Goal: Task Accomplishment & Management: Manage account settings

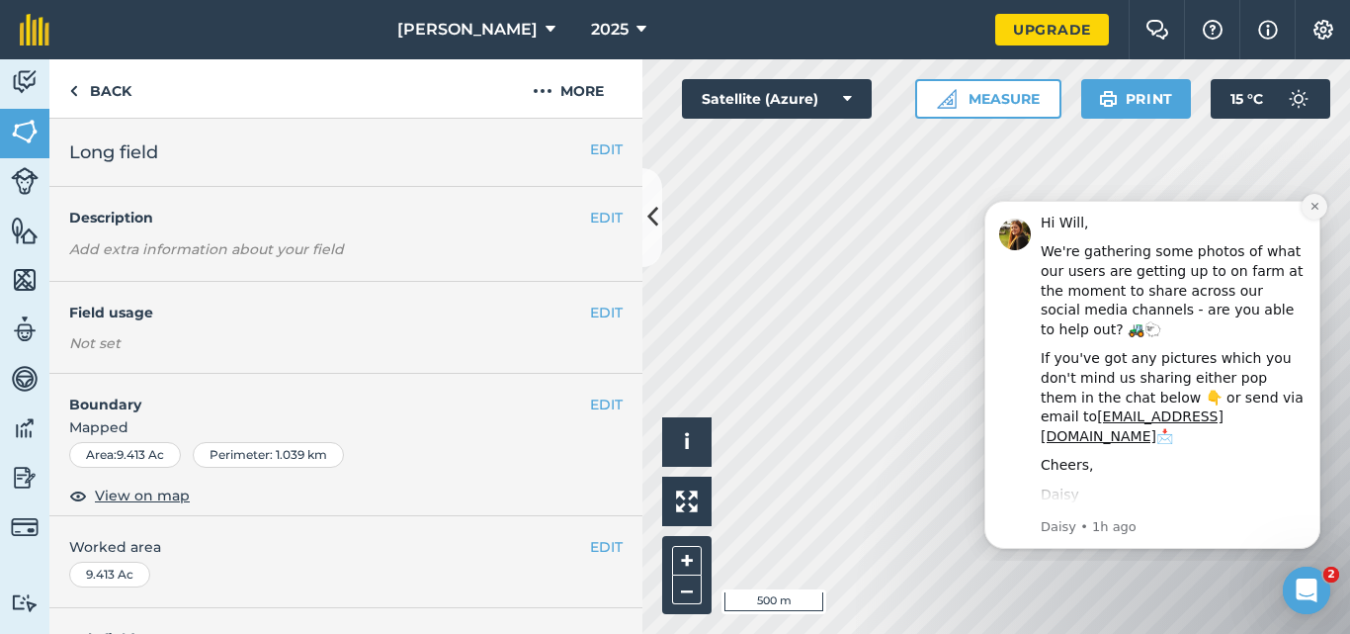
click at [1316, 212] on icon "Dismiss notification" at bounding box center [1315, 206] width 11 height 11
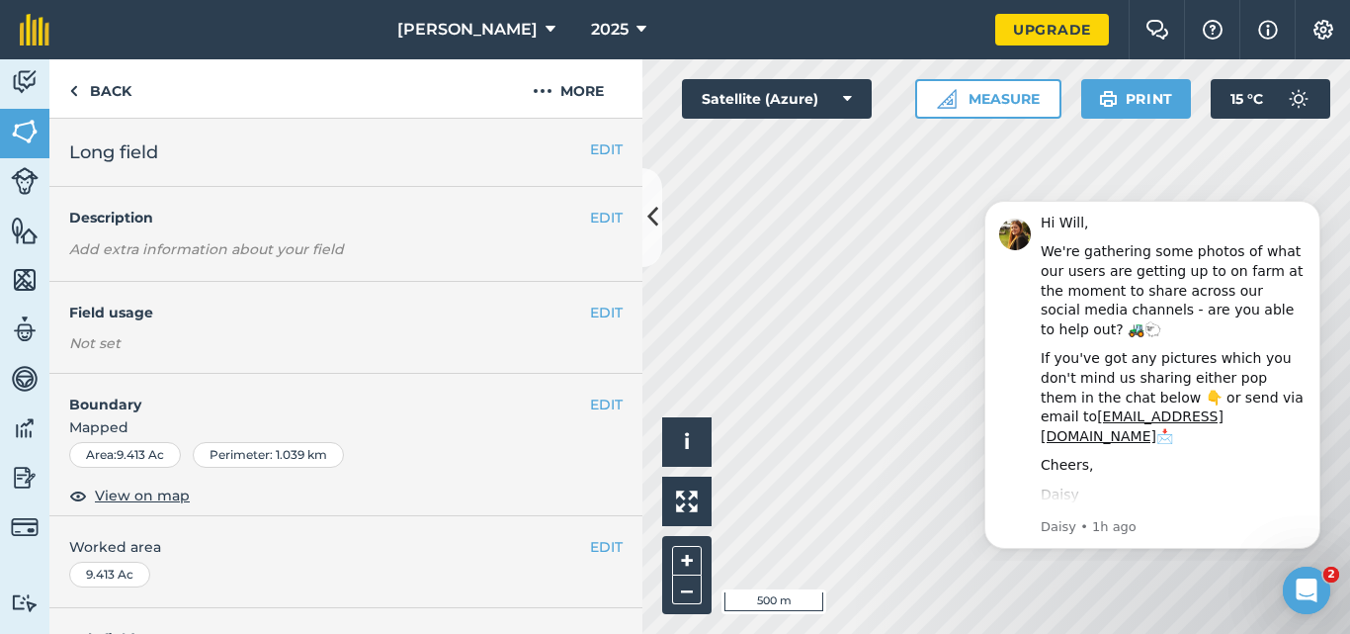
click at [1316, 211] on icon "Dismiss notification" at bounding box center [1315, 206] width 9 height 9
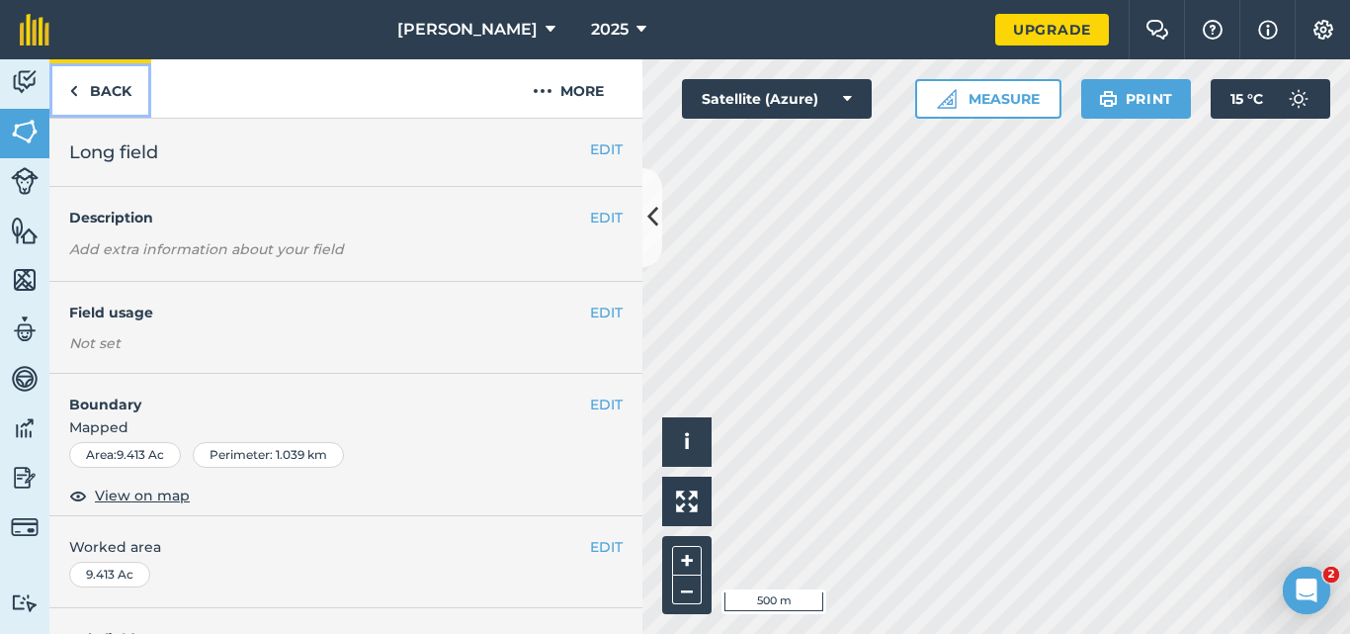
click at [106, 99] on link "Back" at bounding box center [100, 88] width 102 height 58
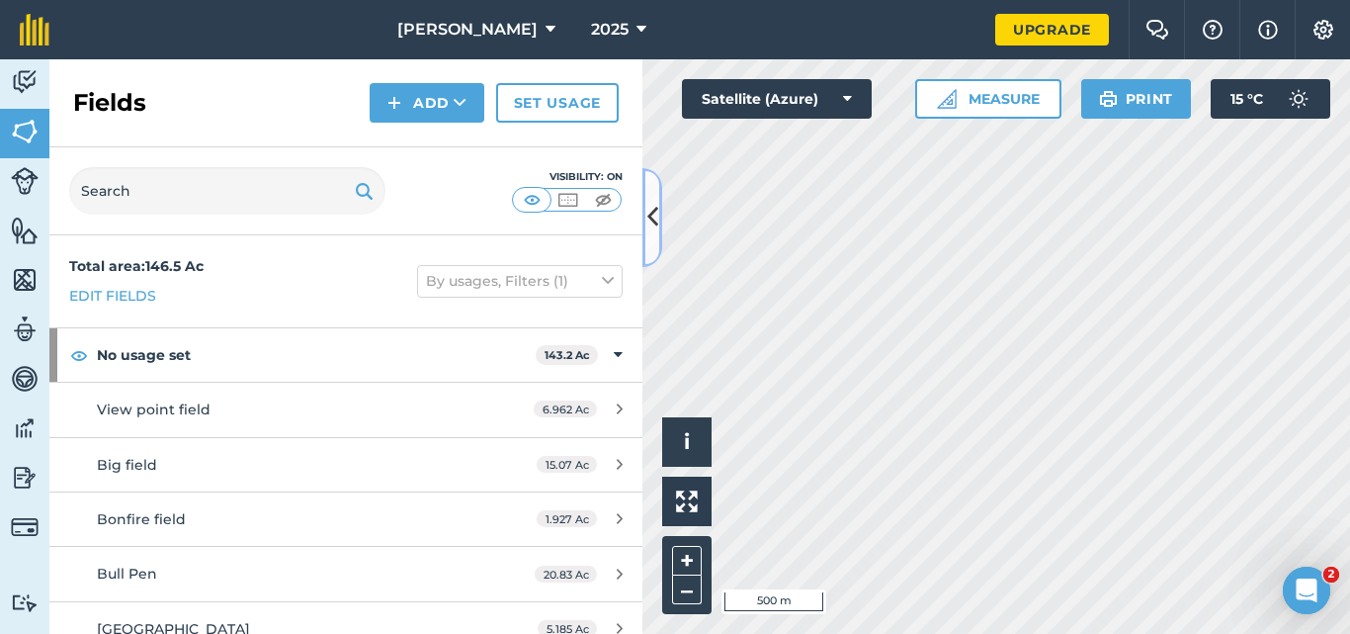
click at [649, 211] on icon at bounding box center [652, 217] width 11 height 35
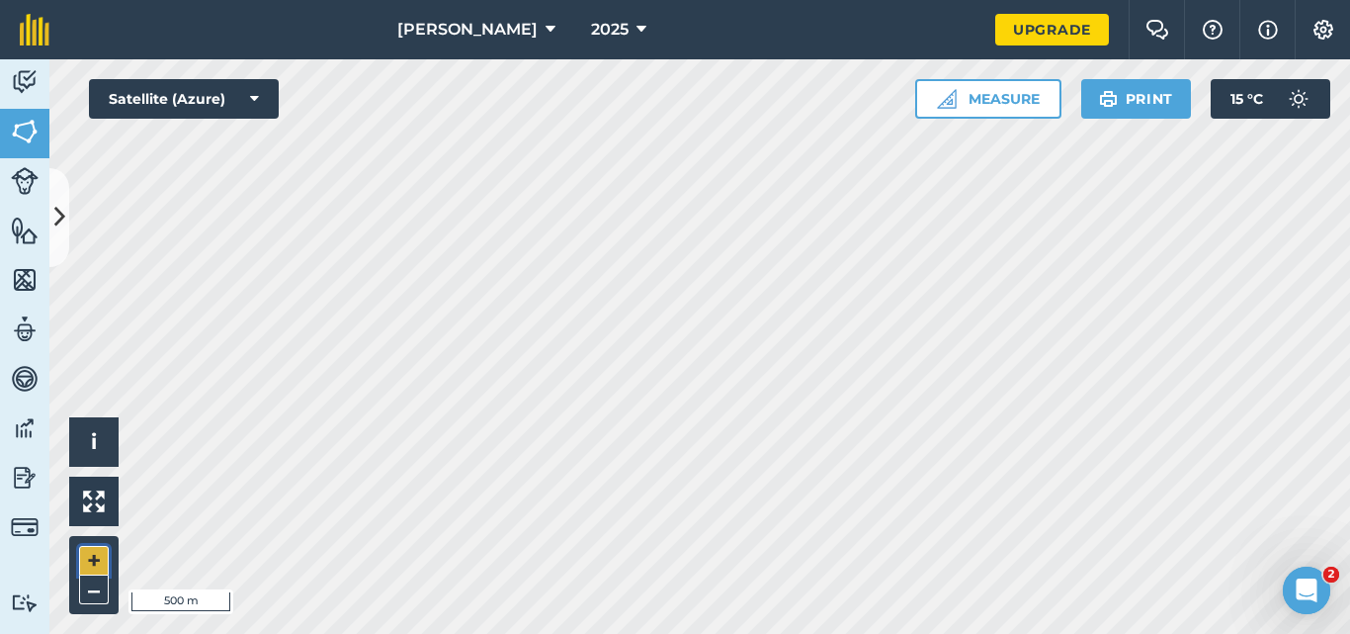
click at [94, 559] on button "+" at bounding box center [94, 561] width 30 height 30
click at [96, 552] on button "+" at bounding box center [94, 561] width 30 height 30
click at [31, 282] on img at bounding box center [25, 280] width 28 height 30
click at [21, 226] on img at bounding box center [25, 230] width 28 height 30
click at [39, 130] on link "Fields" at bounding box center [24, 133] width 49 height 49
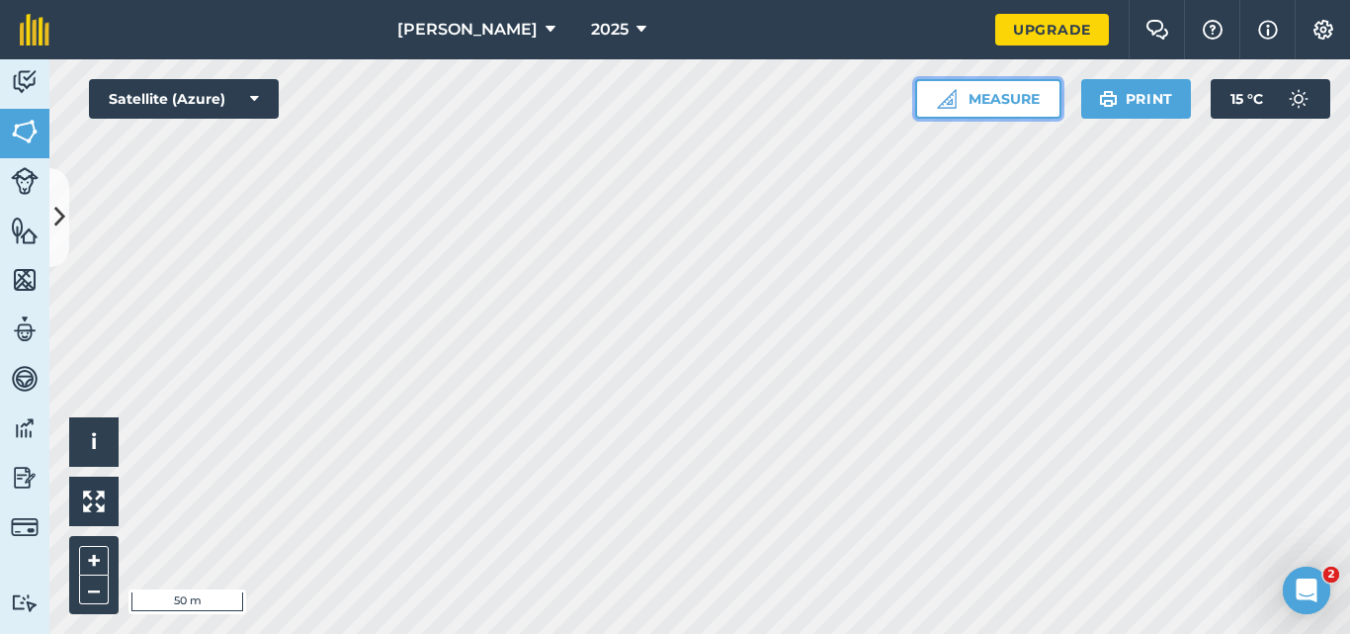
drag, startPoint x: 1004, startPoint y: 95, endPoint x: 999, endPoint y: 104, distance: 10.2
click at [999, 104] on button "Measure" at bounding box center [988, 99] width 146 height 40
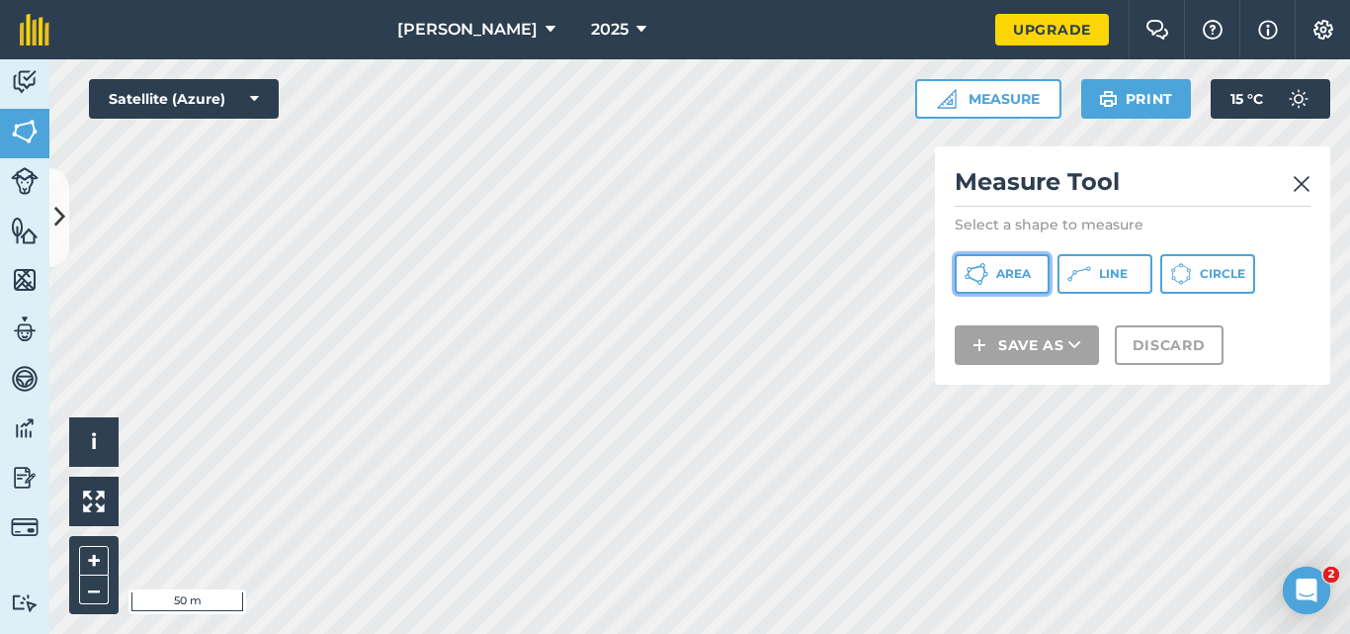
click at [1000, 289] on button "Area" at bounding box center [1002, 274] width 95 height 40
click at [13, 91] on img at bounding box center [25, 82] width 28 height 30
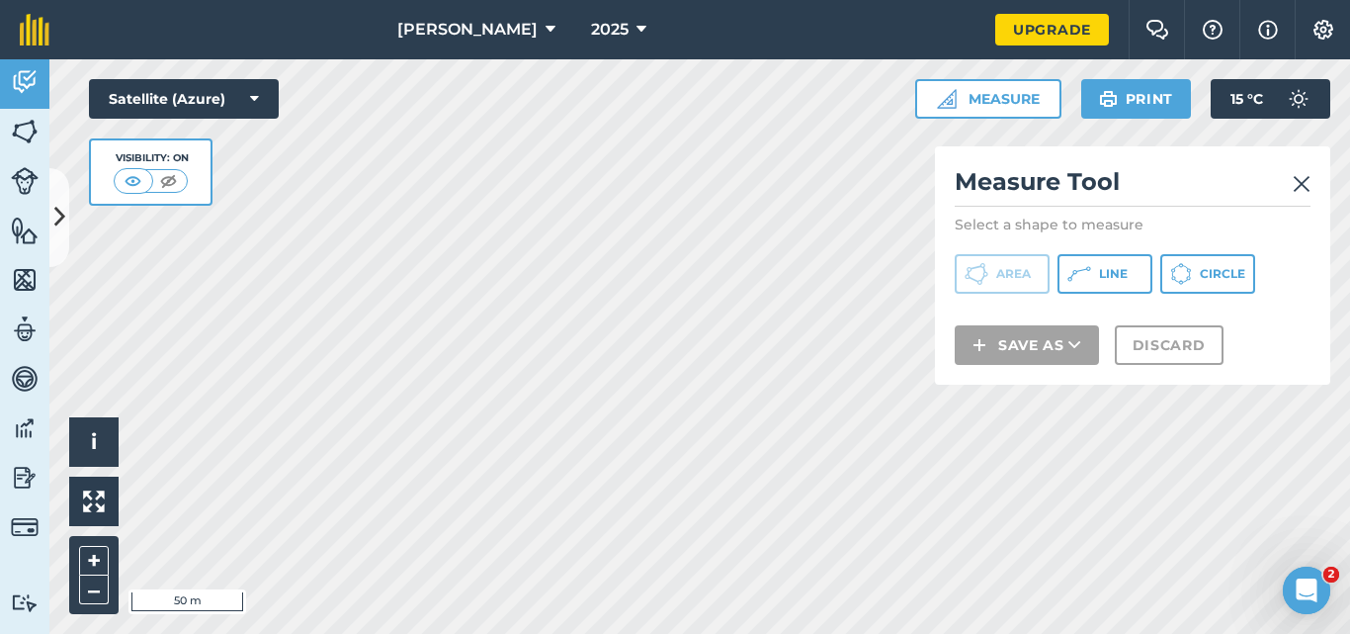
click at [1306, 179] on img at bounding box center [1302, 184] width 18 height 24
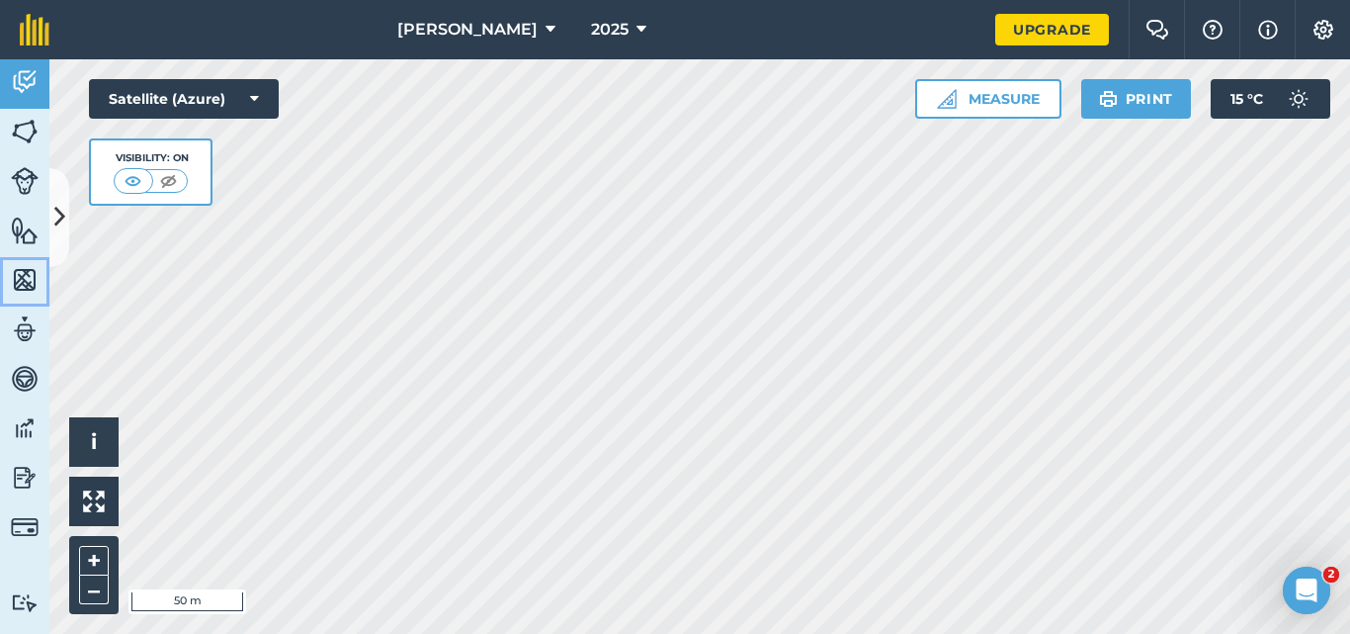
click at [21, 298] on link "Maps" at bounding box center [24, 281] width 49 height 49
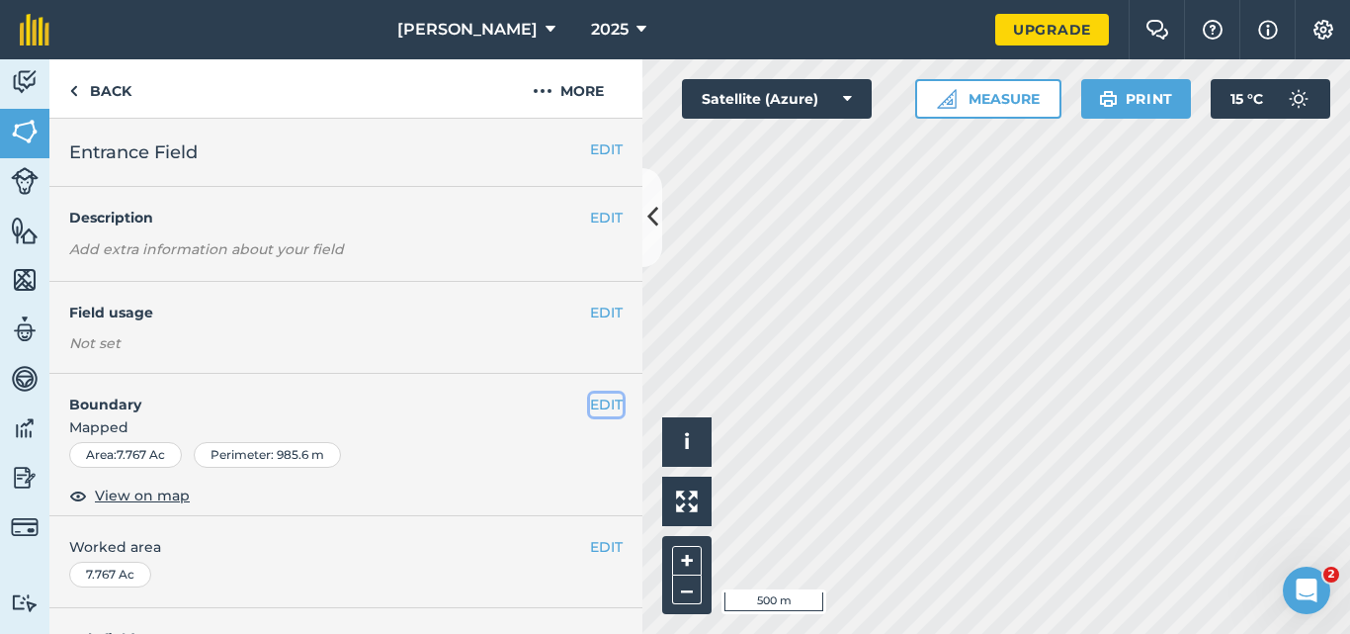
click at [590, 408] on button "EDIT" at bounding box center [606, 404] width 33 height 22
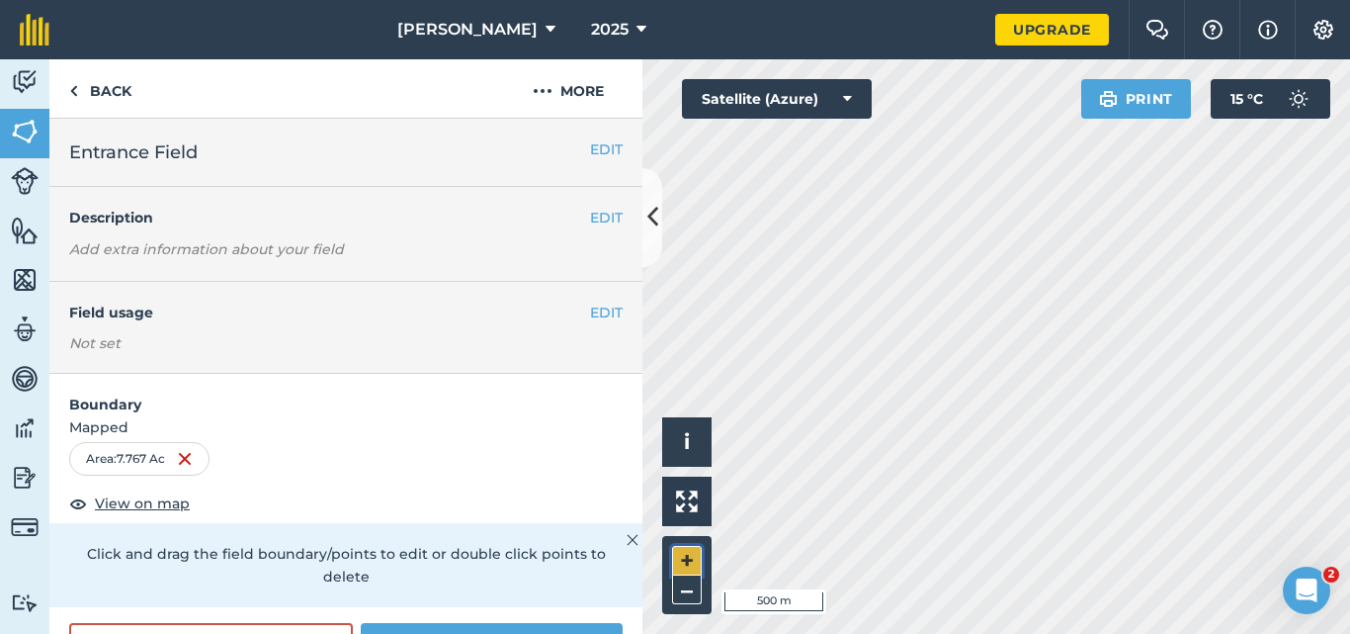
click at [688, 555] on button "+" at bounding box center [687, 561] width 30 height 30
click at [652, 213] on icon at bounding box center [652, 217] width 11 height 35
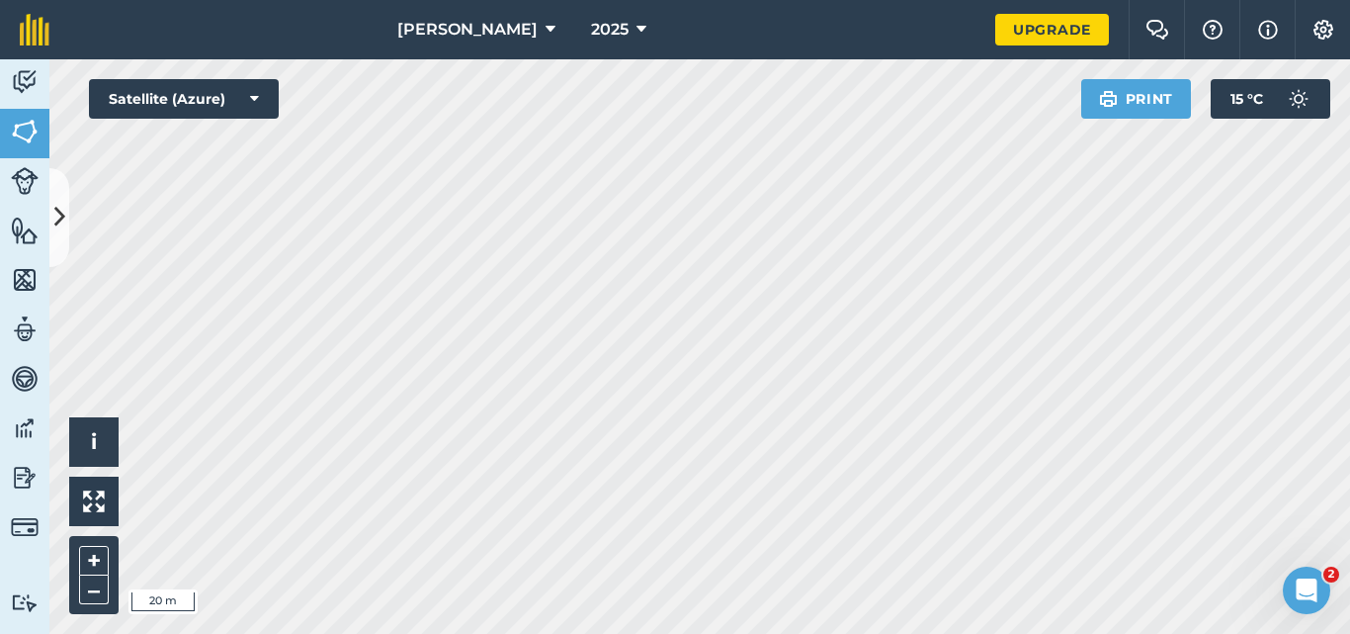
drag, startPoint x: 788, startPoint y: 18, endPoint x: 798, endPoint y: 43, distance: 27.5
click at [788, 19] on nav "Polglaze 2025" at bounding box center [532, 29] width 926 height 59
click at [98, 579] on button "–" at bounding box center [94, 589] width 30 height 29
click at [94, 555] on button "+" at bounding box center [94, 561] width 30 height 30
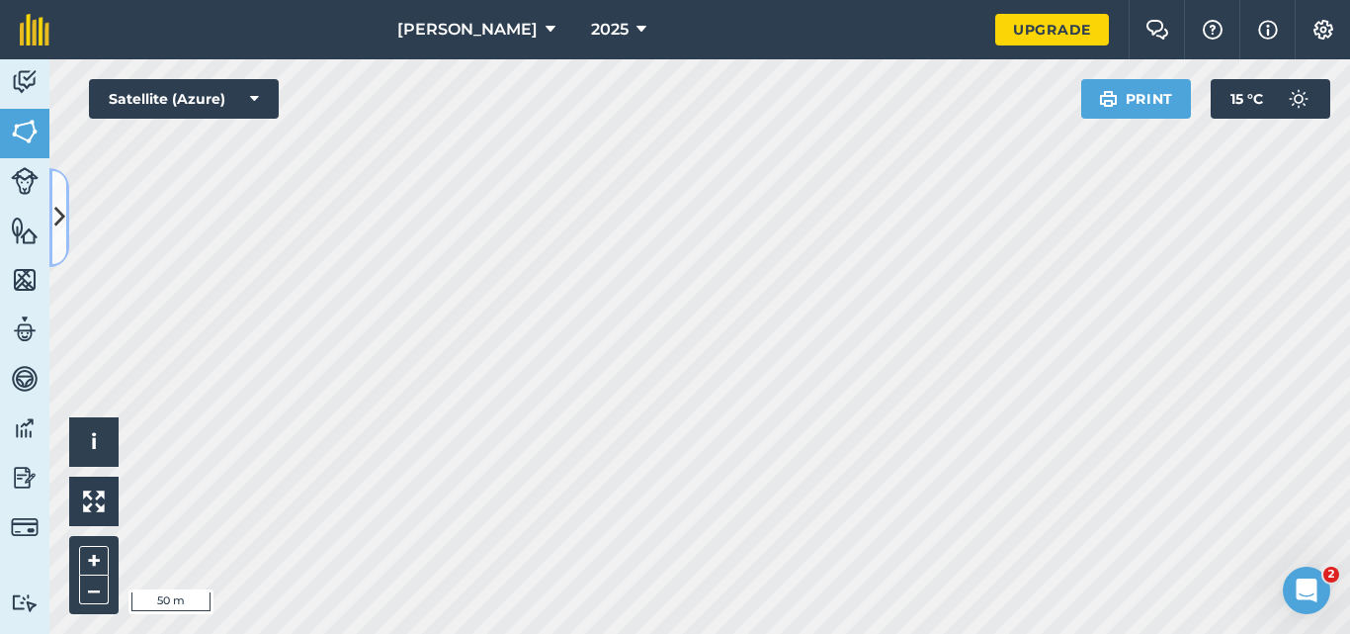
click at [58, 215] on icon at bounding box center [59, 217] width 11 height 35
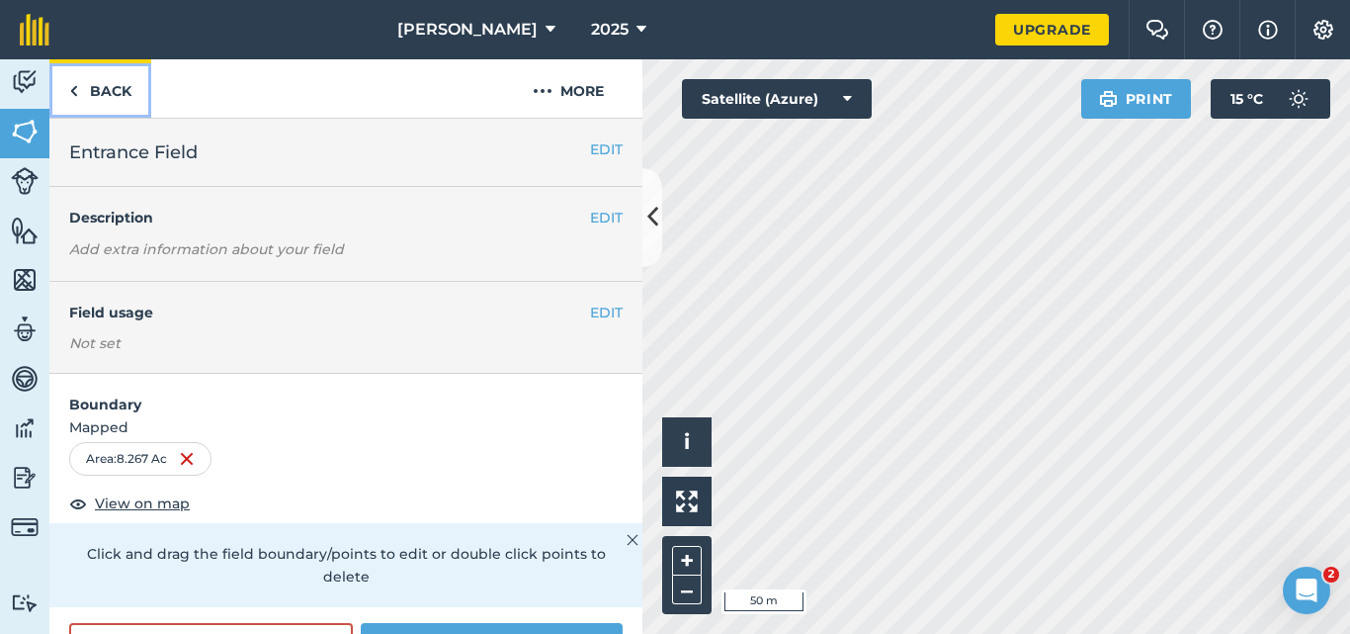
click at [128, 88] on link "Back" at bounding box center [100, 88] width 102 height 58
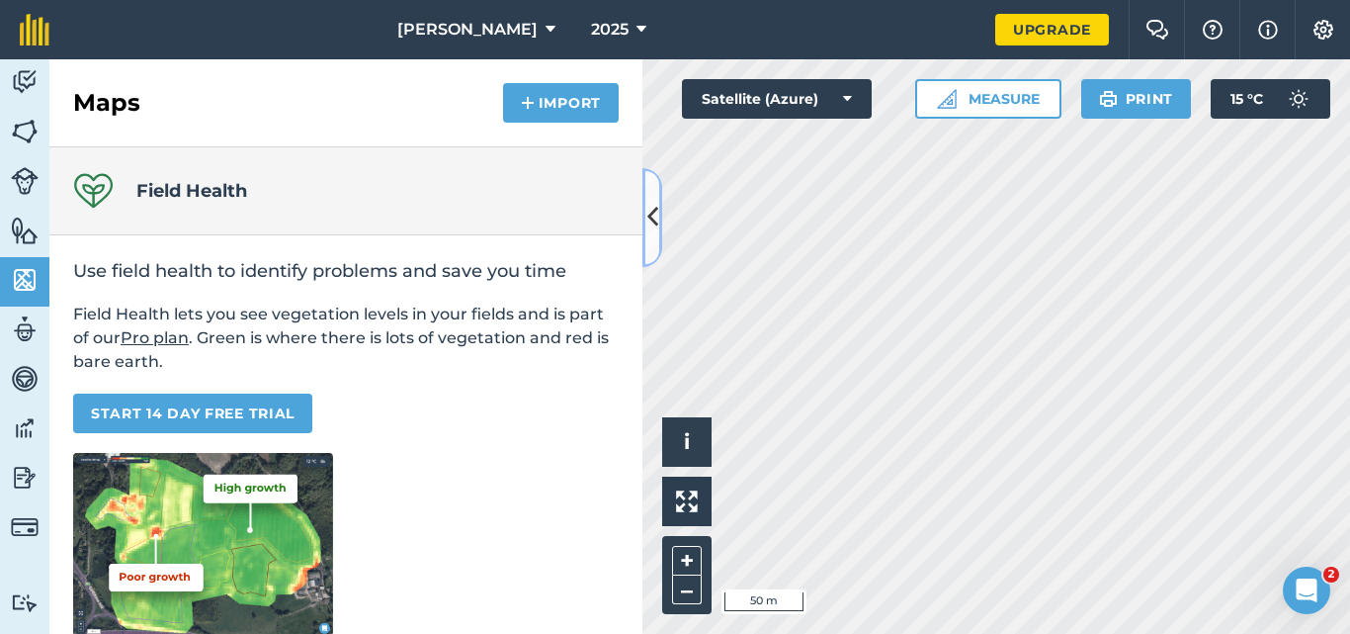
click at [647, 210] on icon at bounding box center [652, 217] width 11 height 35
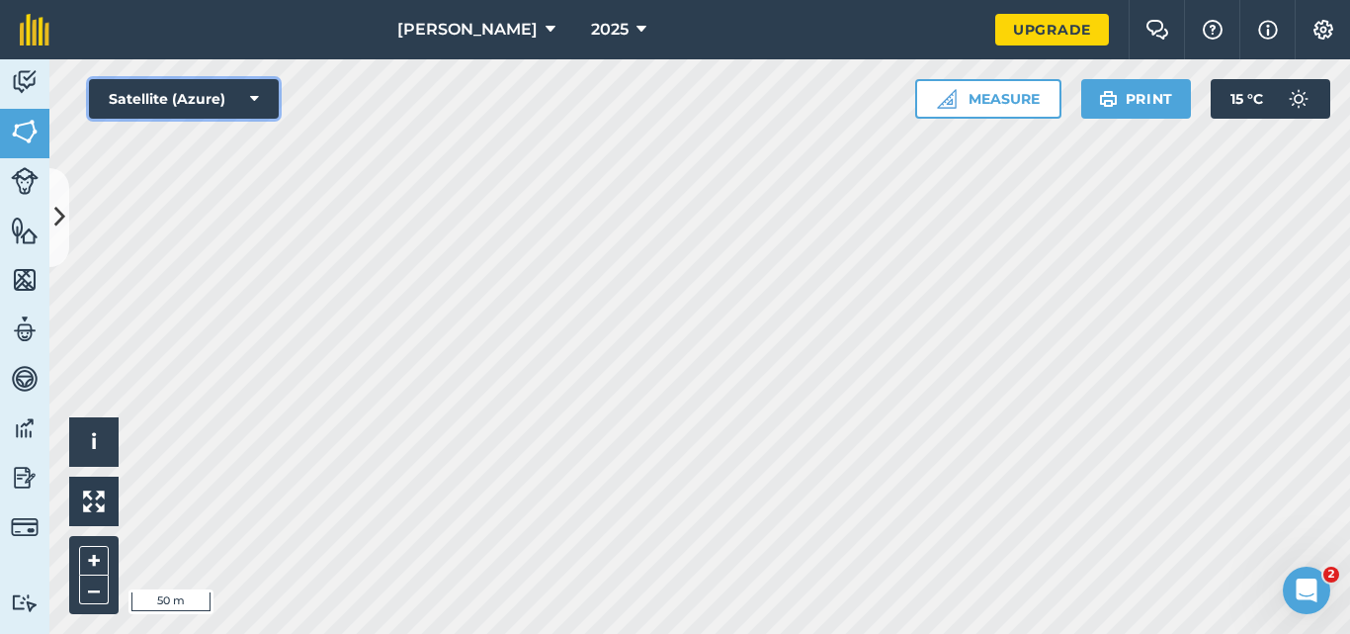
click at [248, 96] on button "Satellite (Azure)" at bounding box center [184, 99] width 190 height 40
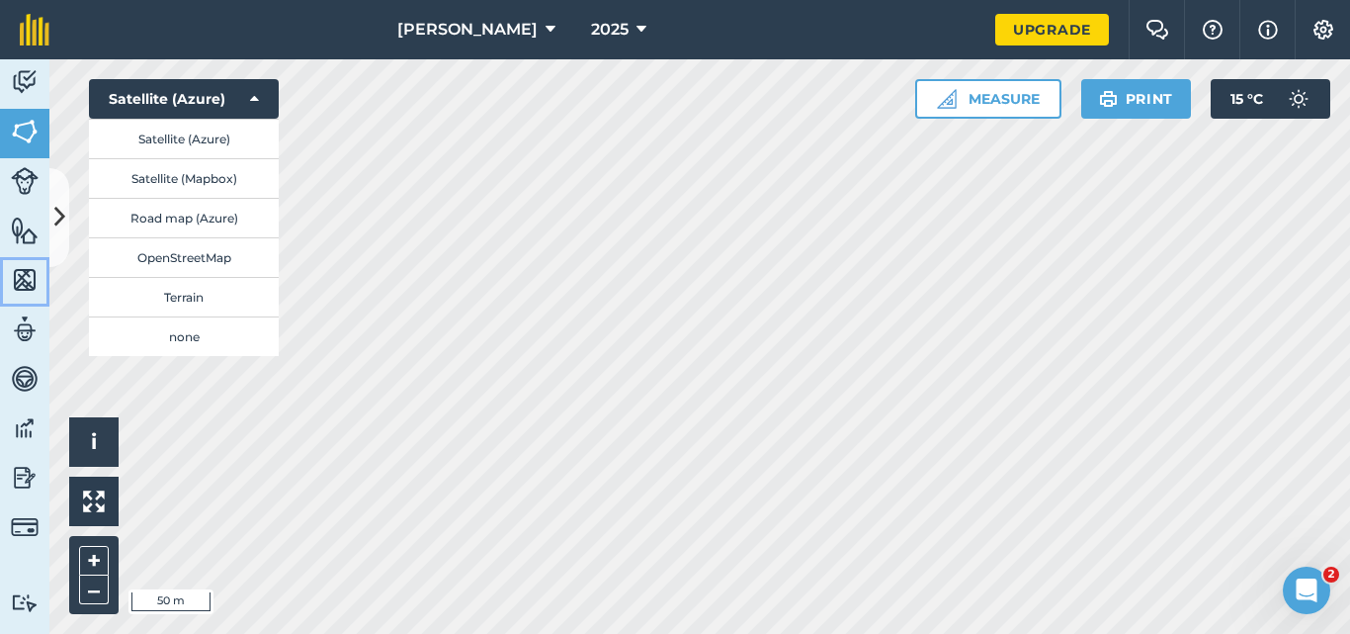
click at [16, 281] on img at bounding box center [25, 280] width 28 height 30
click at [28, 96] on img at bounding box center [25, 82] width 28 height 30
click at [28, 275] on img at bounding box center [25, 280] width 28 height 30
click at [24, 234] on img at bounding box center [25, 230] width 28 height 30
click at [21, 88] on img at bounding box center [25, 82] width 28 height 30
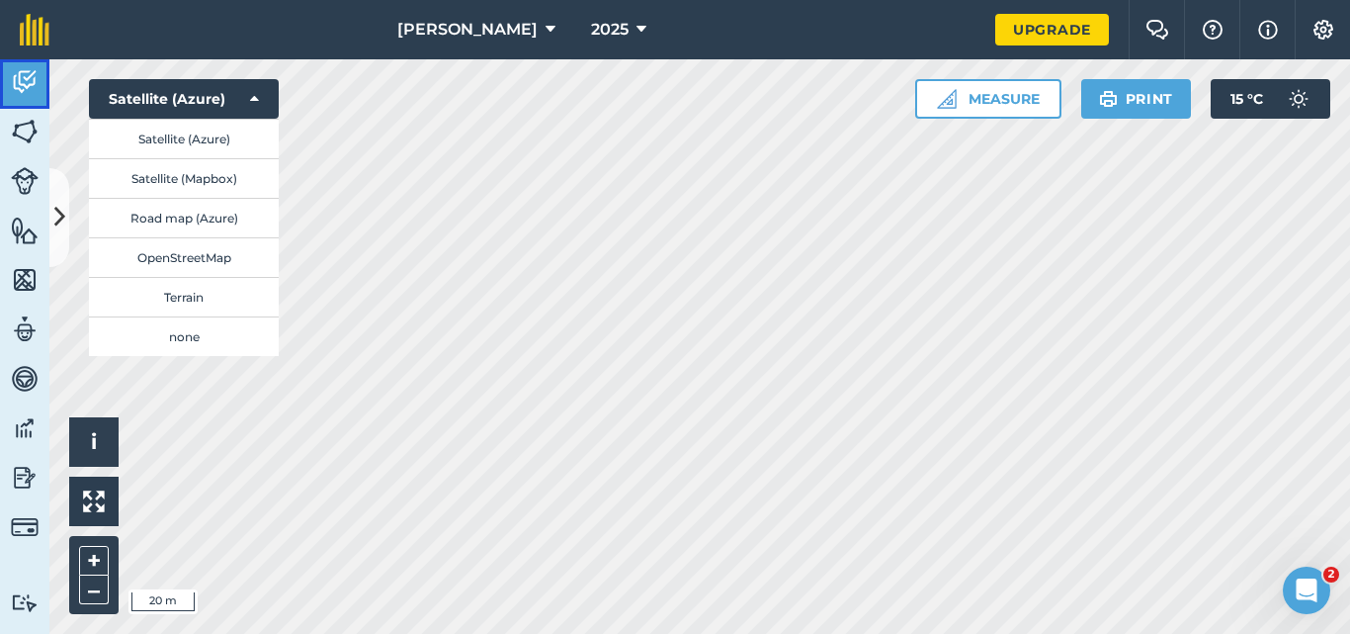
click at [21, 88] on img at bounding box center [25, 82] width 28 height 30
click at [57, 210] on icon at bounding box center [59, 217] width 11 height 35
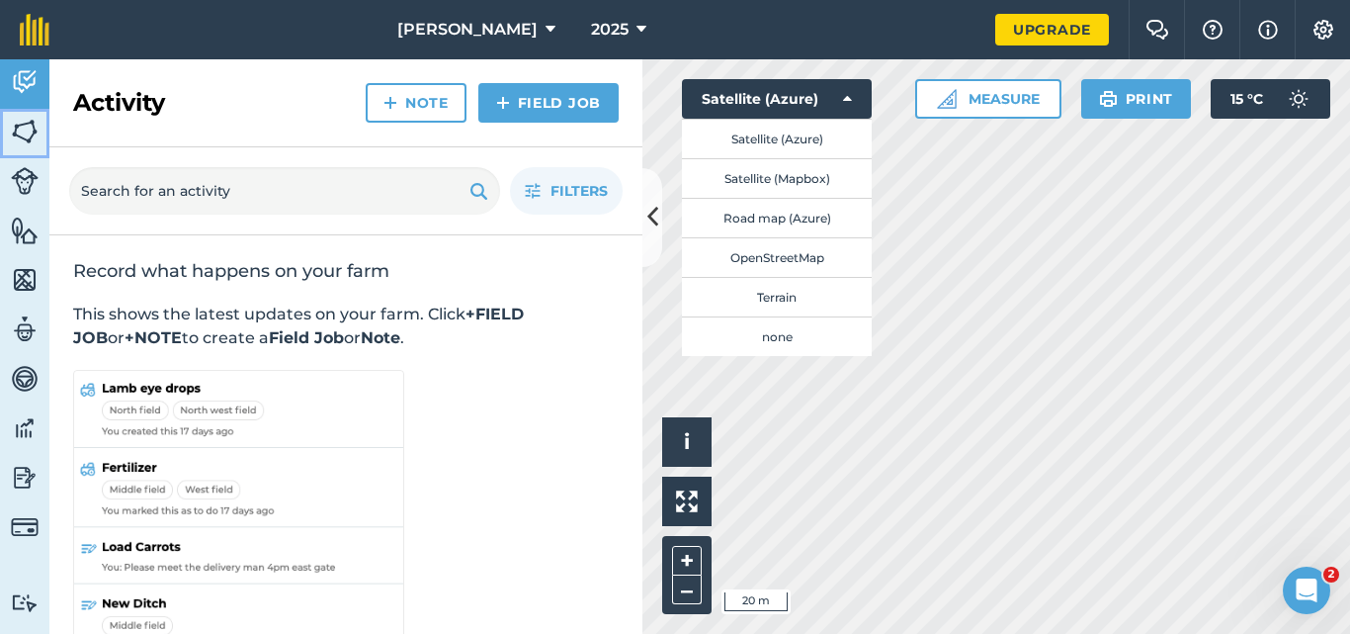
click at [32, 131] on img at bounding box center [25, 132] width 28 height 30
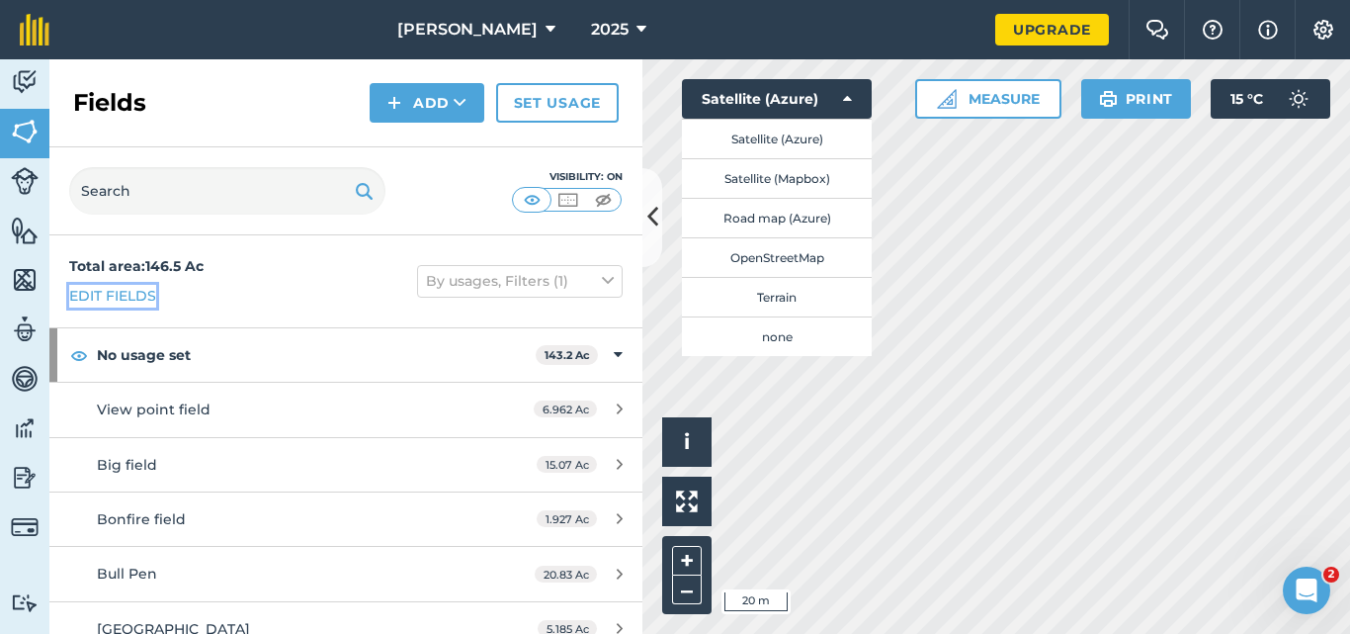
click at [139, 297] on link "Edit fields" at bounding box center [112, 296] width 87 height 22
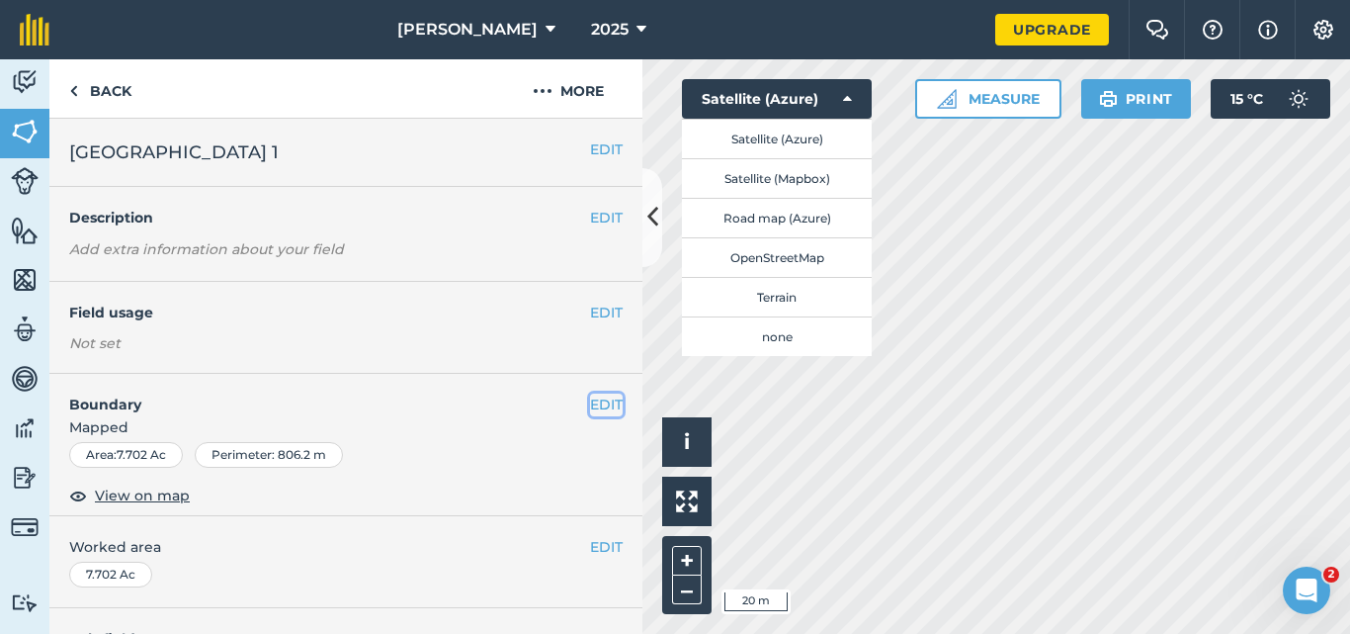
click at [590, 408] on button "EDIT" at bounding box center [606, 404] width 33 height 22
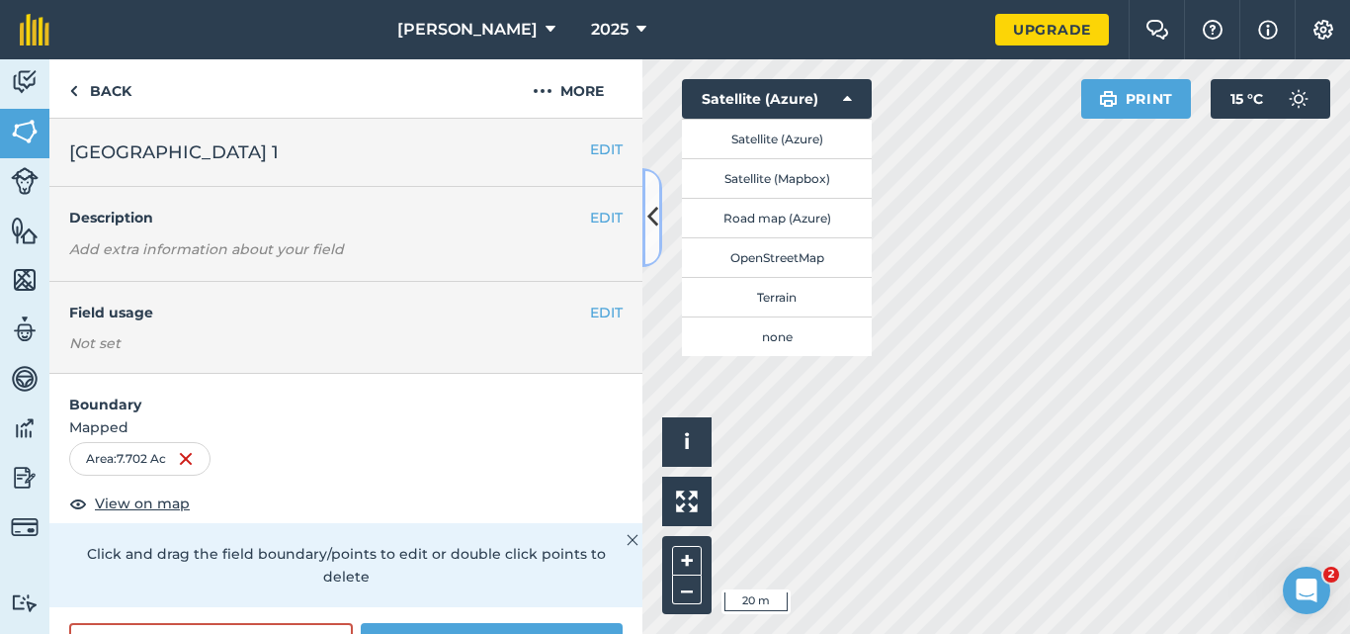
click at [648, 208] on icon at bounding box center [652, 217] width 11 height 35
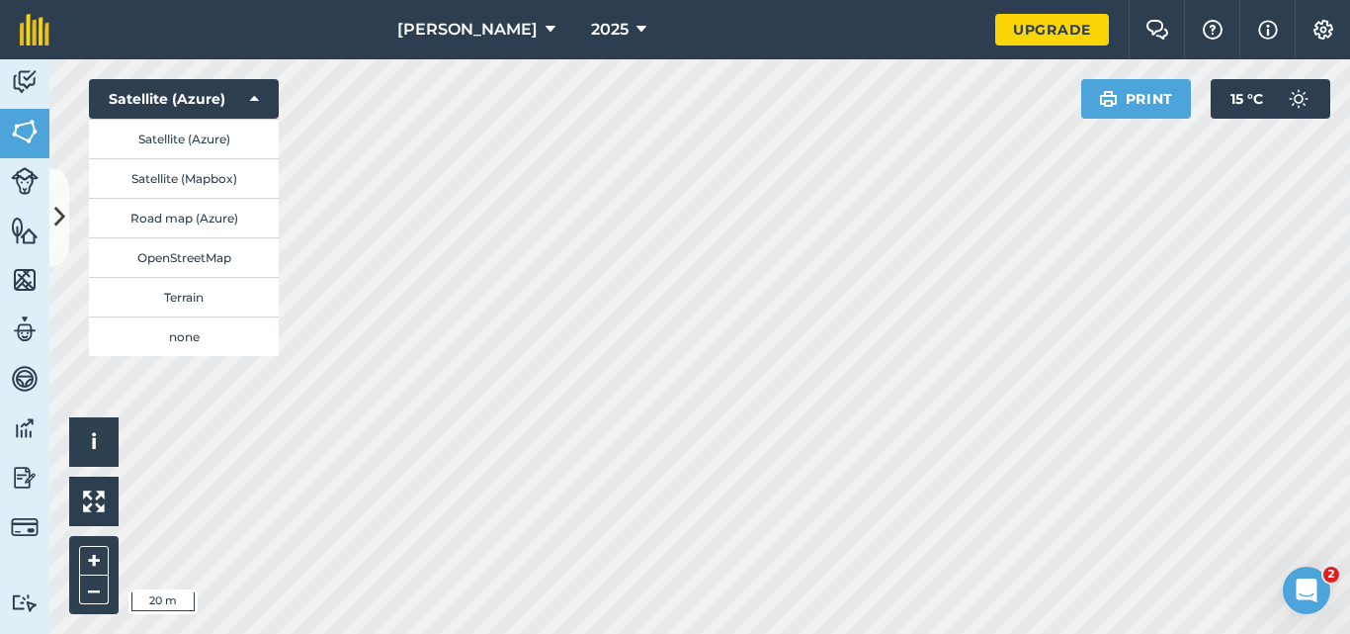
click at [975, 57] on div "Polglaze 2025 Upgrade Farm Chat Help Info Settings Map printing is not availabl…" at bounding box center [675, 317] width 1350 height 634
click at [37, 147] on link "Fields" at bounding box center [24, 133] width 49 height 49
click at [57, 200] on icon at bounding box center [59, 217] width 11 height 35
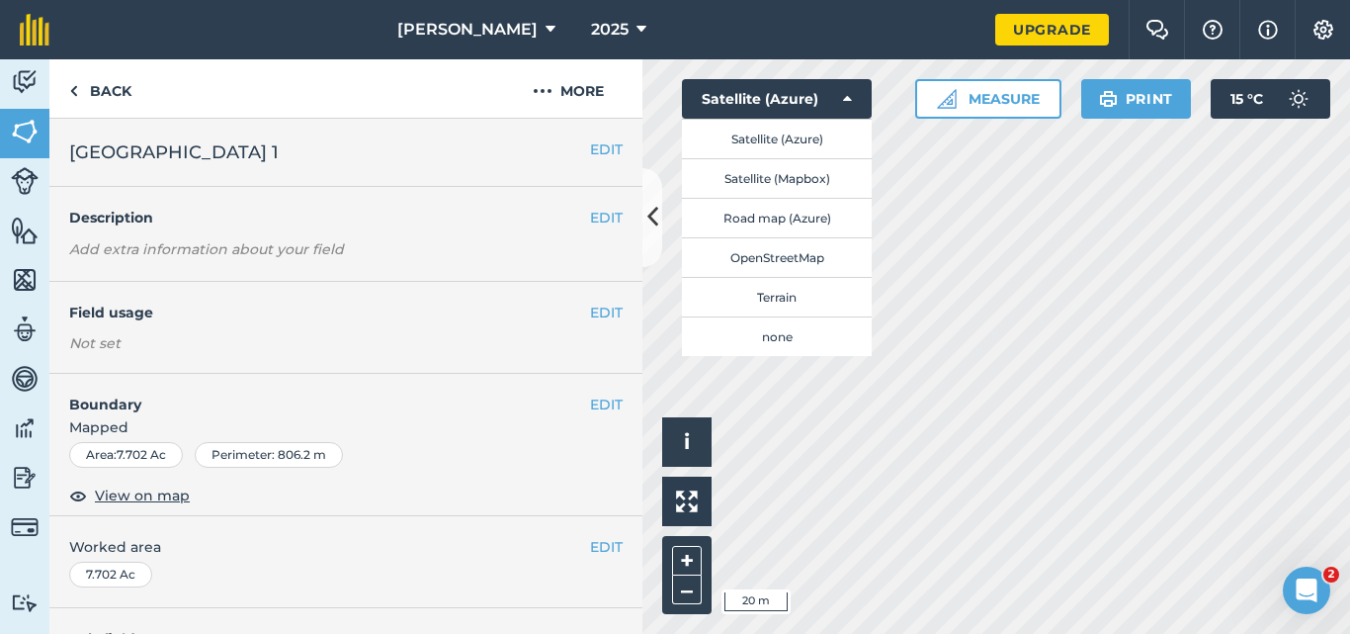
click at [572, 396] on h4 "Boundary" at bounding box center [319, 395] width 541 height 42
click at [590, 405] on button "EDIT" at bounding box center [606, 404] width 33 height 22
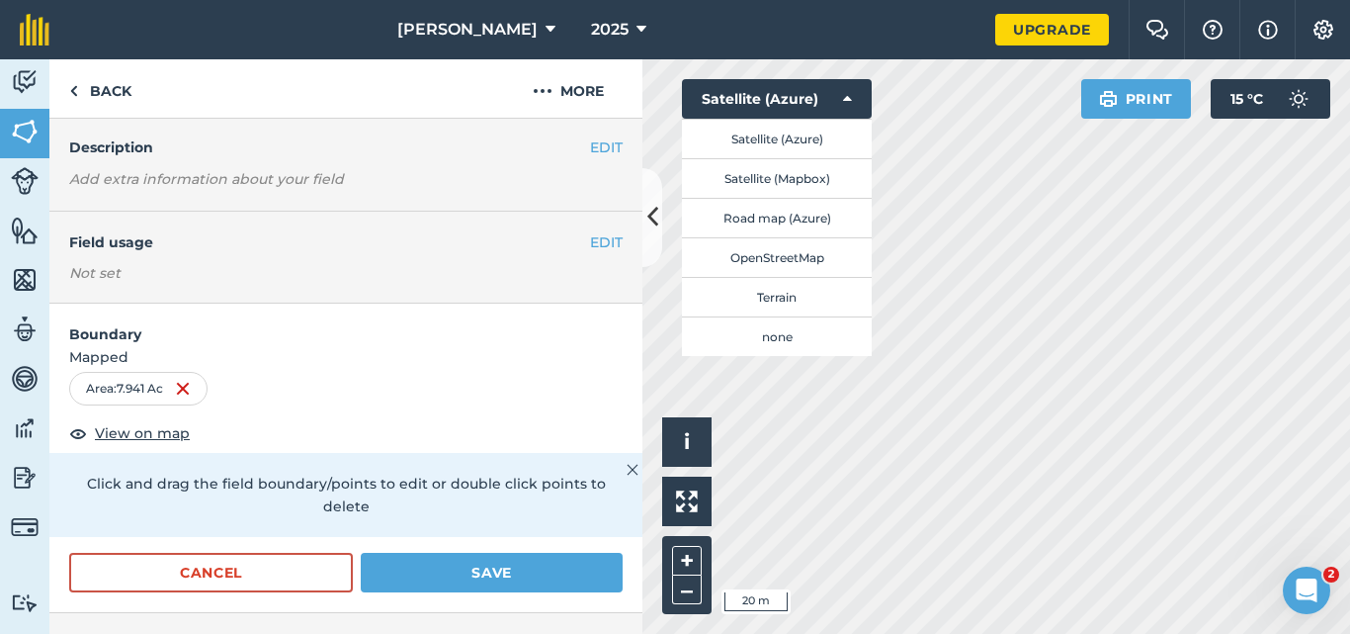
scroll to position [74, 0]
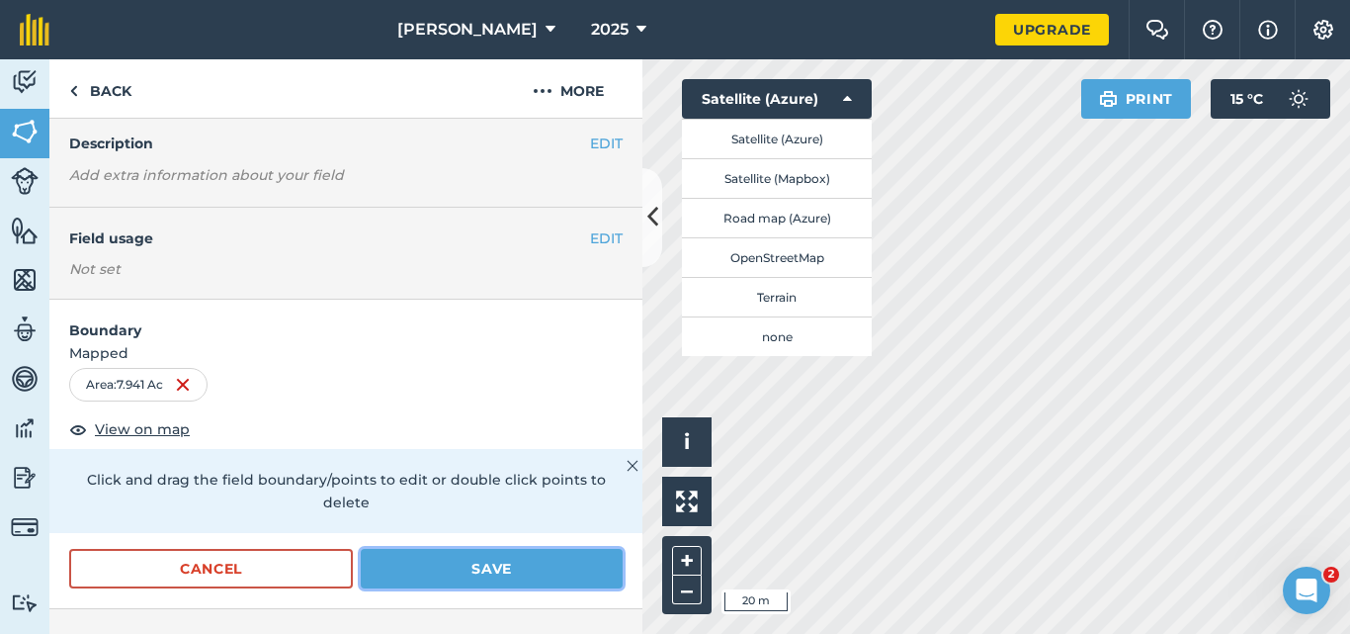
click at [522, 571] on button "Save" at bounding box center [492, 569] width 262 height 40
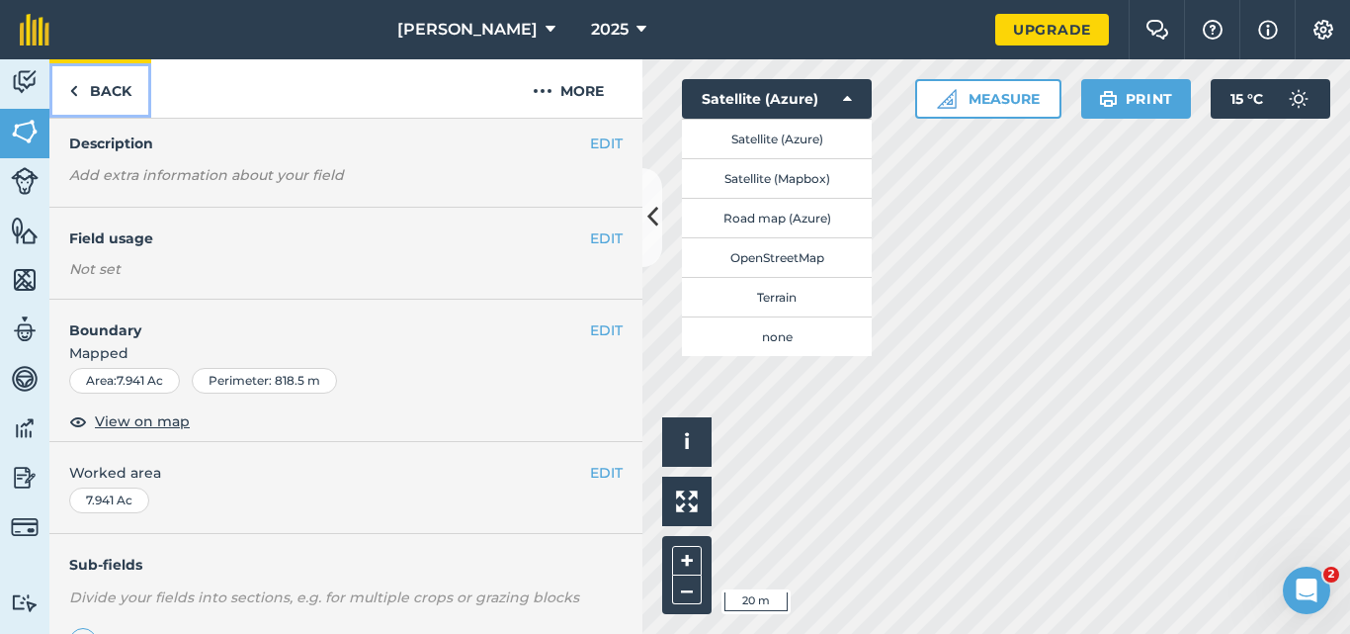
click at [83, 93] on link "Back" at bounding box center [100, 88] width 102 height 58
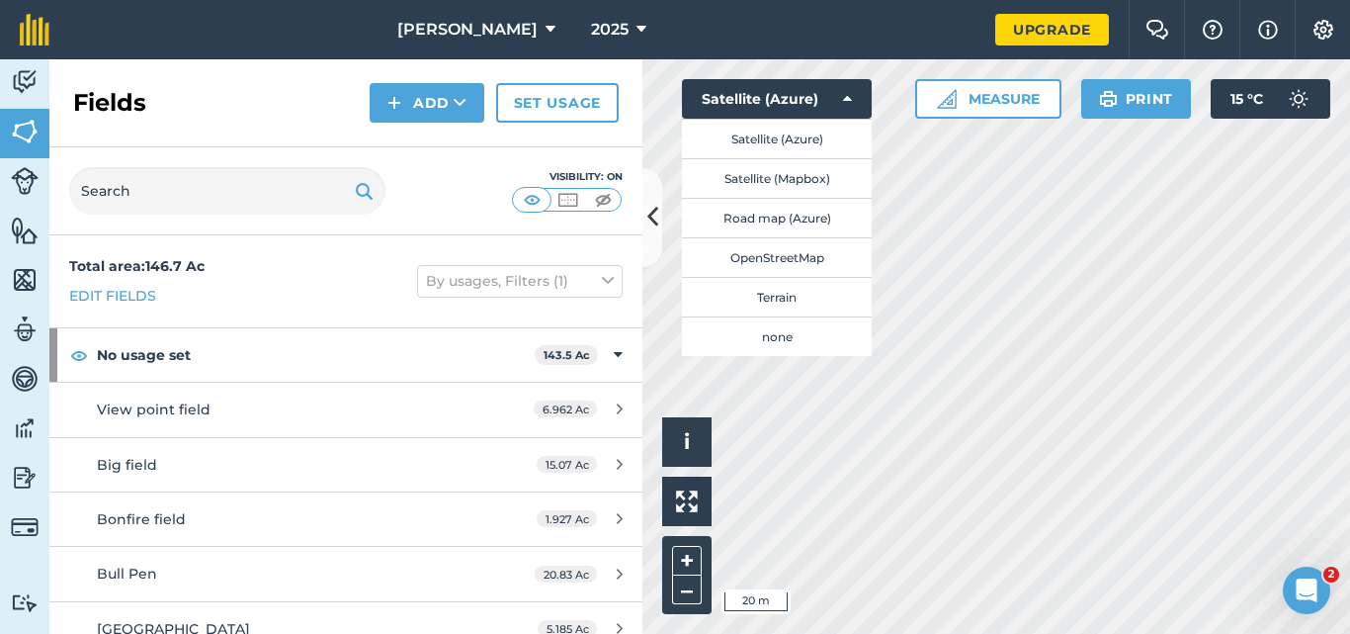
click at [855, 347] on div "Hello i © 2025 TomTom, Microsoft 20 m + – Satellite (Azure) Satellite (Azure) S…" at bounding box center [997, 346] width 708 height 574
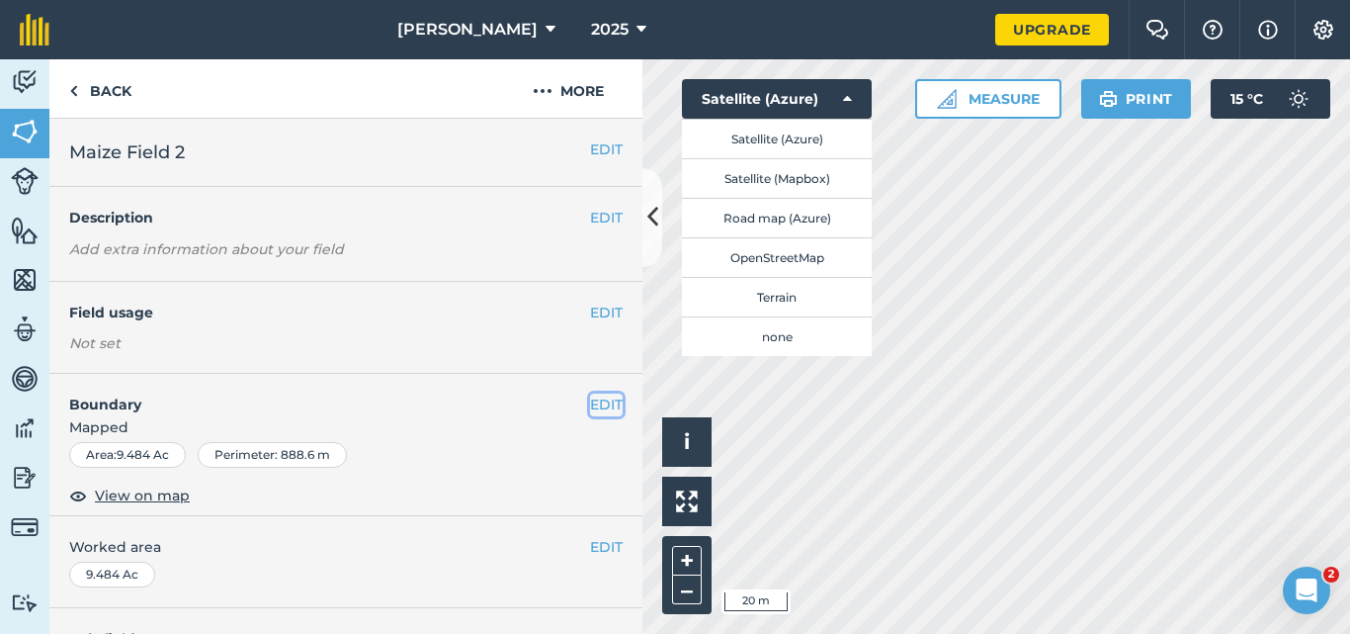
click at [592, 407] on button "EDIT" at bounding box center [606, 404] width 33 height 22
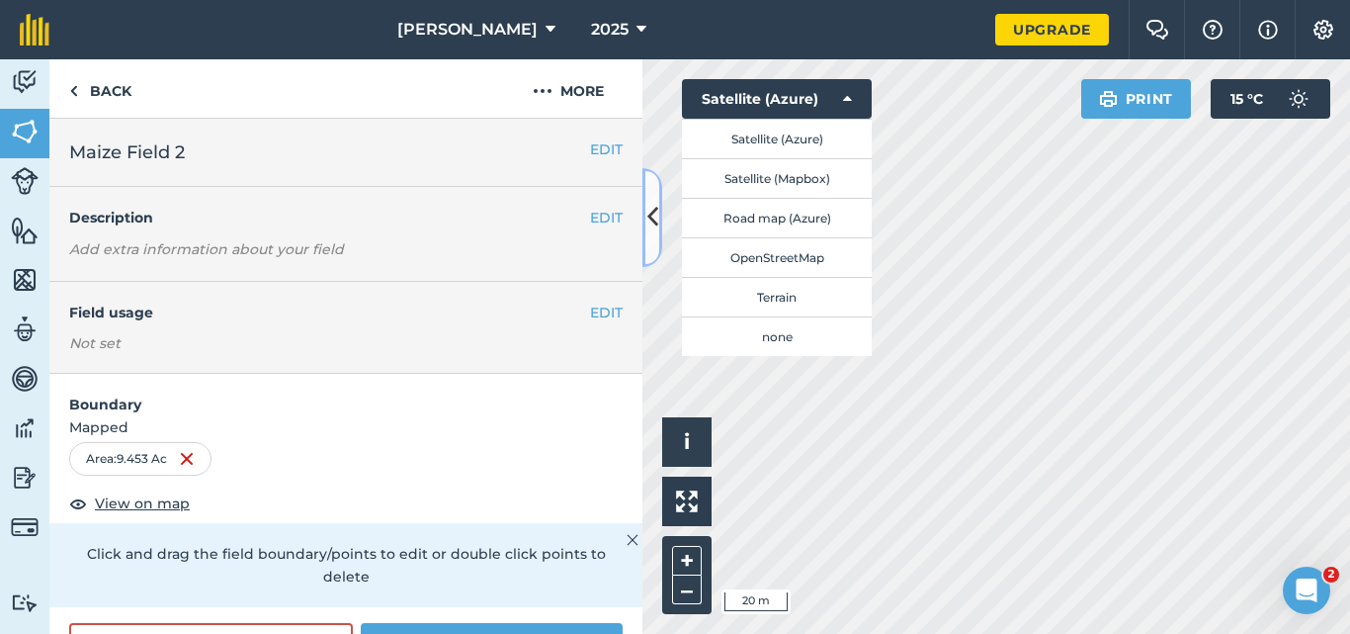
click at [651, 222] on icon at bounding box center [652, 217] width 11 height 35
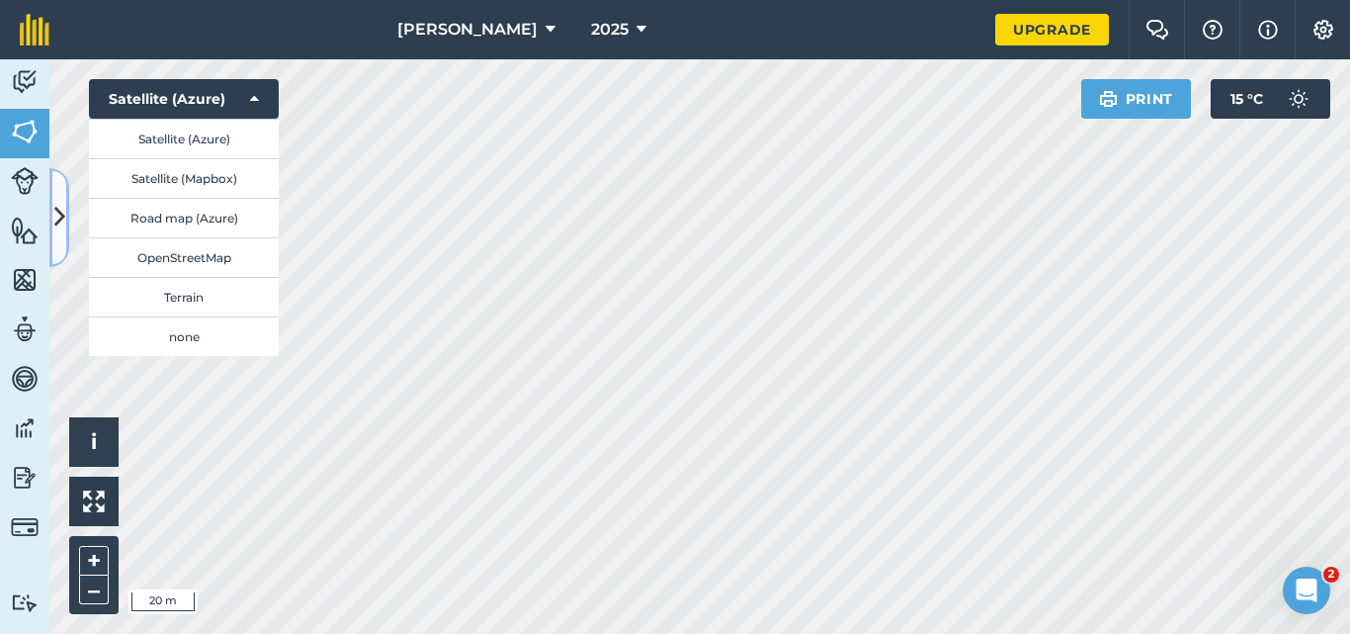
click at [62, 201] on icon at bounding box center [59, 217] width 11 height 35
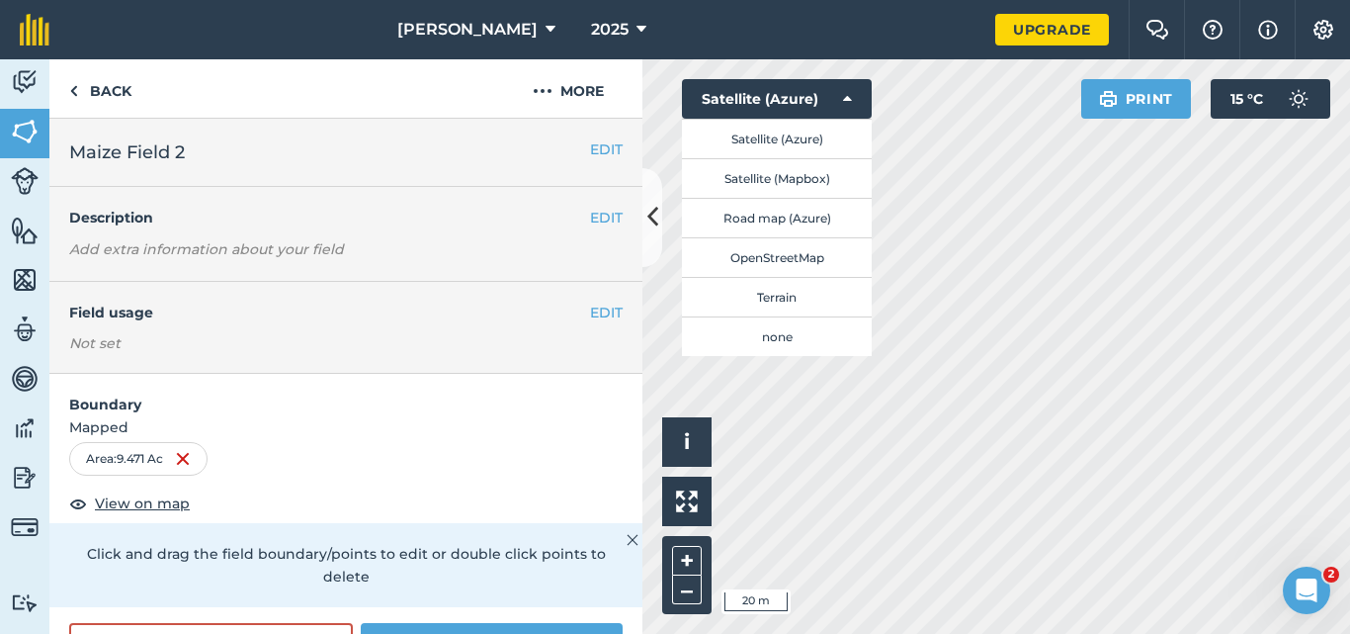
click at [627, 543] on img at bounding box center [633, 540] width 12 height 24
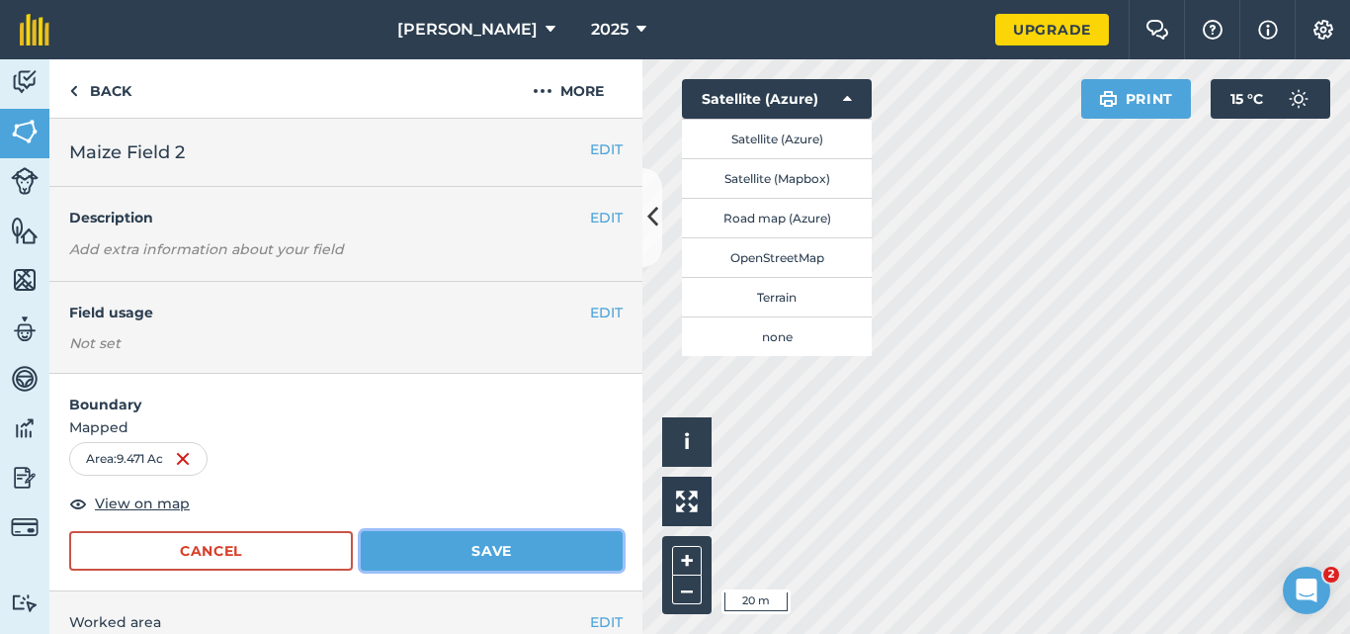
click at [527, 553] on button "Save" at bounding box center [492, 551] width 262 height 40
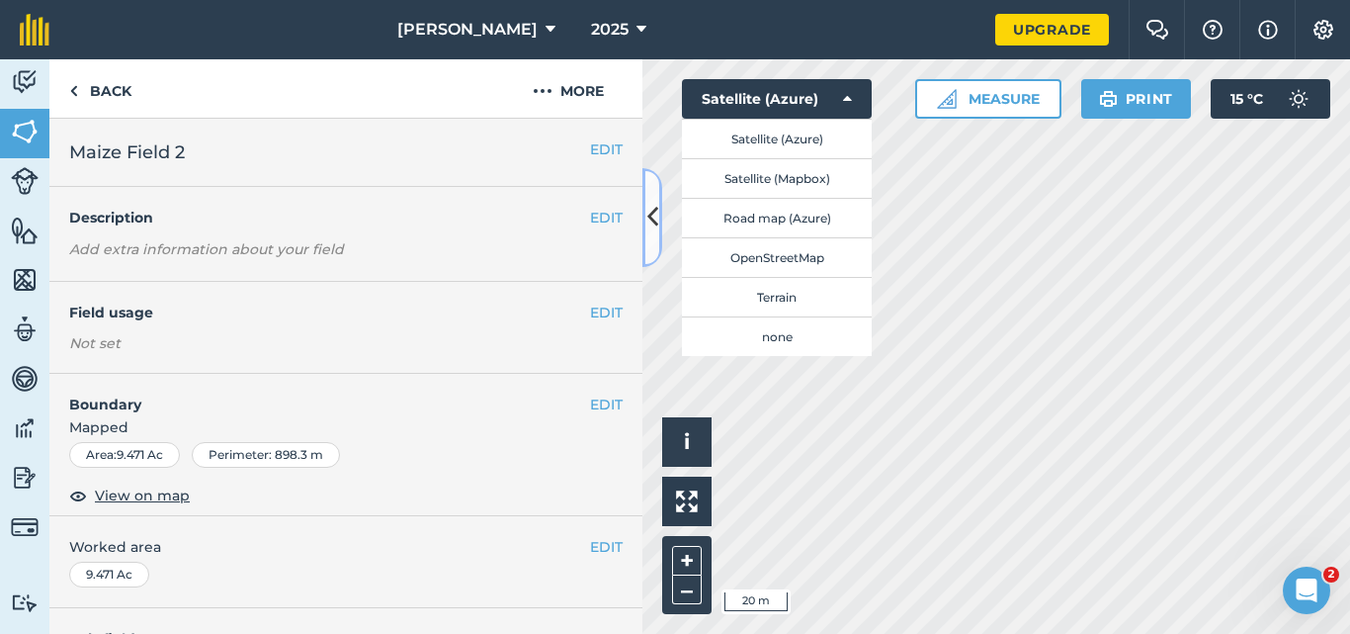
click at [654, 234] on icon at bounding box center [652, 217] width 11 height 35
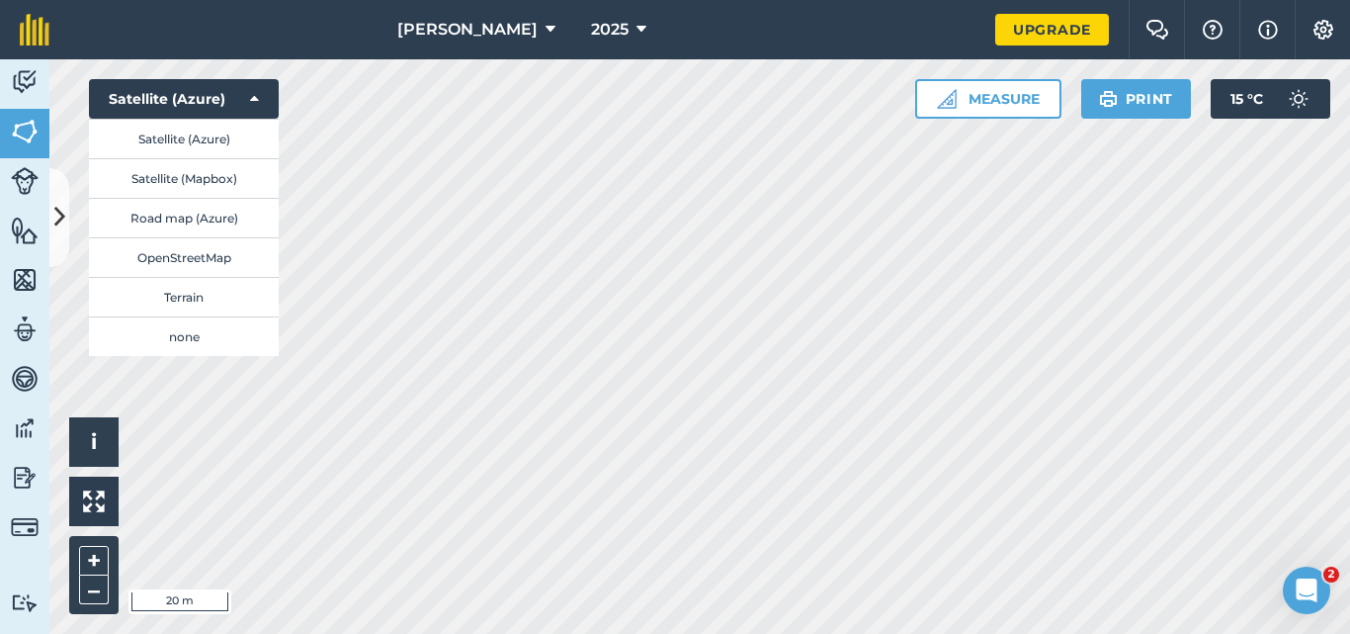
click at [1014, 83] on div "Hello i © 2025 TomTom, Microsoft 20 m + – Satellite (Azure) Satellite (Azure) S…" at bounding box center [699, 346] width 1301 height 574
click at [95, 591] on button "–" at bounding box center [94, 589] width 30 height 29
click at [58, 249] on button at bounding box center [59, 217] width 20 height 99
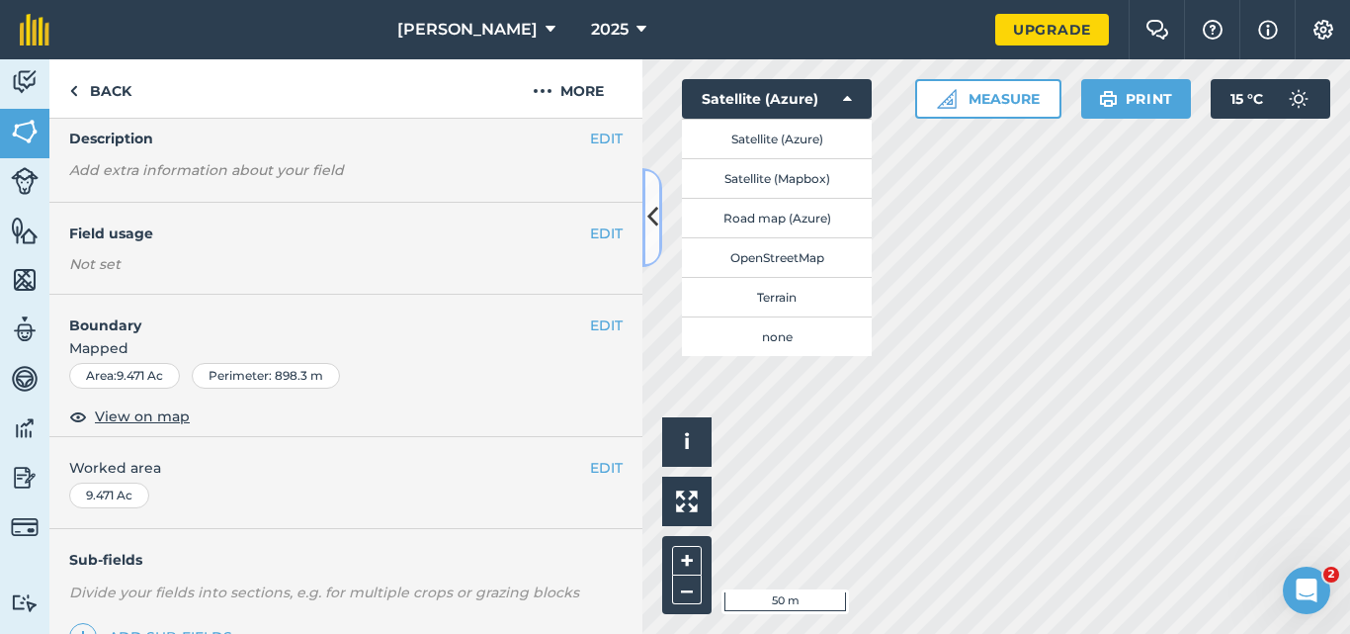
scroll to position [76, 0]
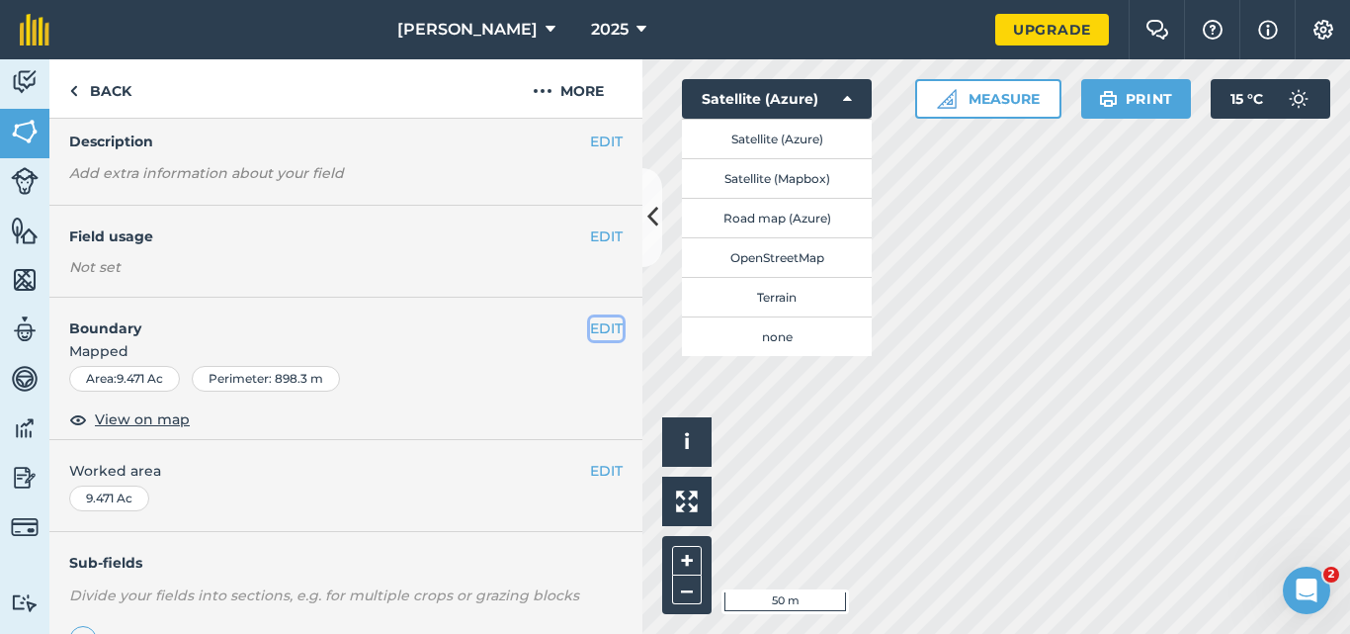
click at [590, 335] on button "EDIT" at bounding box center [606, 328] width 33 height 22
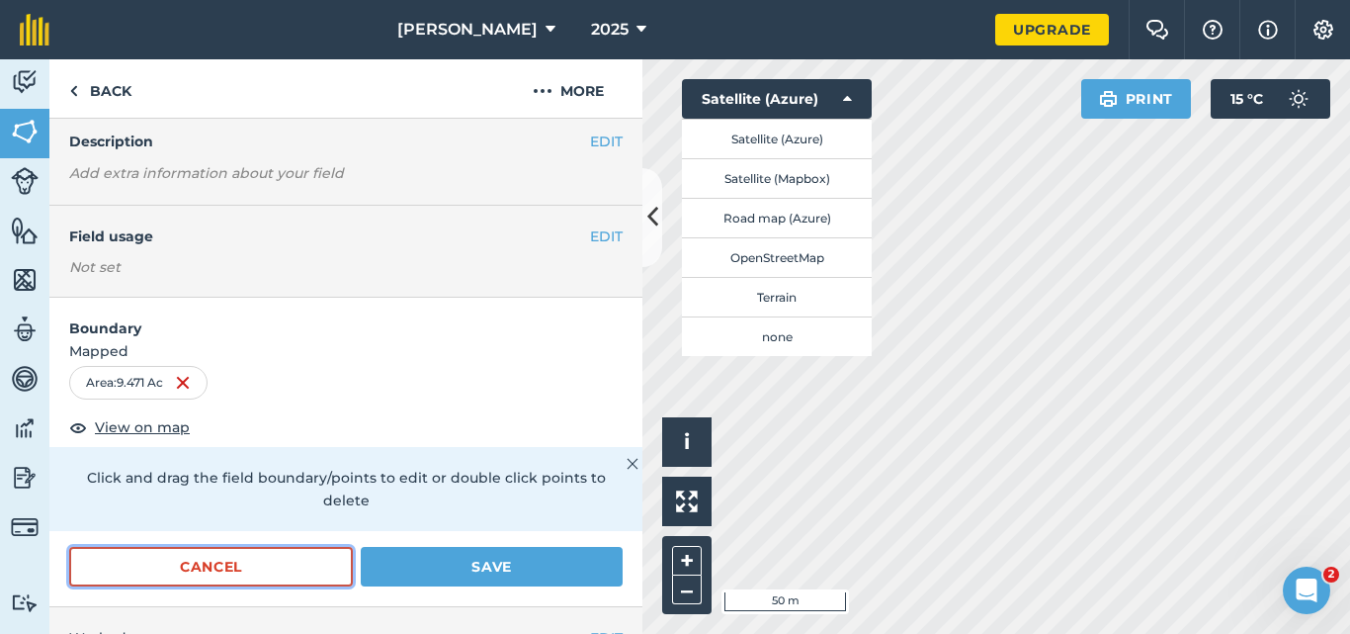
click at [301, 578] on button "Cancel" at bounding box center [211, 567] width 284 height 40
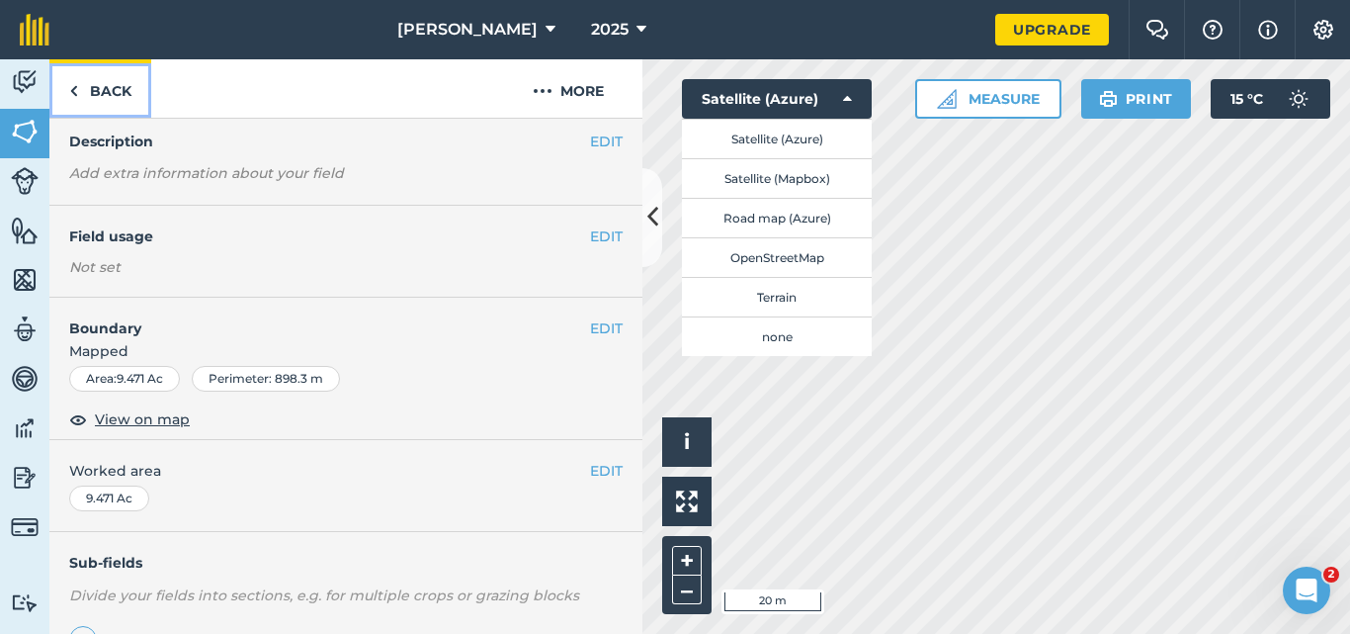
click at [92, 82] on link "Back" at bounding box center [100, 88] width 102 height 58
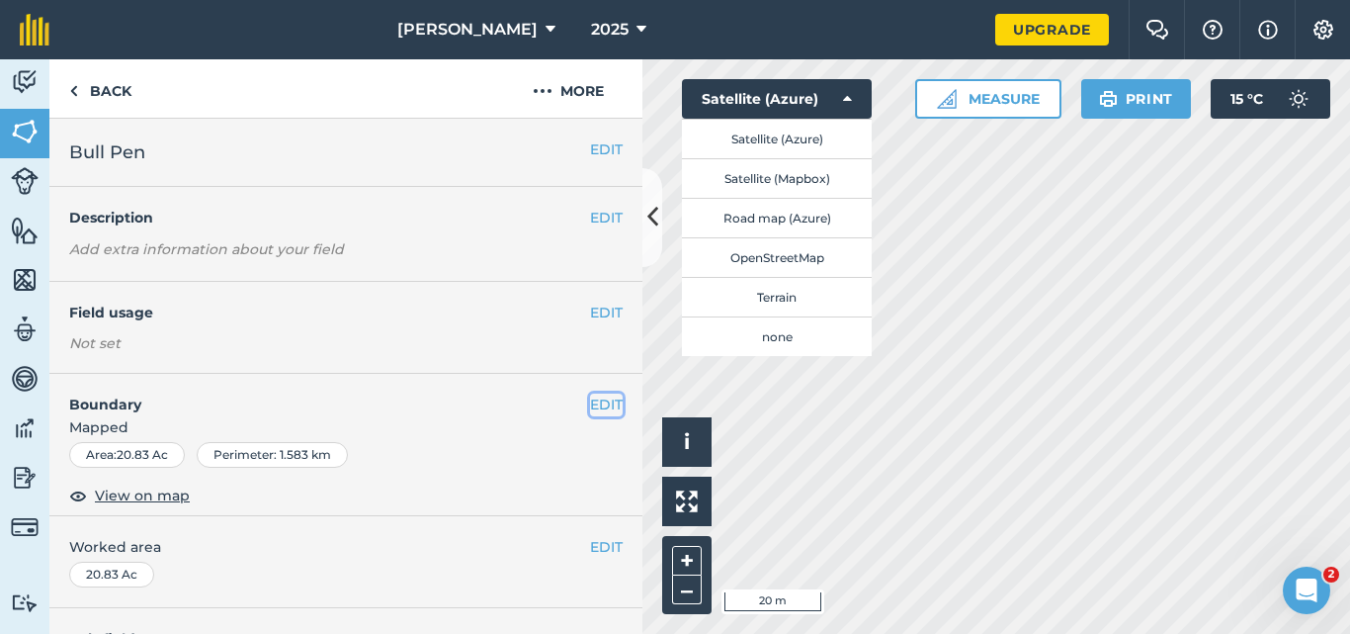
click at [590, 401] on button "EDIT" at bounding box center [606, 404] width 33 height 22
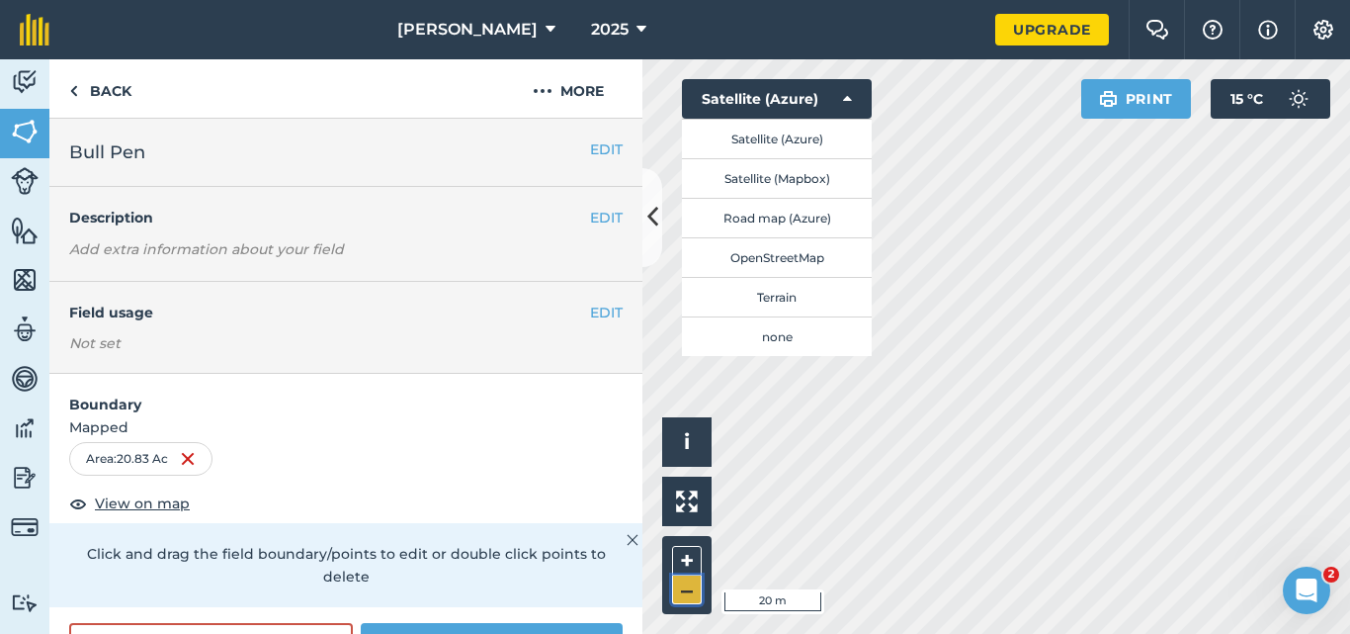
click at [689, 594] on button "–" at bounding box center [687, 589] width 30 height 29
click at [684, 593] on button "–" at bounding box center [687, 589] width 30 height 29
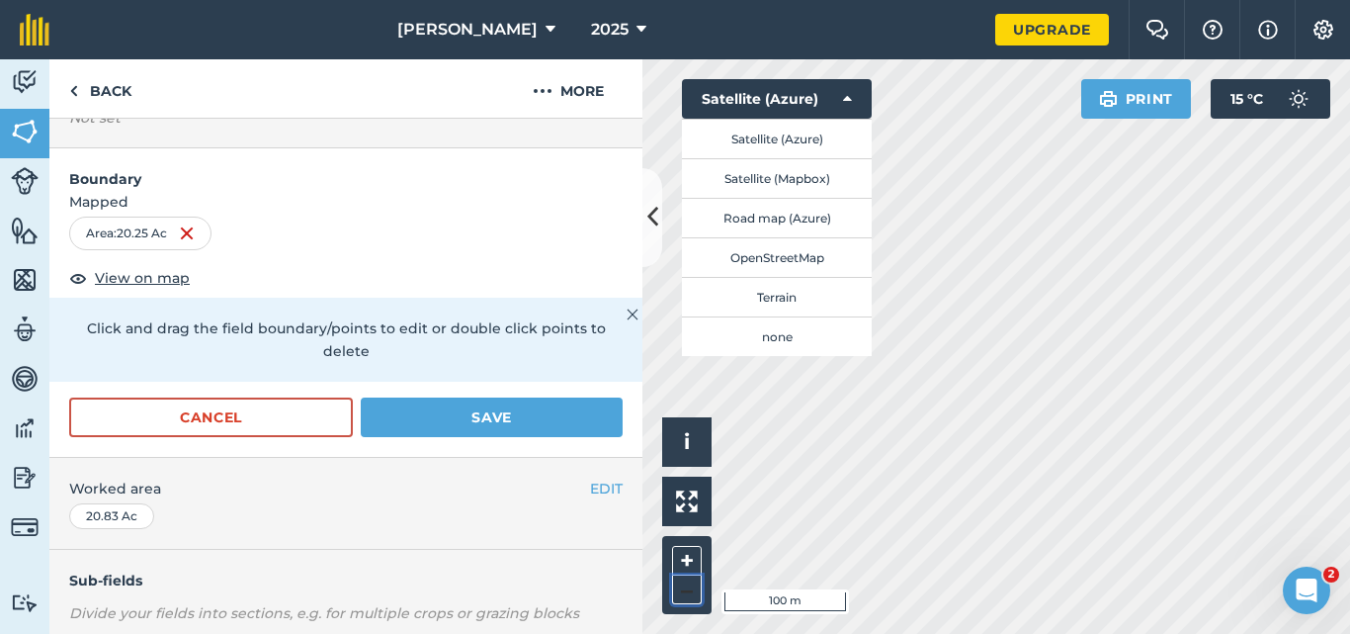
scroll to position [229, 0]
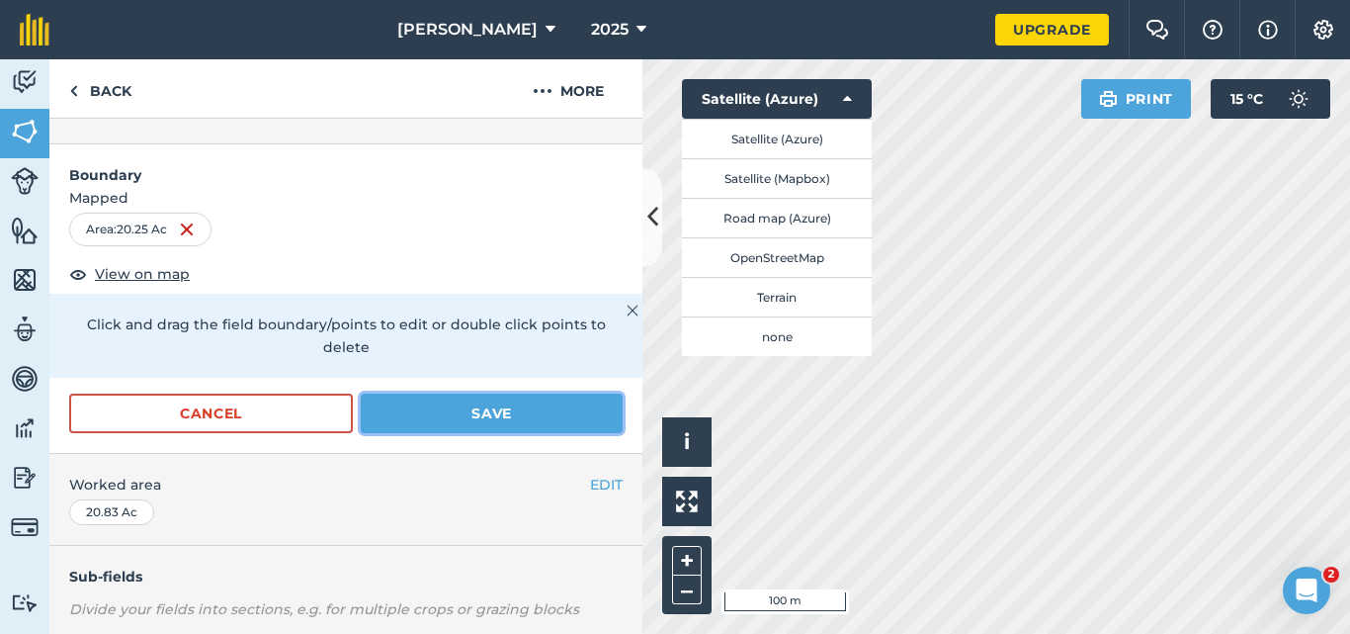
click at [439, 409] on button "Save" at bounding box center [492, 413] width 262 height 40
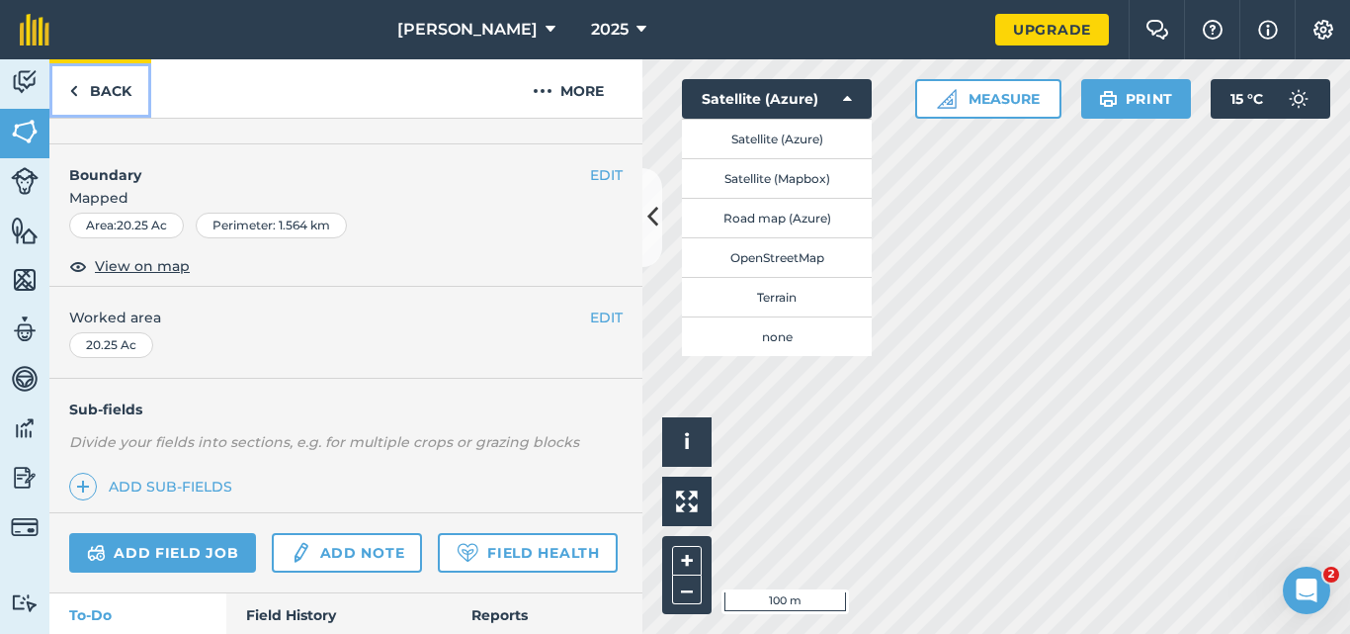
click at [93, 88] on link "Back" at bounding box center [100, 88] width 102 height 58
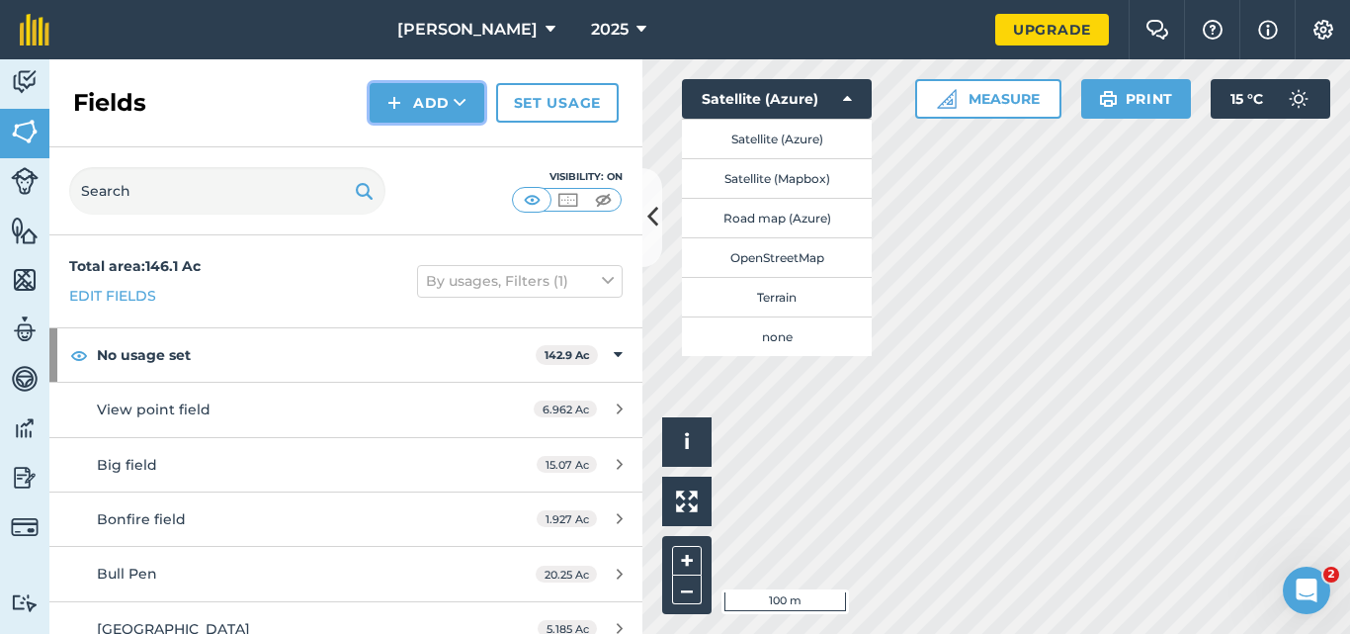
click at [422, 104] on button "Add" at bounding box center [427, 103] width 115 height 40
click at [439, 146] on link "Draw" at bounding box center [427, 147] width 109 height 43
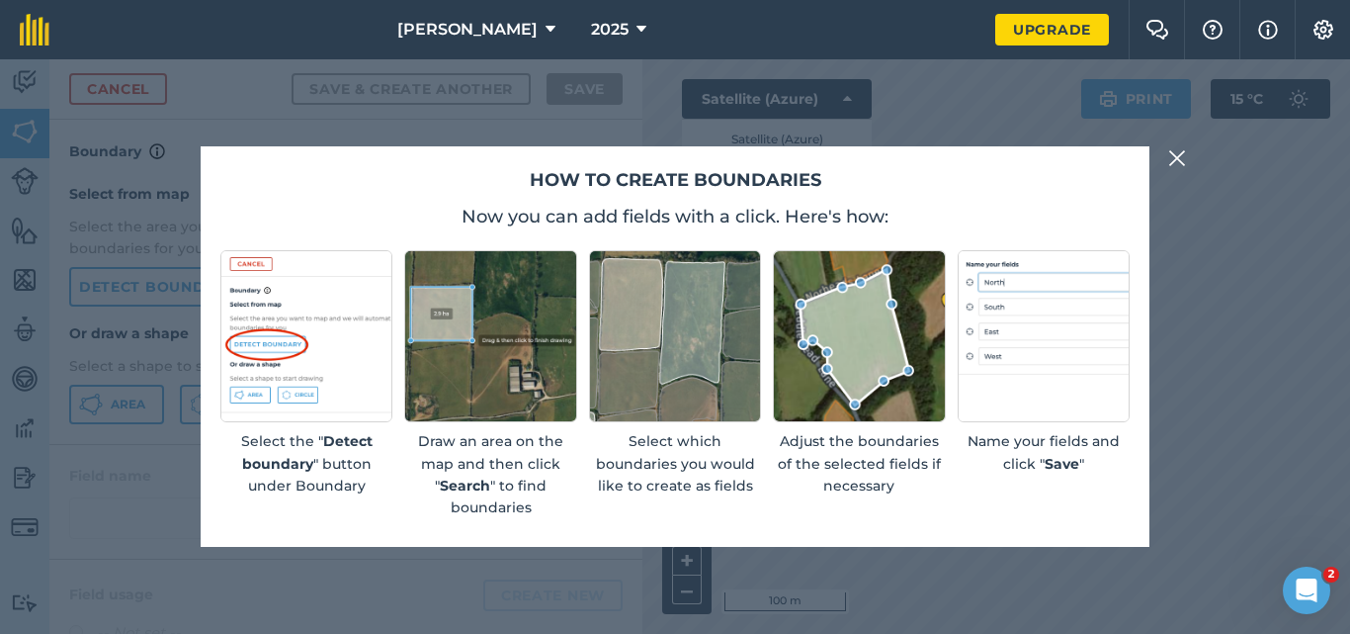
click at [1177, 154] on img at bounding box center [1177, 158] width 18 height 24
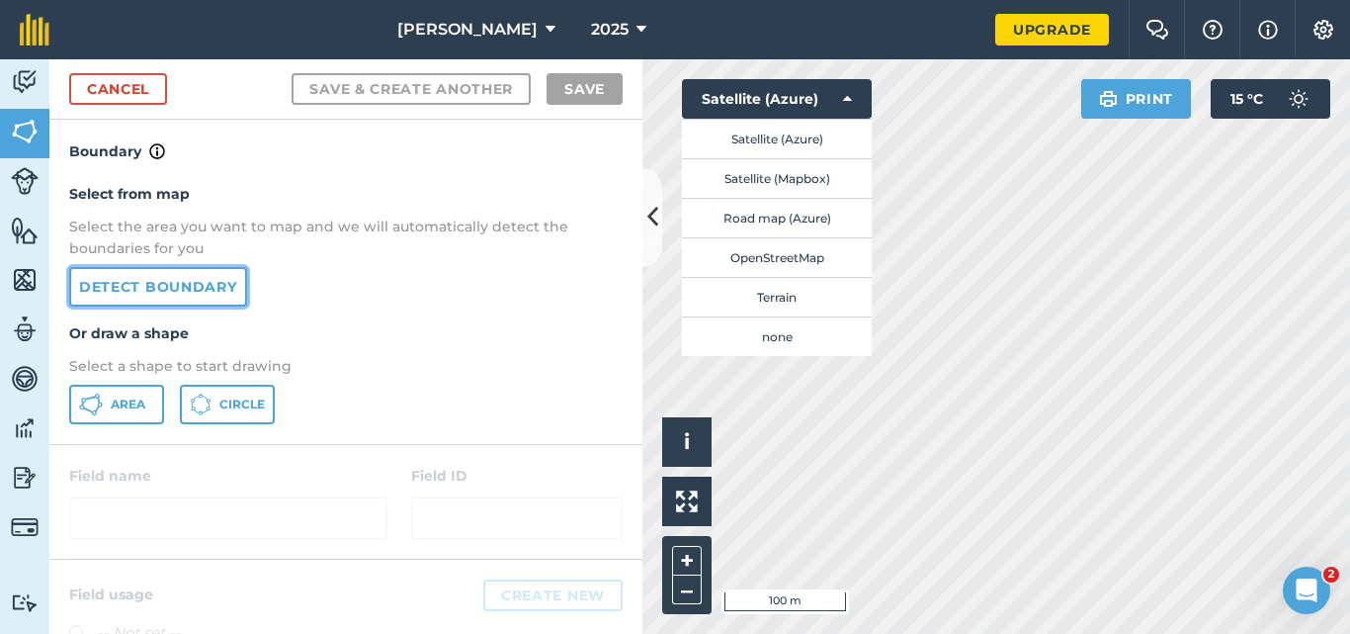
click at [162, 297] on link "Detect boundary" at bounding box center [158, 287] width 178 height 40
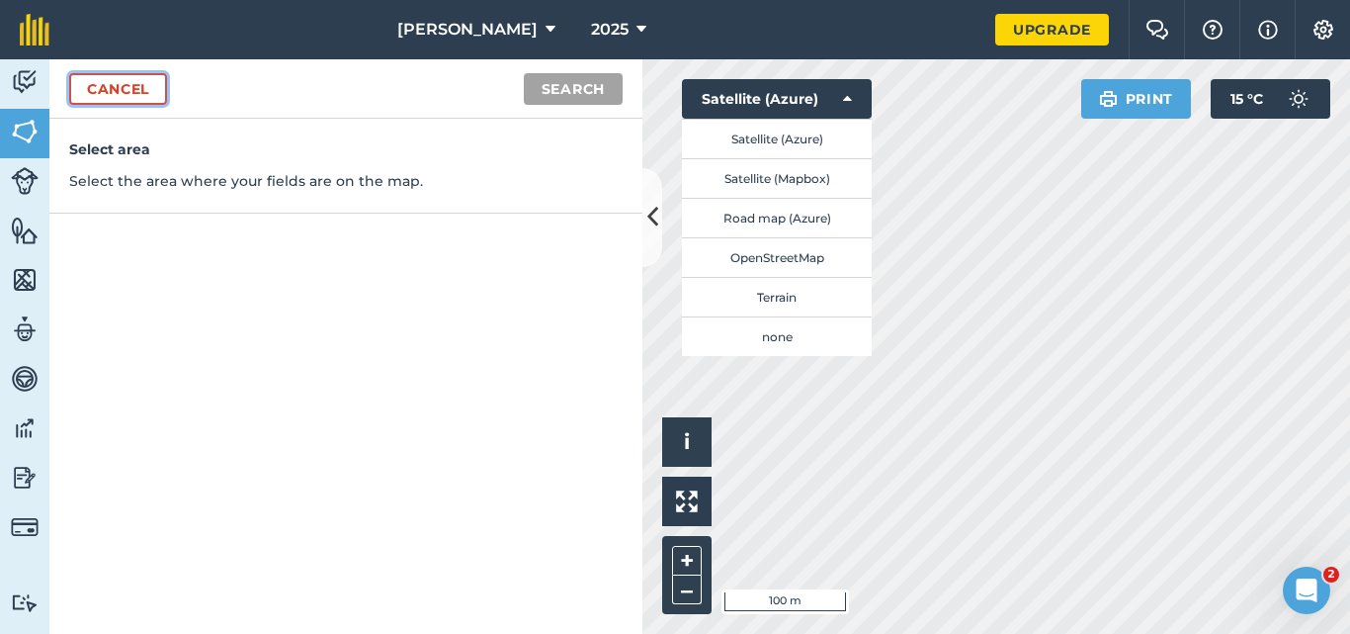
click at [99, 81] on link "Cancel" at bounding box center [118, 89] width 98 height 32
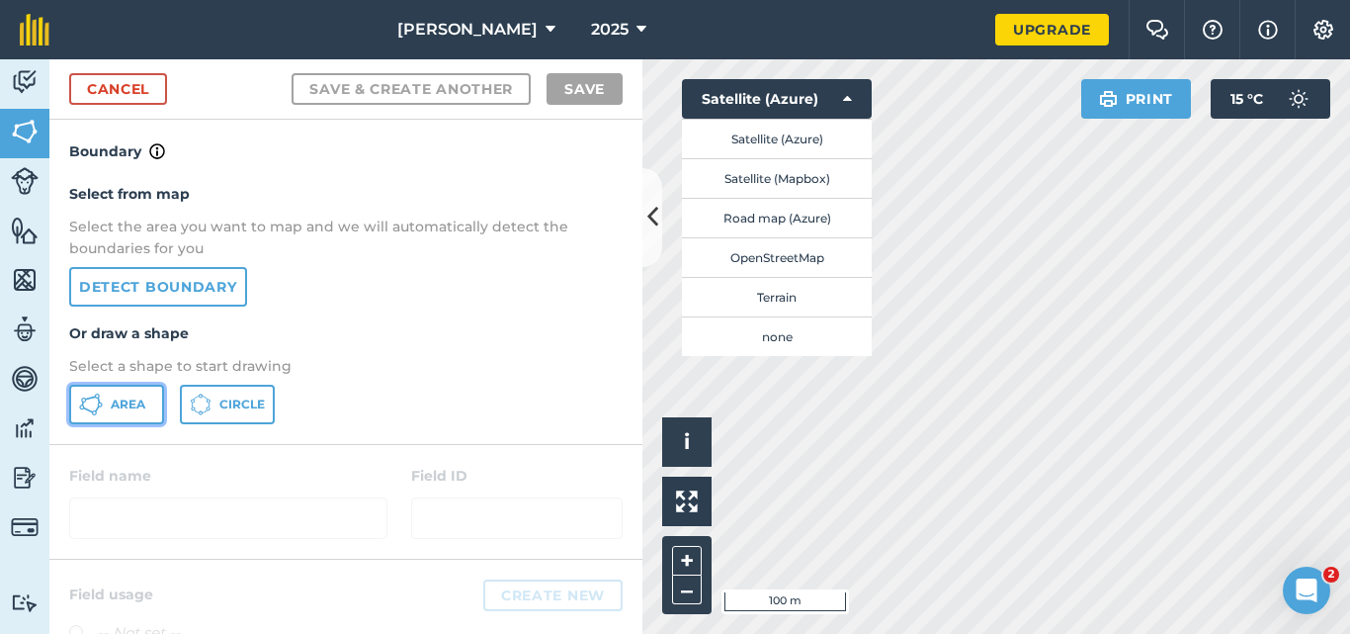
click at [126, 405] on span "Area" at bounding box center [128, 404] width 35 height 16
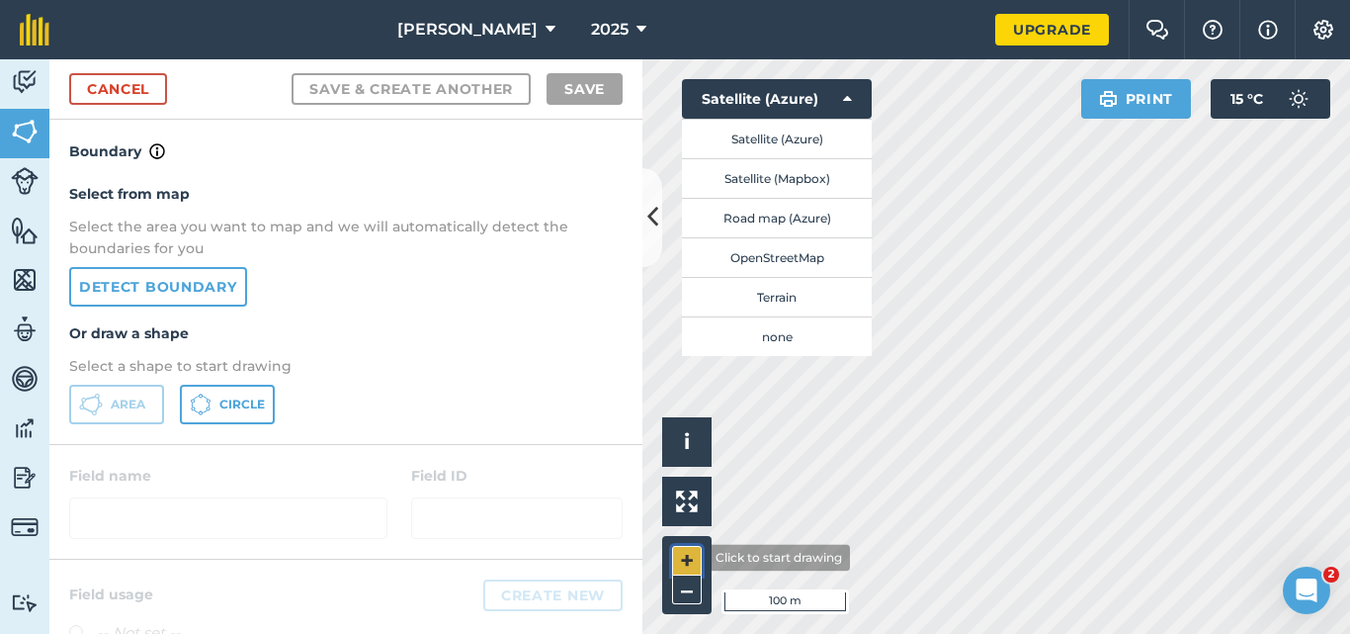
click at [693, 558] on button "+" at bounding box center [687, 561] width 30 height 30
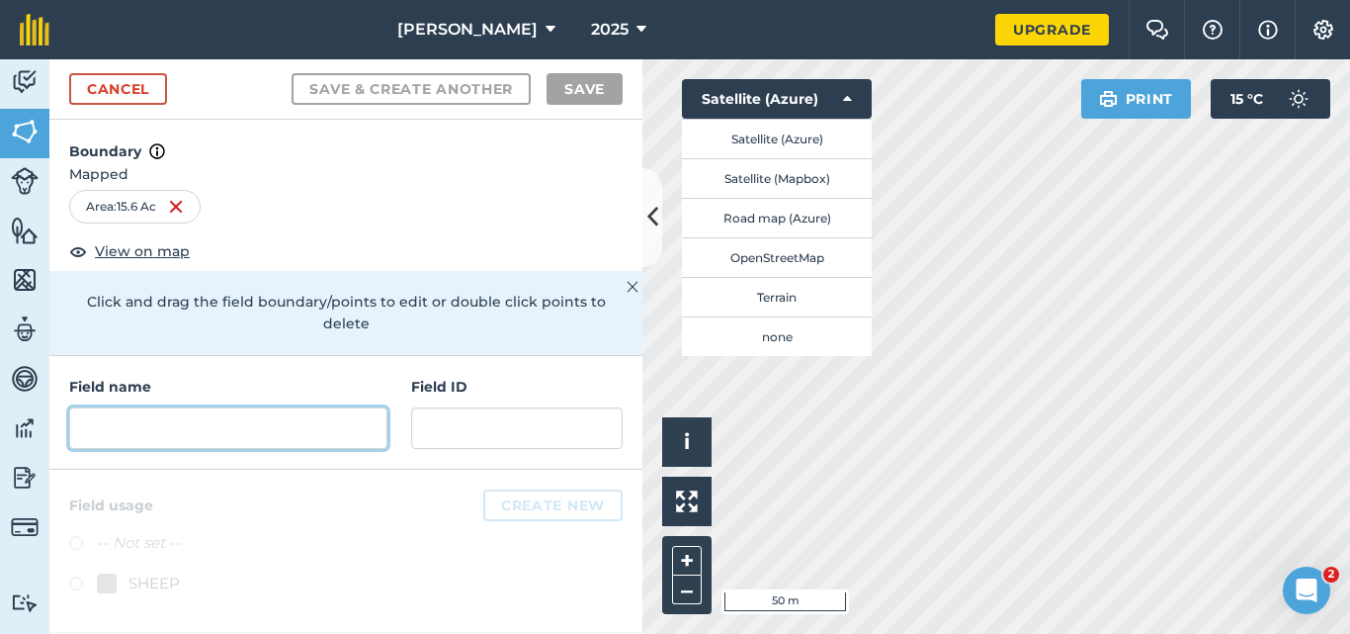
click at [232, 407] on input "text" at bounding box center [228, 428] width 318 height 42
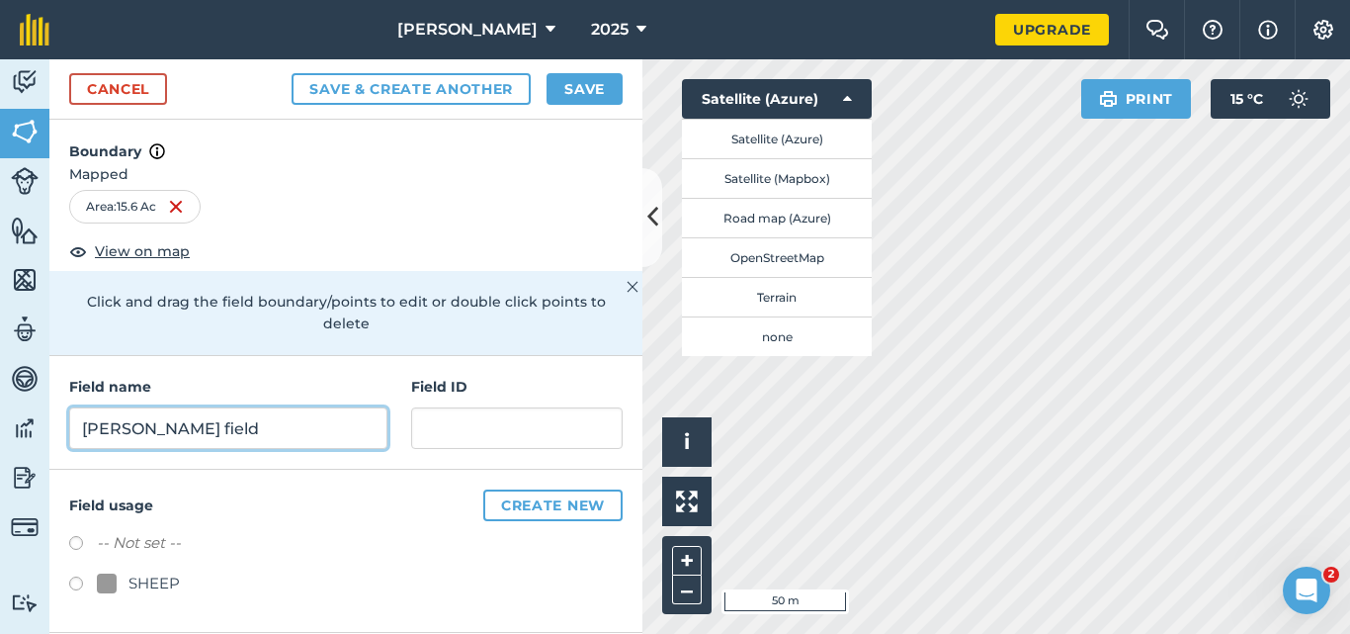
type input "Enochs field"
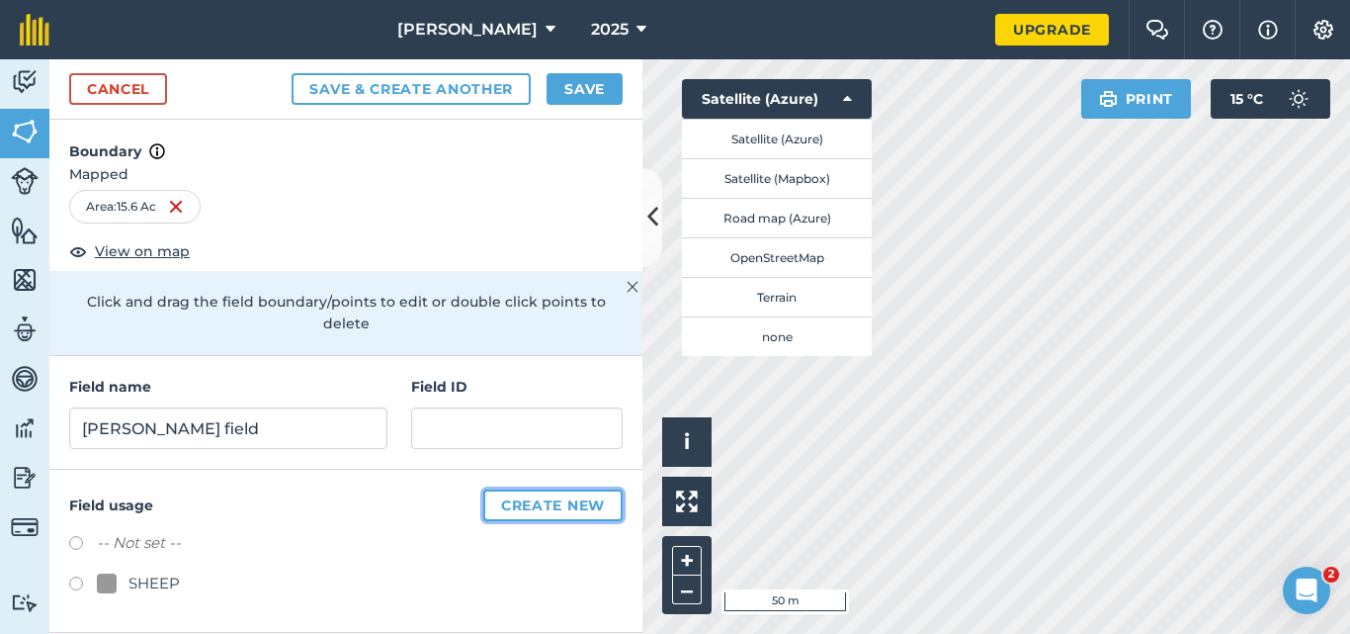
click at [525, 489] on button "Create new" at bounding box center [552, 505] width 139 height 32
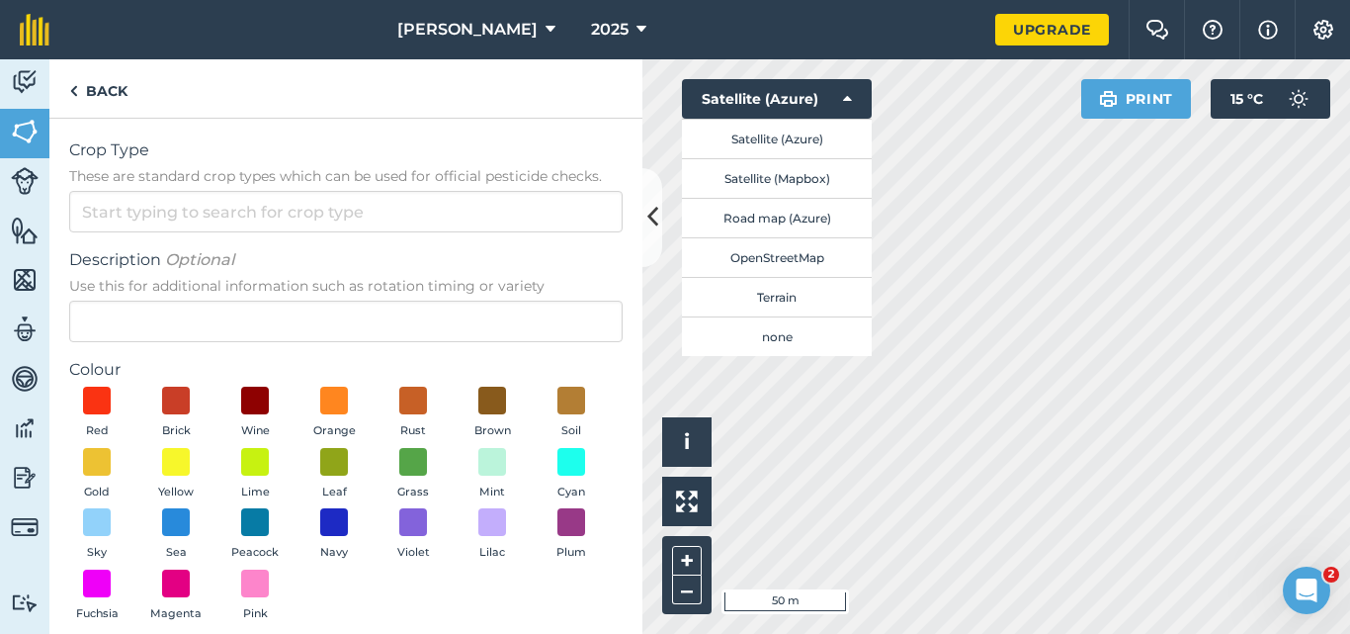
scroll to position [92, 0]
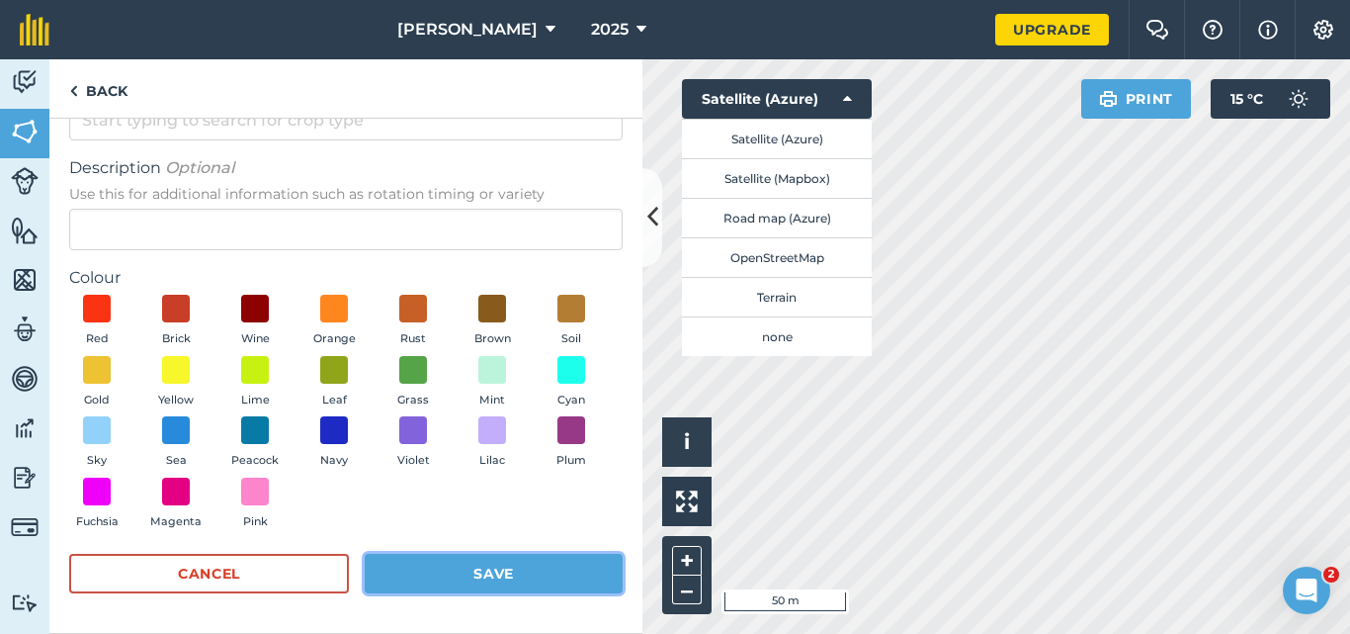
click at [520, 563] on button "Save" at bounding box center [494, 574] width 258 height 40
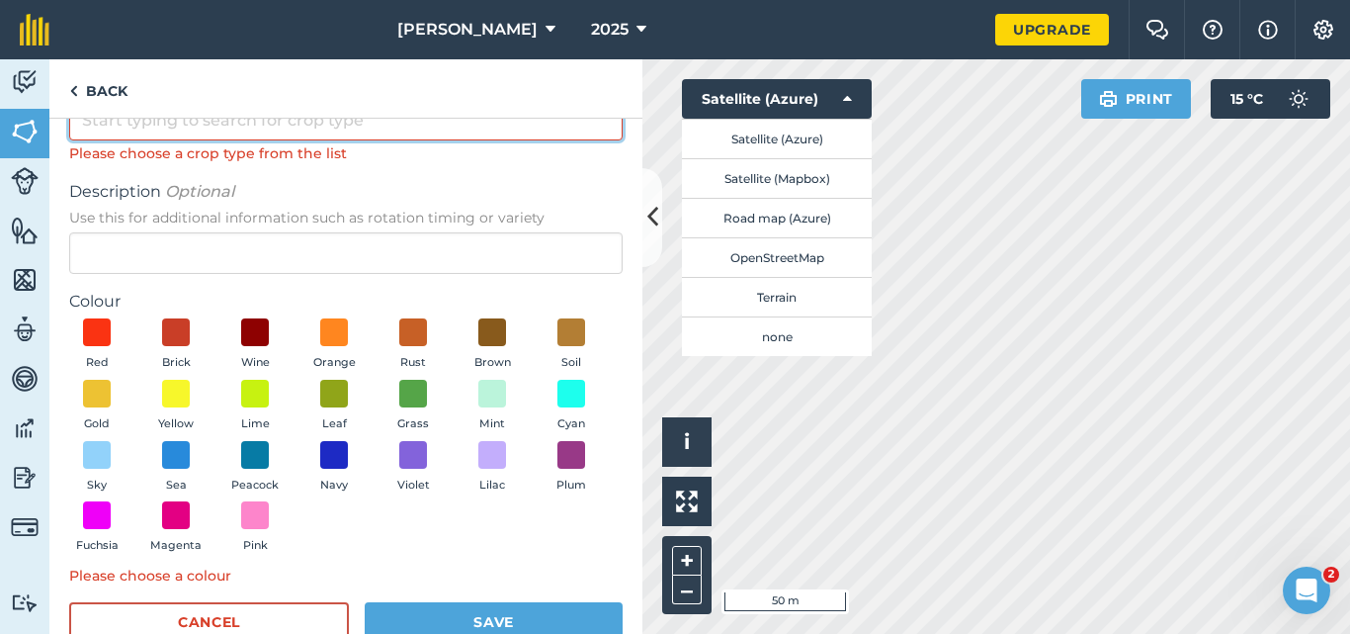
click at [385, 127] on input "Crop Type These are standard crop types which can be used for official pesticid…" at bounding box center [346, 120] width 554 height 42
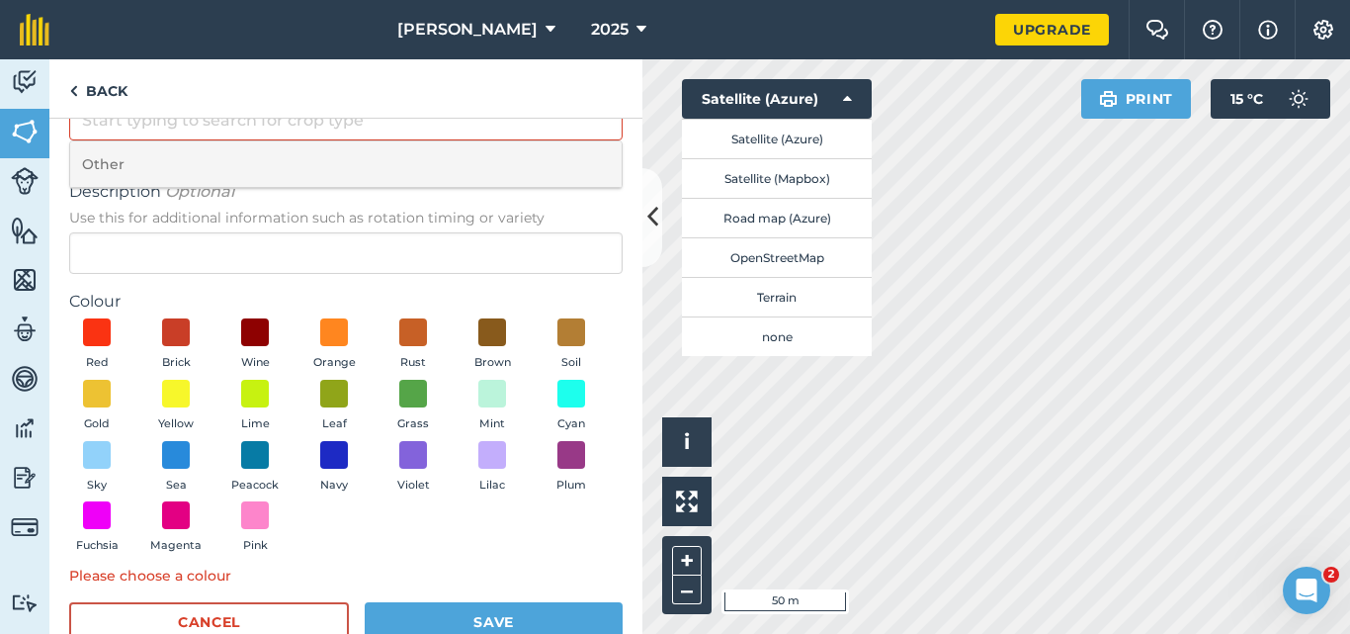
click at [344, 147] on li "Other" at bounding box center [346, 164] width 552 height 46
type input "Other"
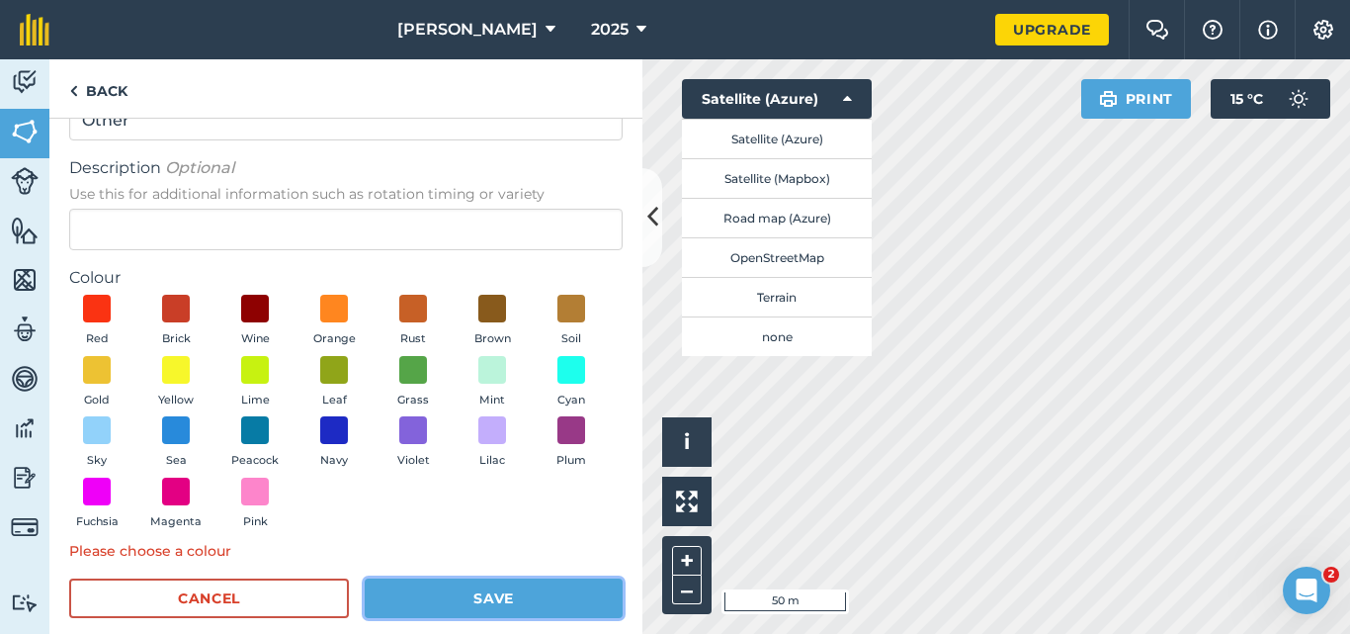
click at [423, 589] on button "Save" at bounding box center [494, 598] width 258 height 40
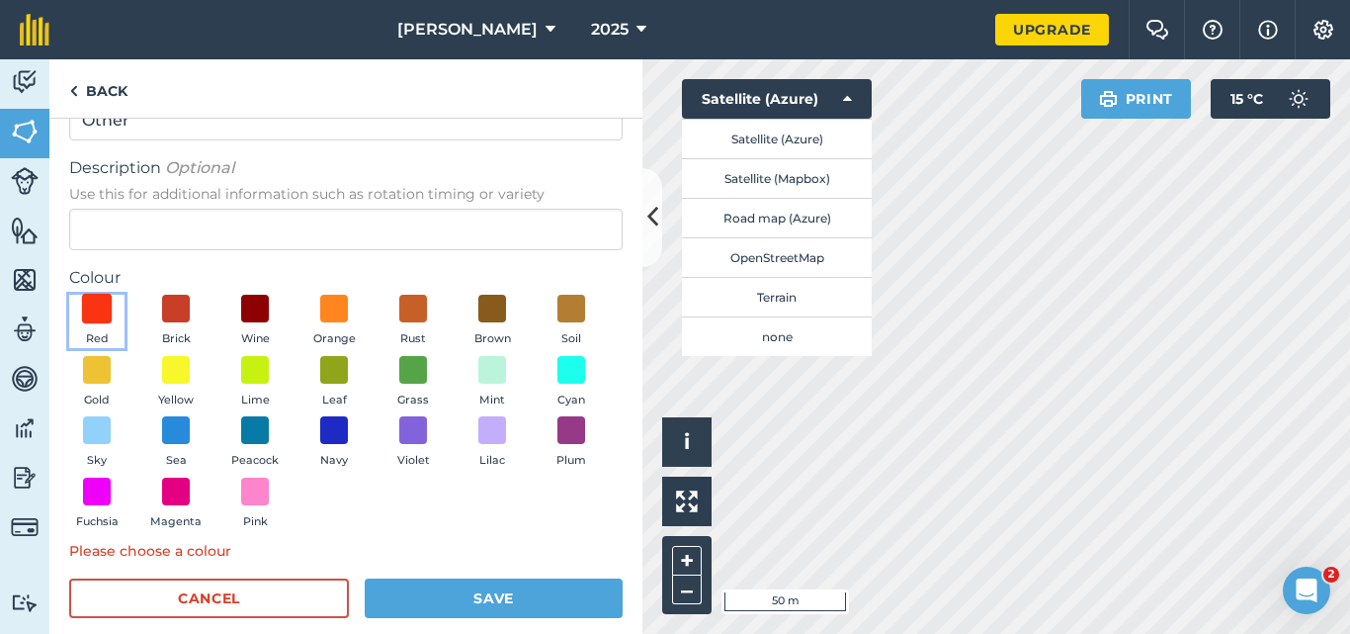
click at [92, 309] on span at bounding box center [97, 309] width 31 height 31
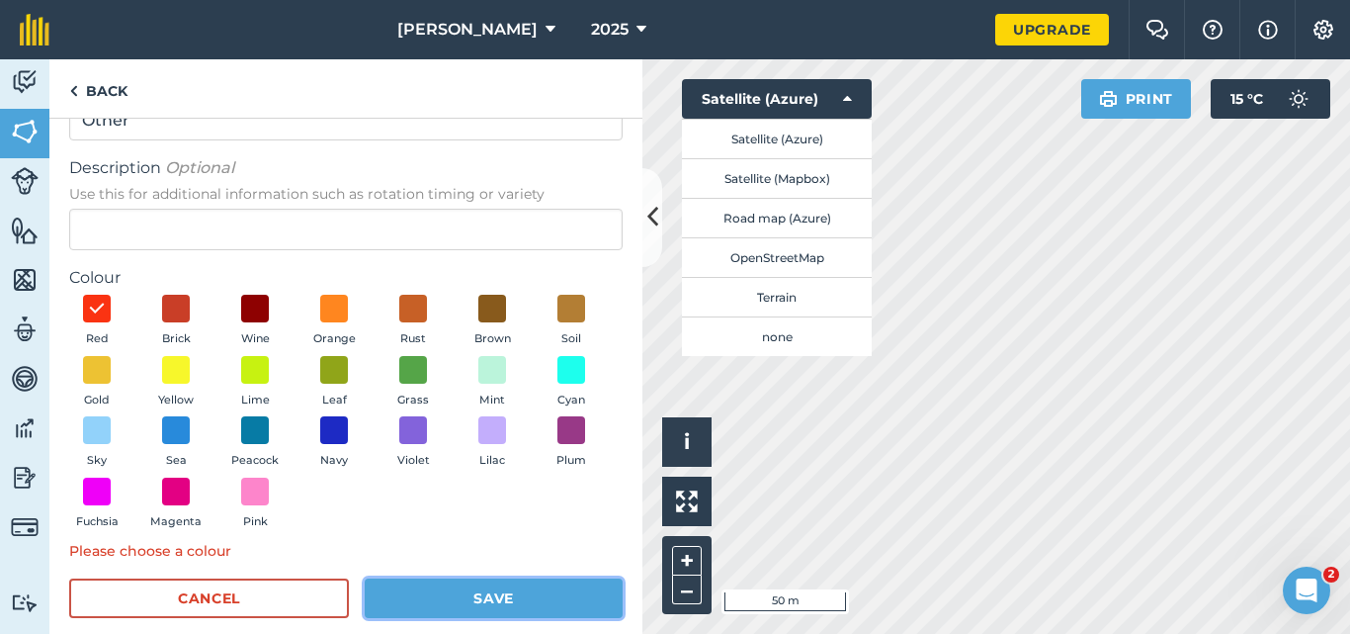
click at [398, 599] on button "Save" at bounding box center [494, 598] width 258 height 40
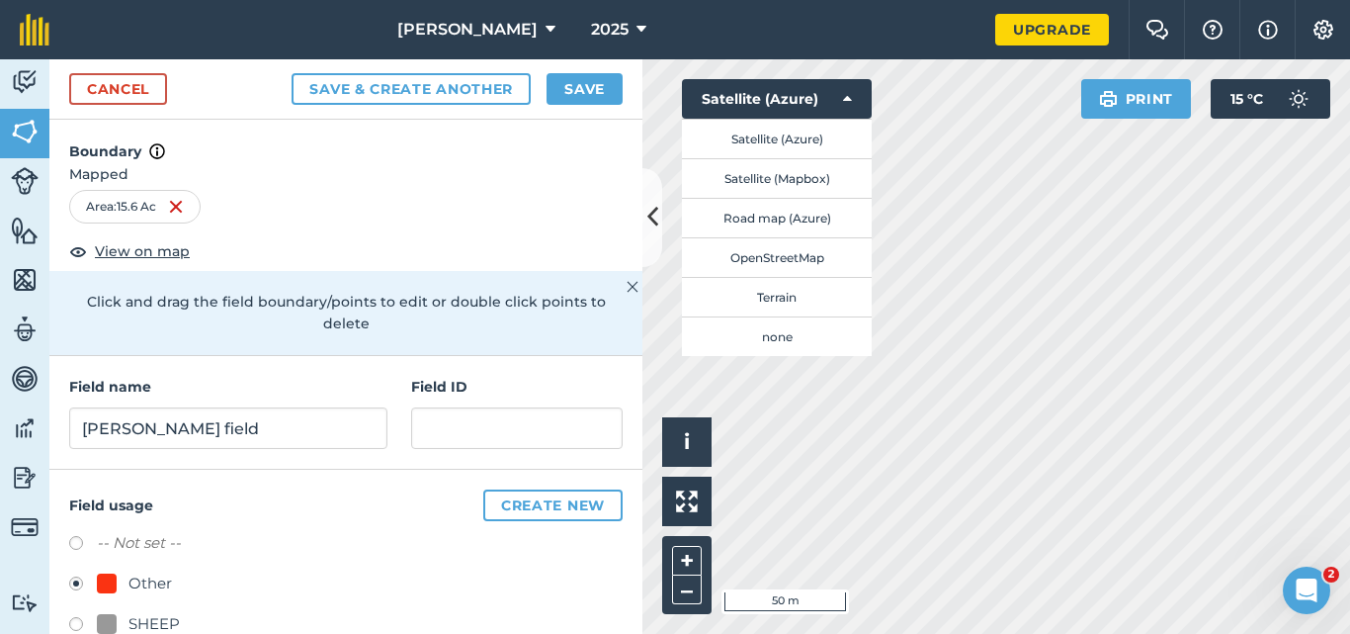
scroll to position [40, 0]
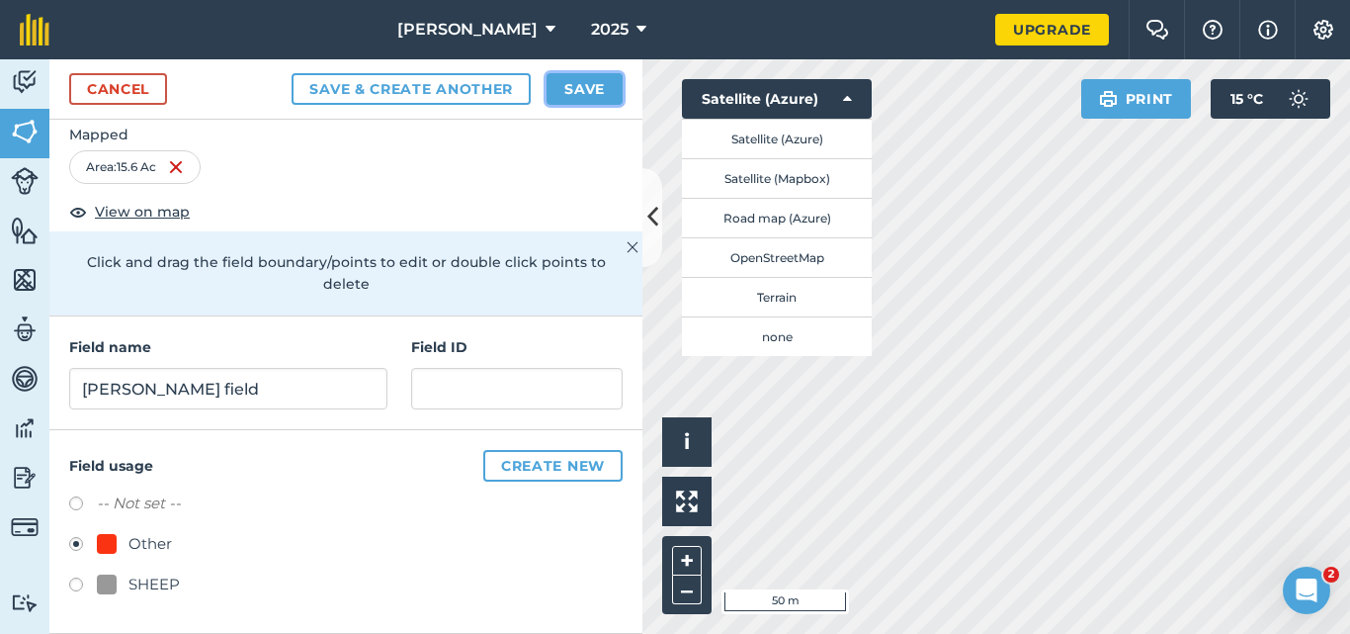
click at [576, 95] on button "Save" at bounding box center [585, 89] width 76 height 32
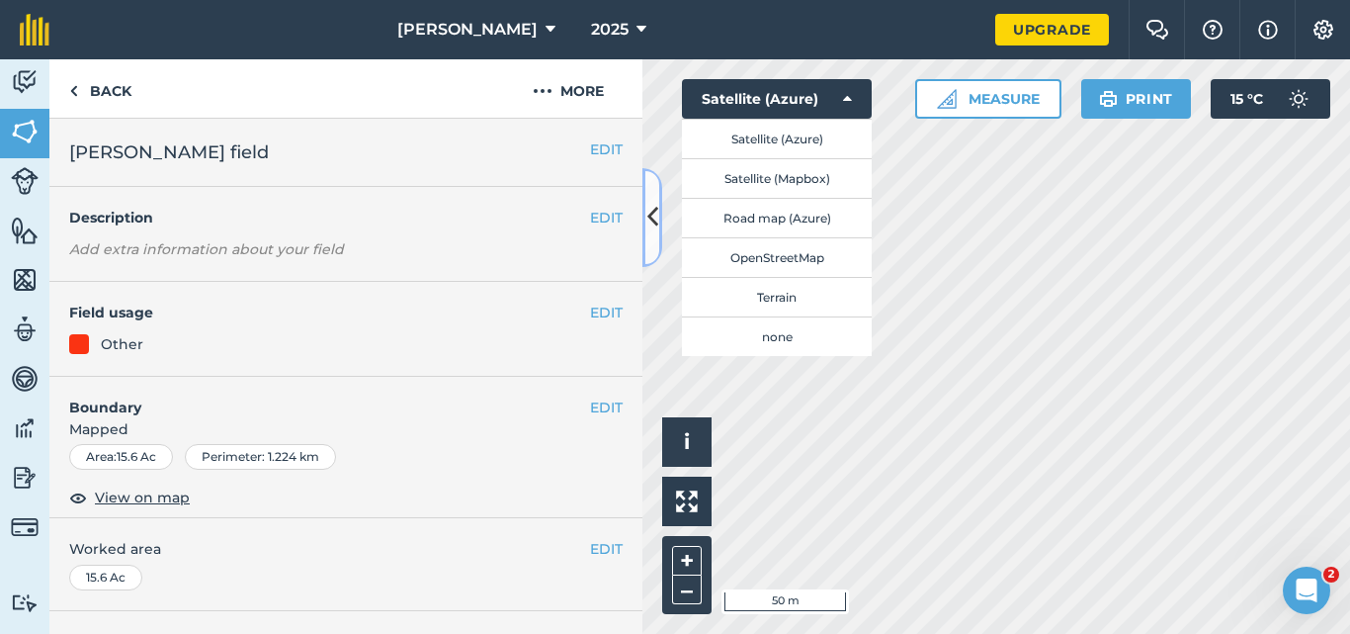
click at [645, 215] on button at bounding box center [653, 217] width 20 height 99
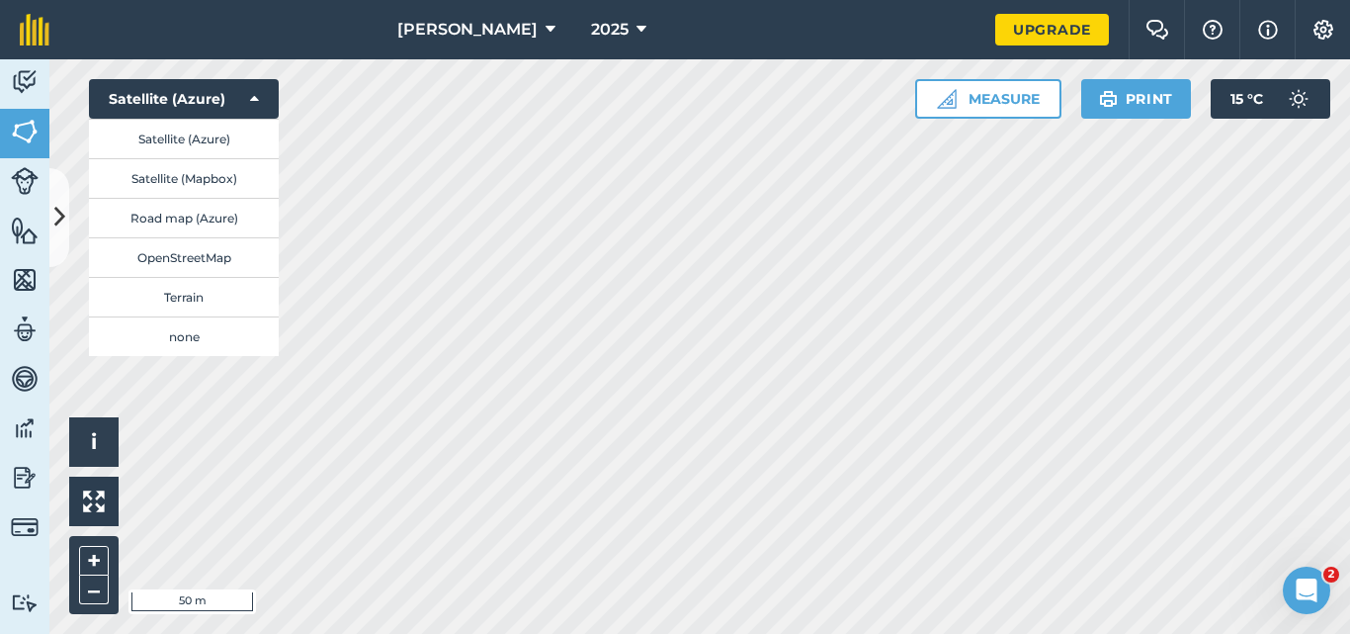
click at [914, 633] on html "Polglaze 2025 Upgrade Farm Chat Help Info Settings Map printing is not availabl…" at bounding box center [675, 317] width 1350 height 634
click at [673, 633] on html "Polglaze 2025 Upgrade Farm Chat Help Info Settings Map printing is not availabl…" at bounding box center [675, 317] width 1350 height 634
click at [63, 215] on icon at bounding box center [59, 217] width 11 height 35
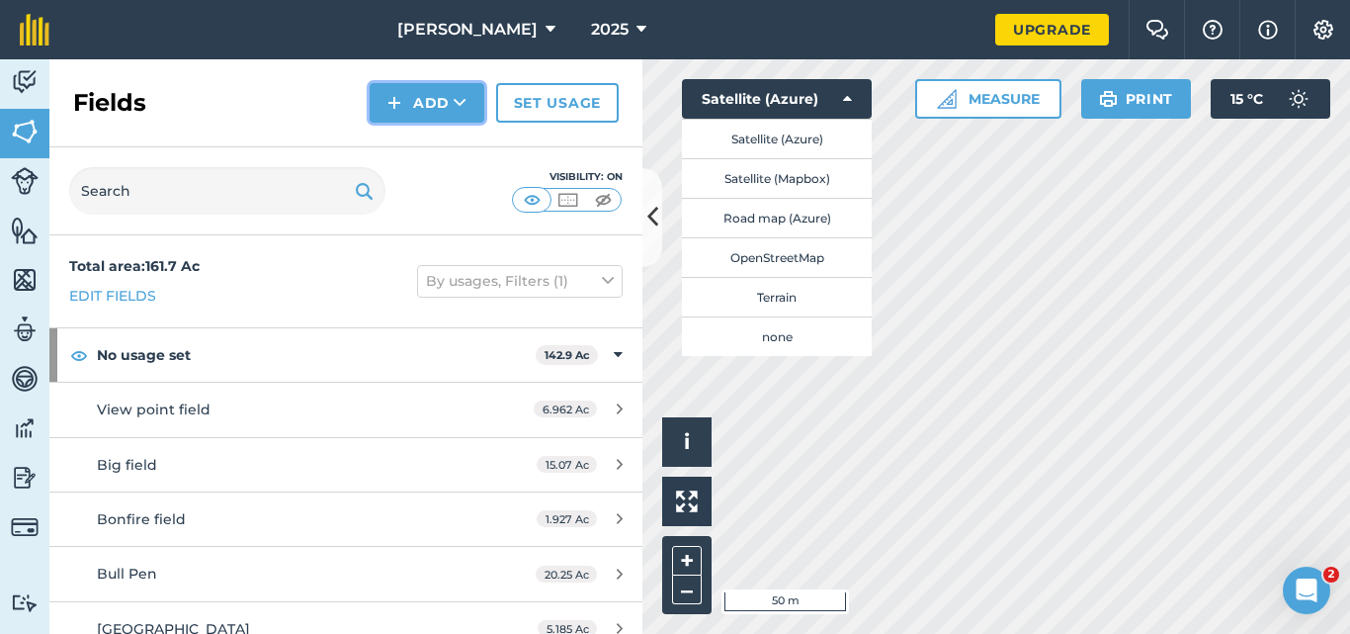
click at [453, 111] on button "Add" at bounding box center [427, 103] width 115 height 40
click at [439, 145] on link "Draw" at bounding box center [427, 147] width 109 height 43
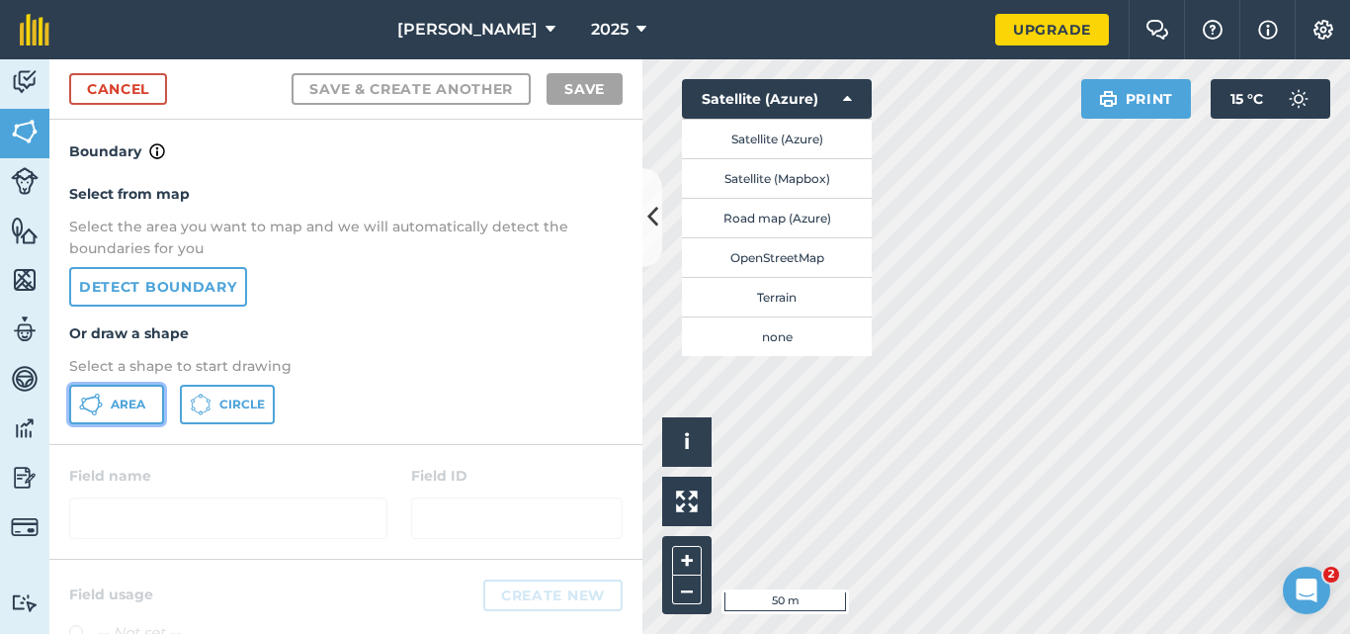
click at [140, 404] on span "Area" at bounding box center [128, 404] width 35 height 16
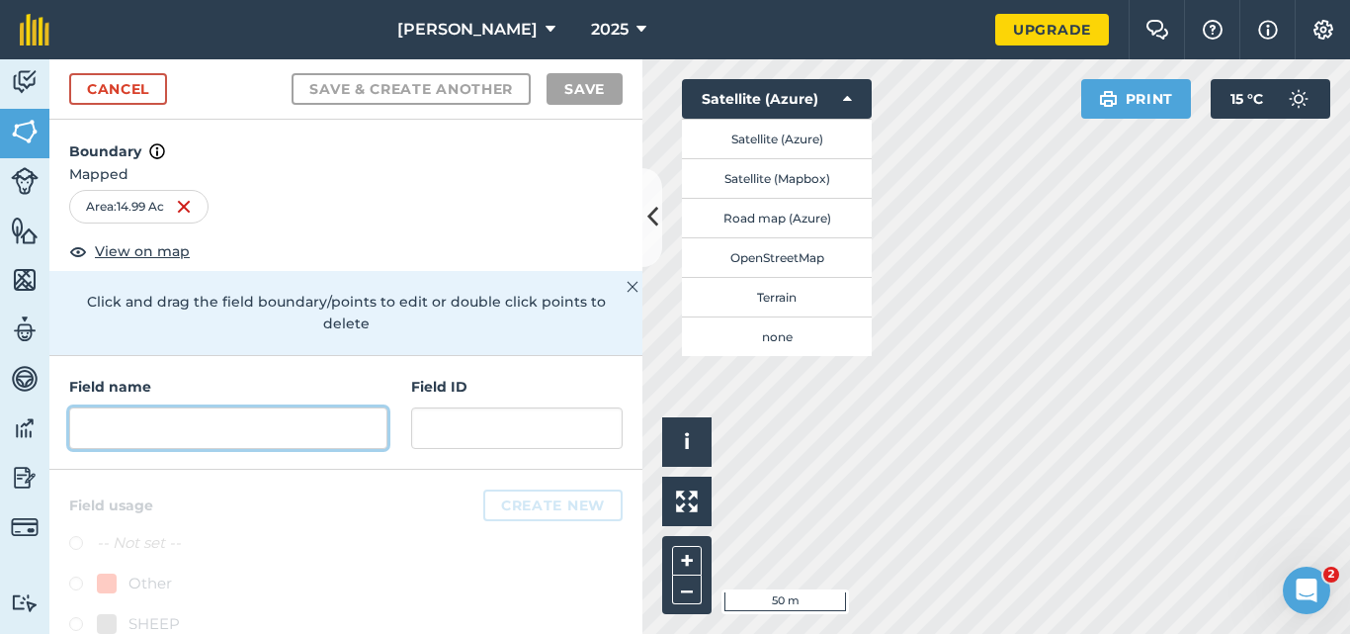
click at [333, 421] on input "text" at bounding box center [228, 428] width 318 height 42
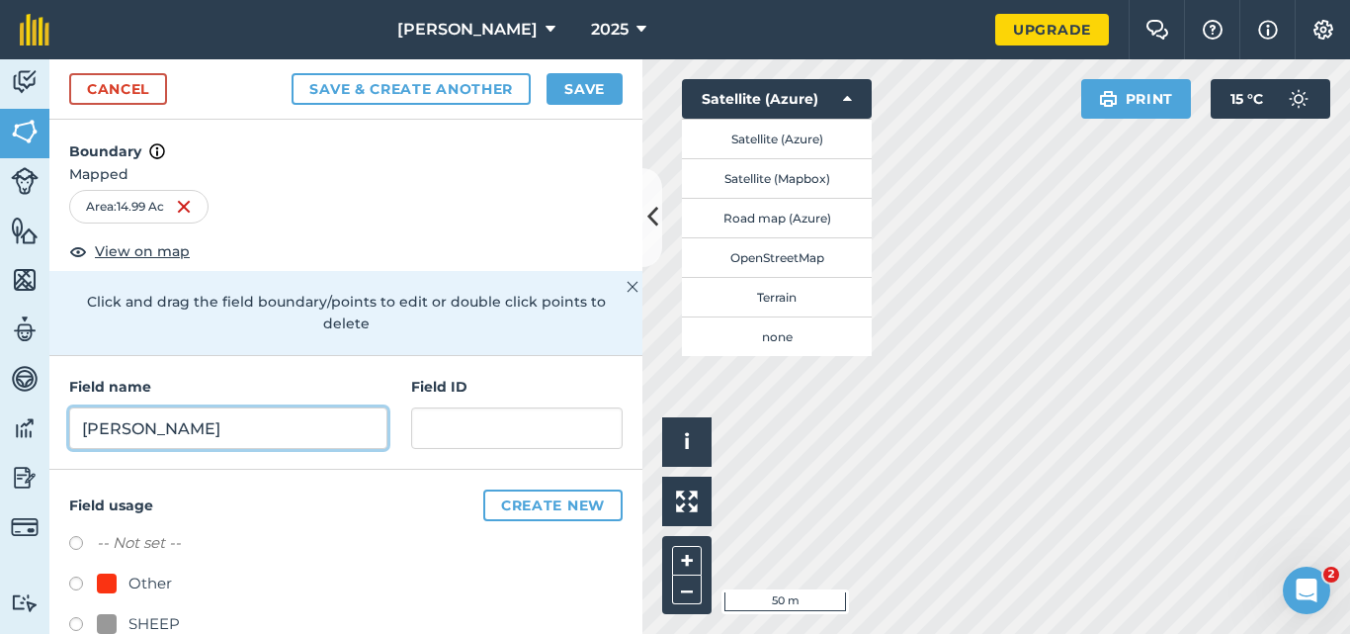
type input "david"
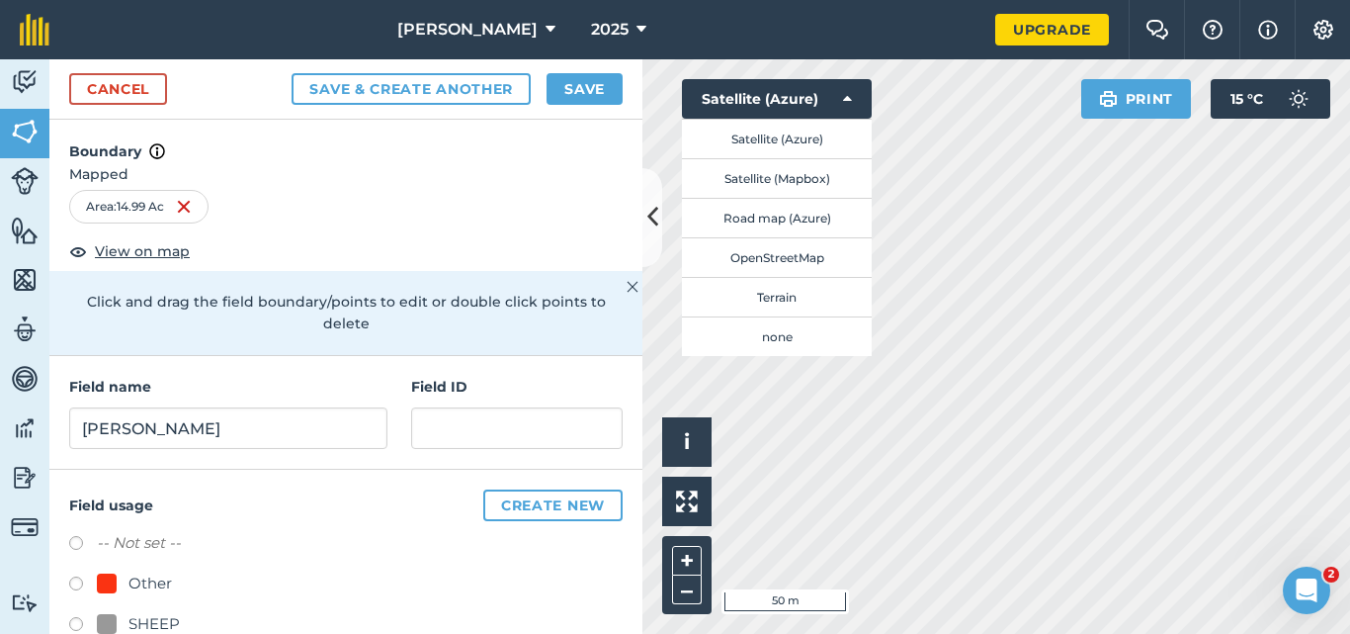
click at [73, 585] on label at bounding box center [83, 586] width 28 height 20
radio input "true"
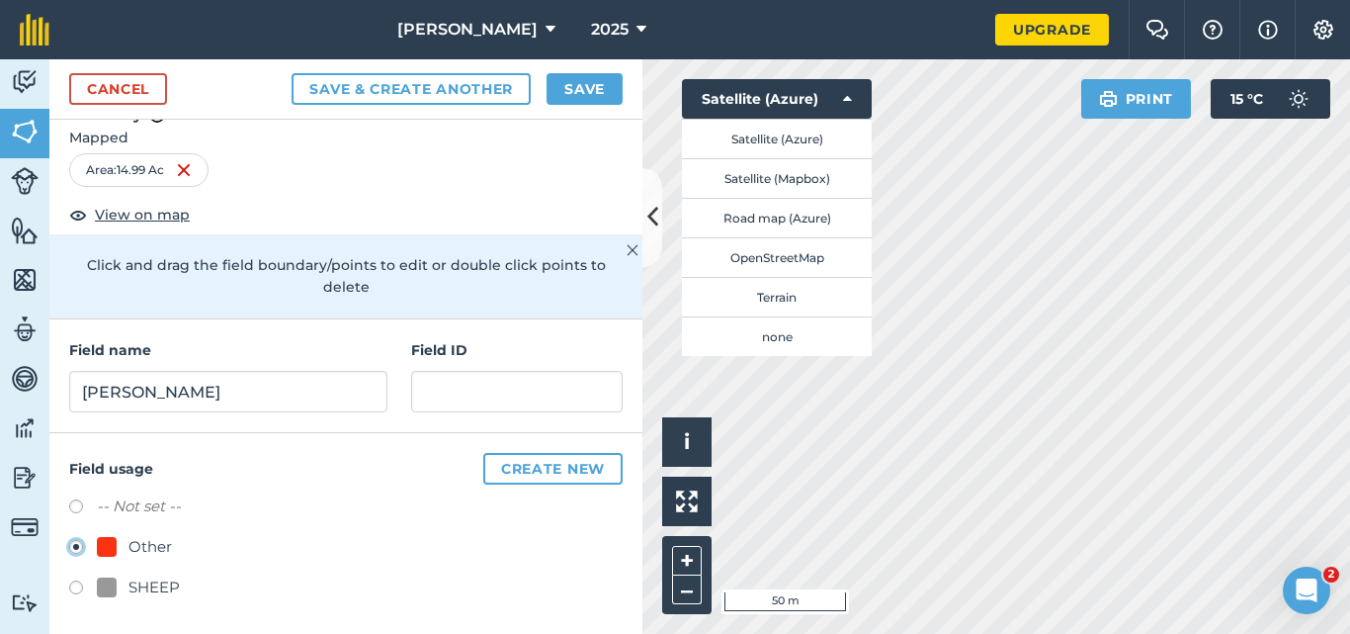
scroll to position [40, 0]
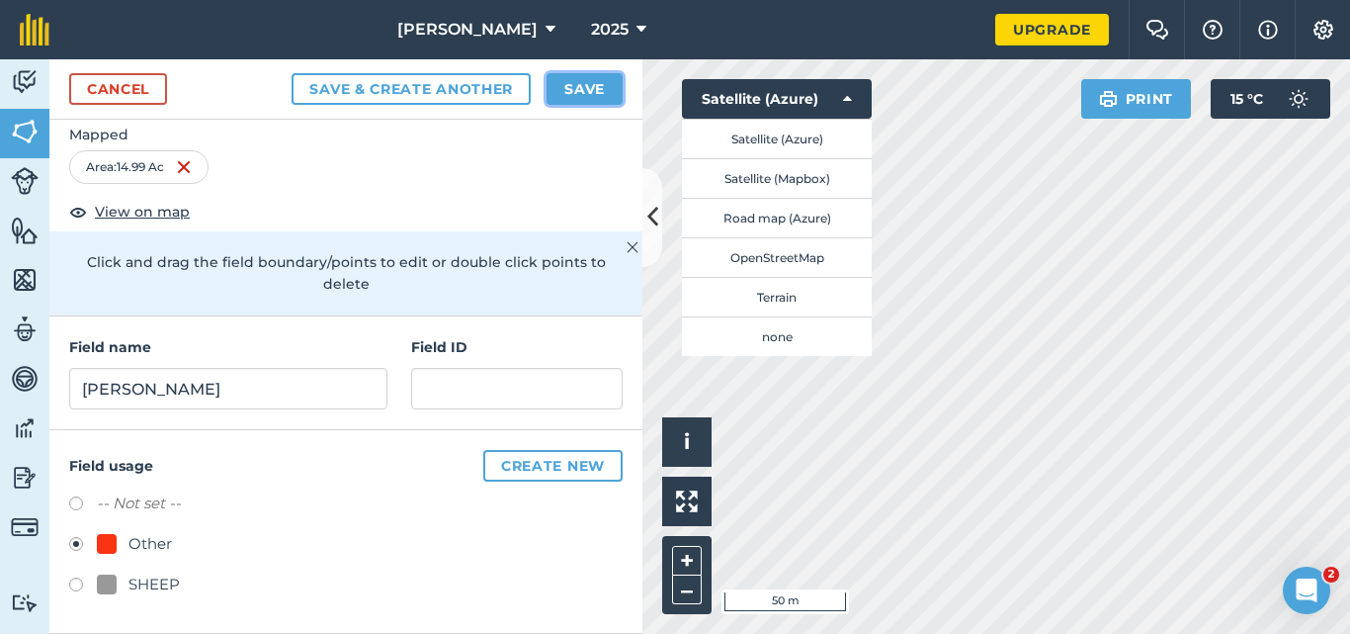
click at [565, 94] on button "Save" at bounding box center [585, 89] width 76 height 32
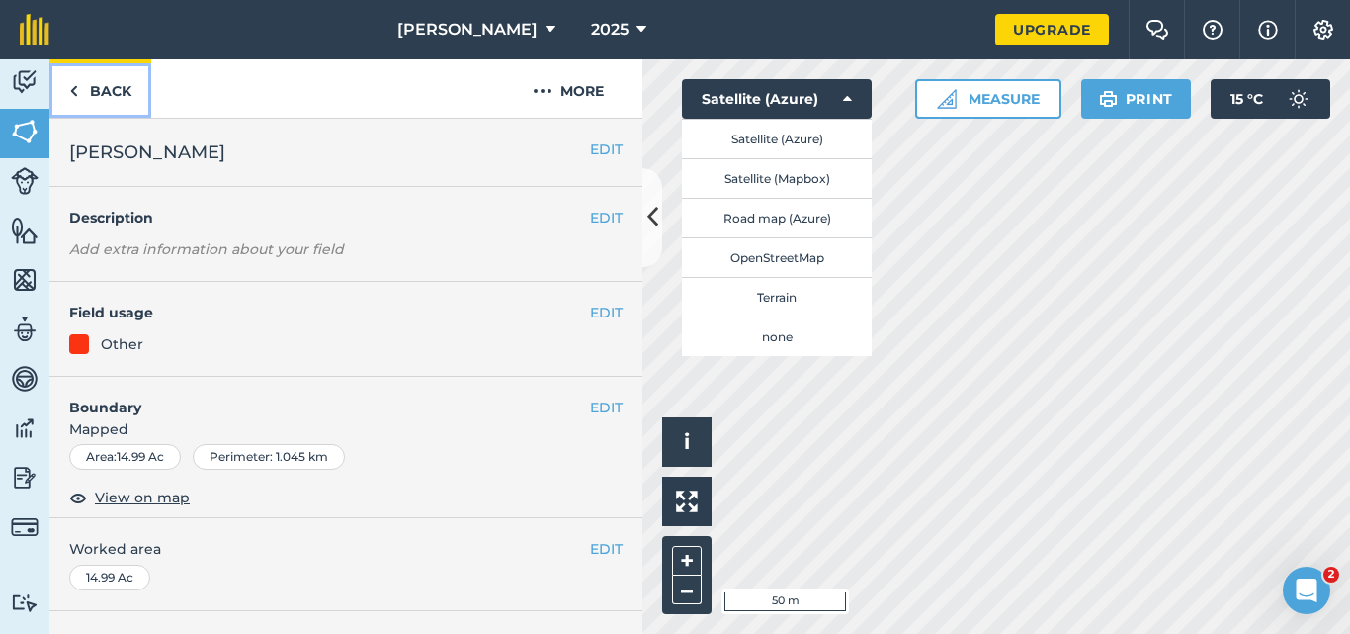
click at [129, 96] on link "Back" at bounding box center [100, 88] width 102 height 58
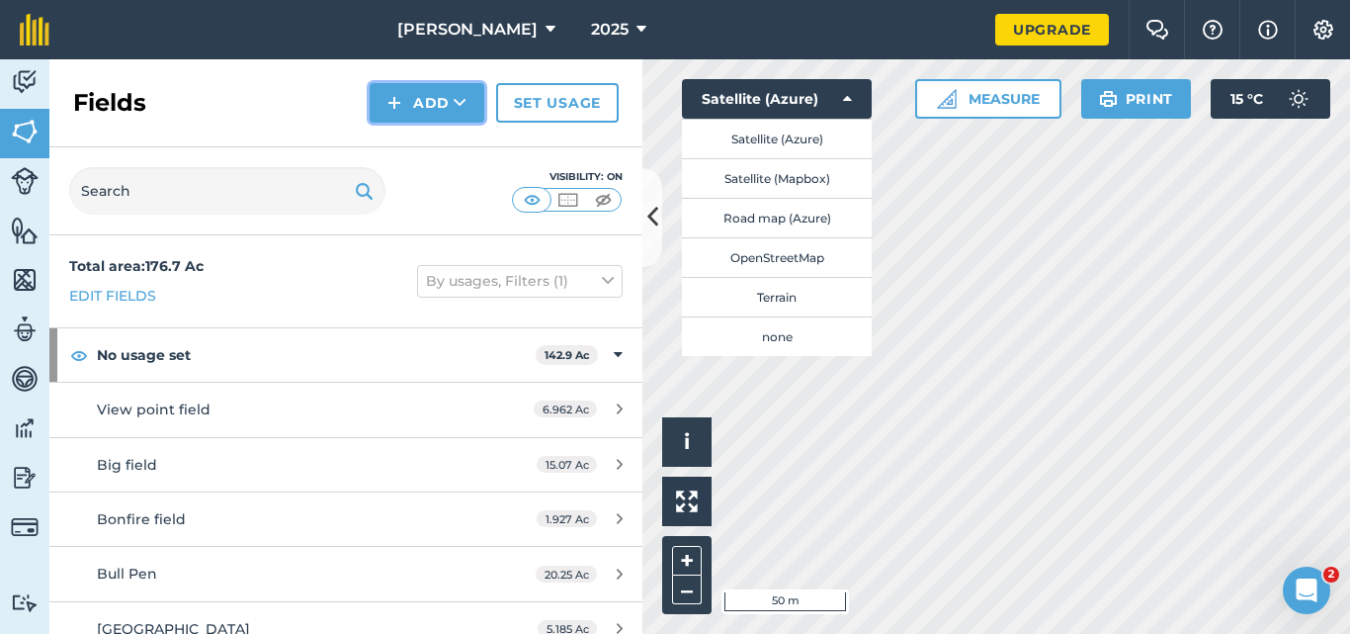
click at [437, 110] on button "Add" at bounding box center [427, 103] width 115 height 40
click at [435, 143] on link "Draw" at bounding box center [427, 147] width 109 height 43
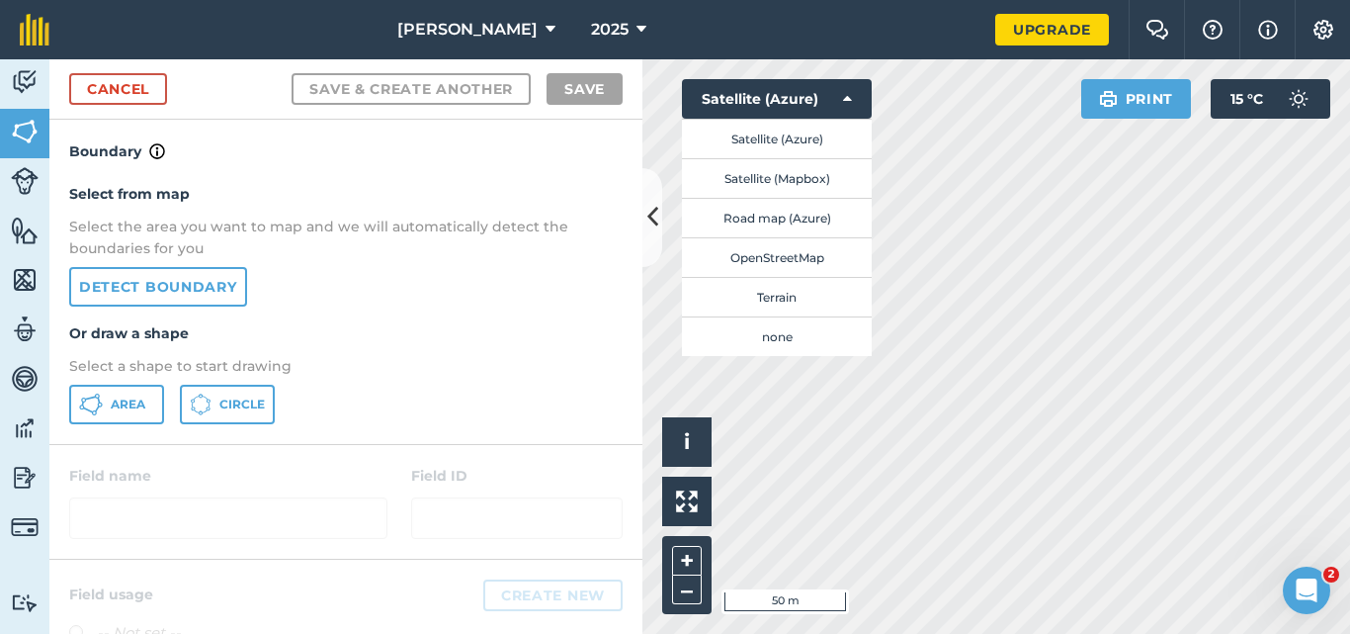
click at [1049, 633] on html "Polglaze 2025 Upgrade Farm Chat Help Info Settings Map printing is not availabl…" at bounding box center [675, 317] width 1350 height 634
click at [115, 402] on span "Area" at bounding box center [128, 404] width 35 height 16
click at [1293, 633] on html "Polglaze 2025 Upgrade Farm Chat Help Info Settings Map printing is not availabl…" at bounding box center [675, 317] width 1350 height 634
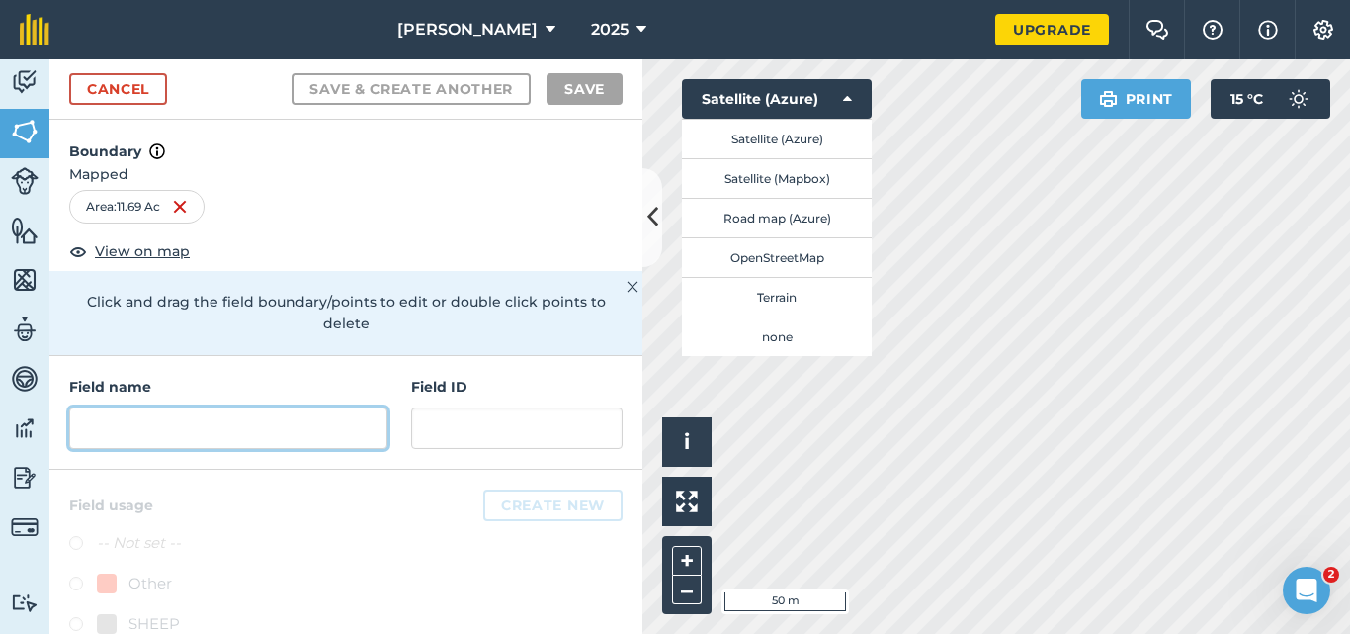
click at [240, 425] on input "text" at bounding box center [228, 428] width 318 height 42
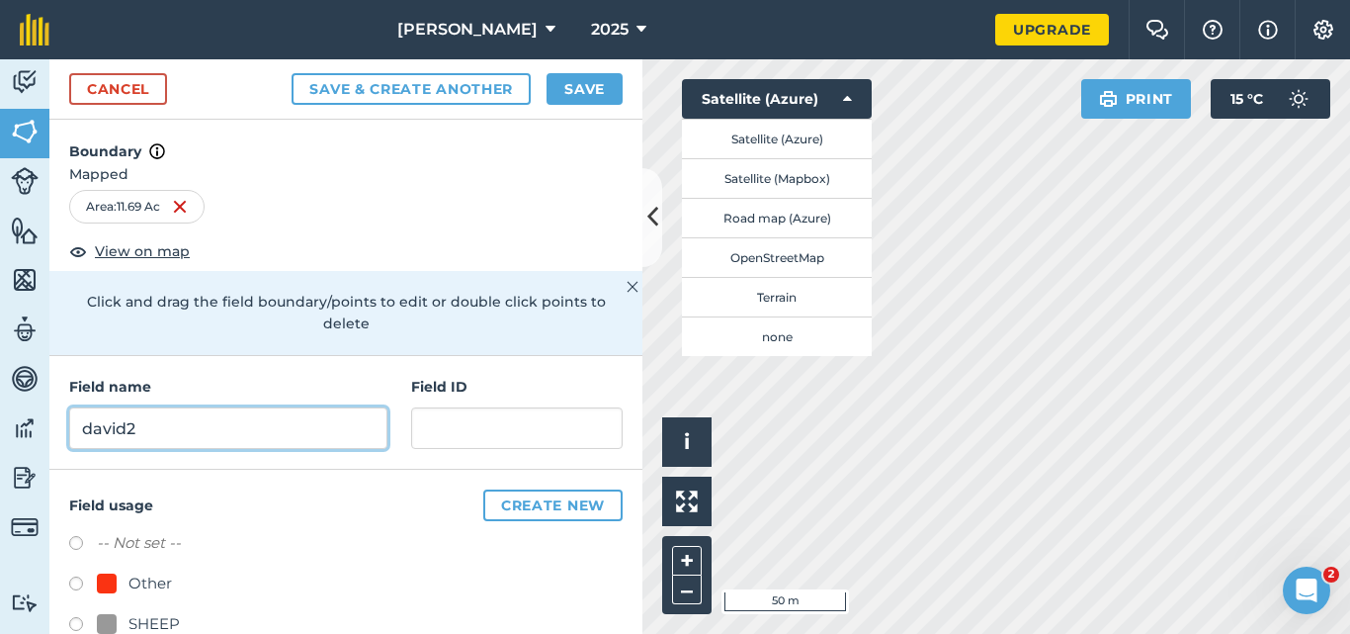
type input "david2"
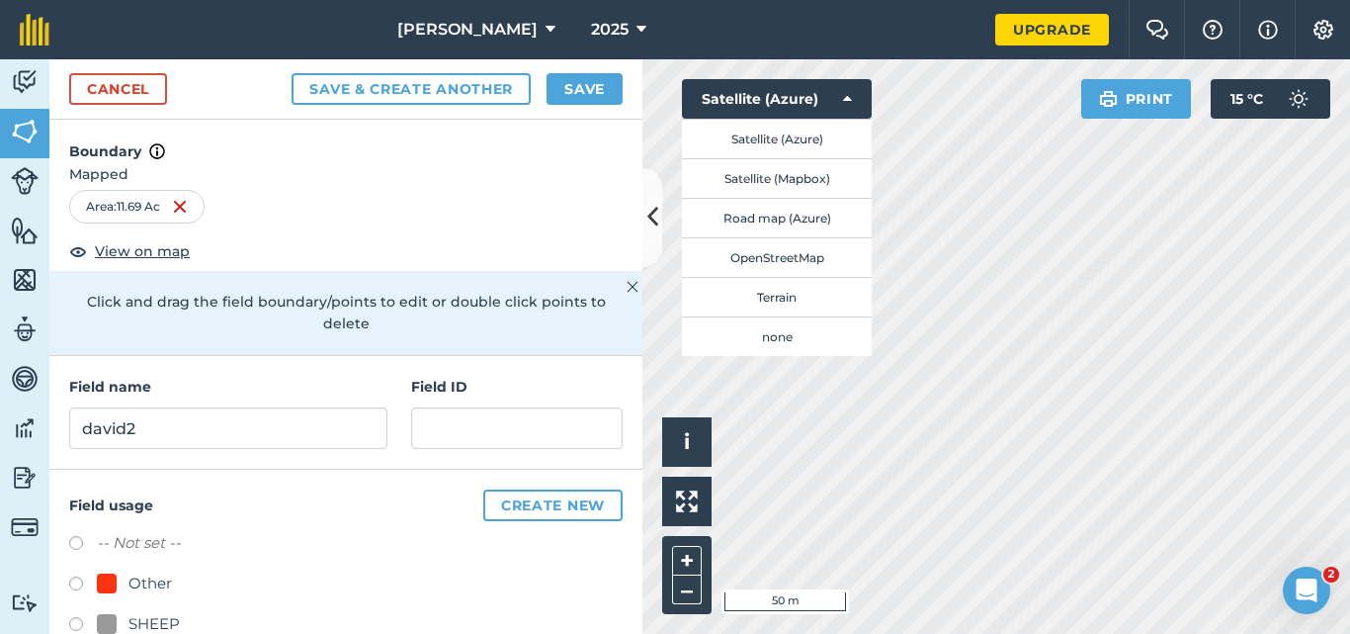
click at [83, 581] on label at bounding box center [83, 586] width 28 height 20
radio input "true"
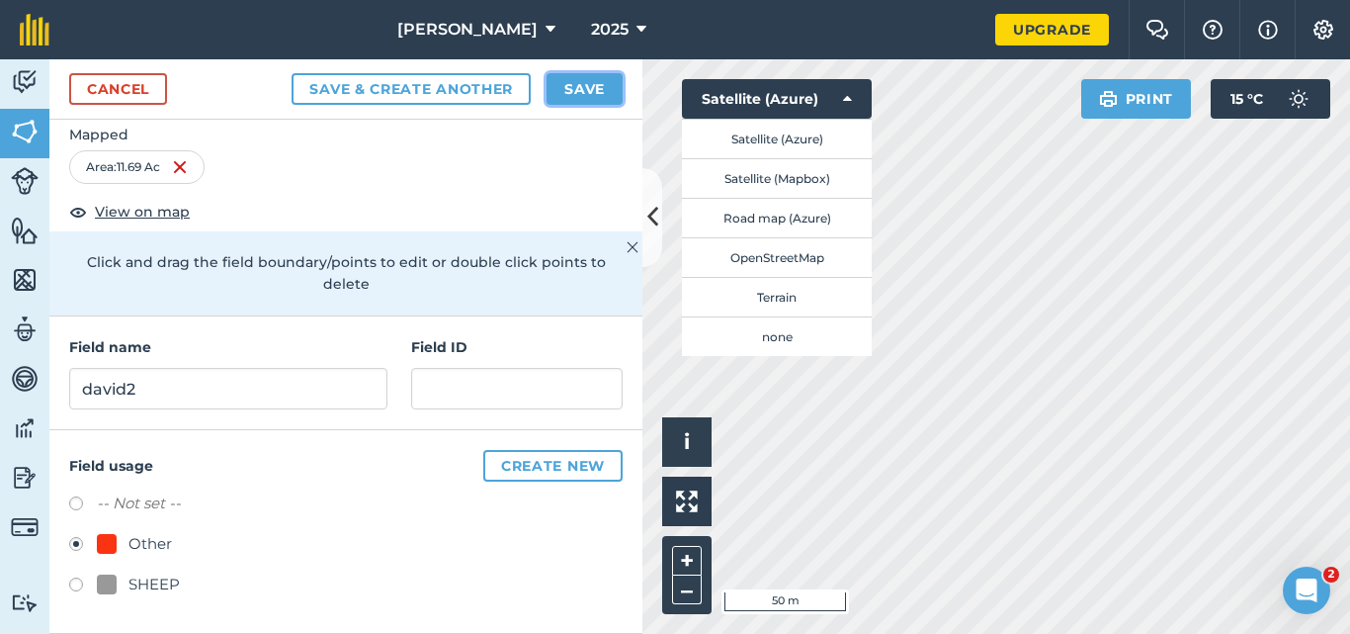
click at [578, 94] on button "Save" at bounding box center [585, 89] width 76 height 32
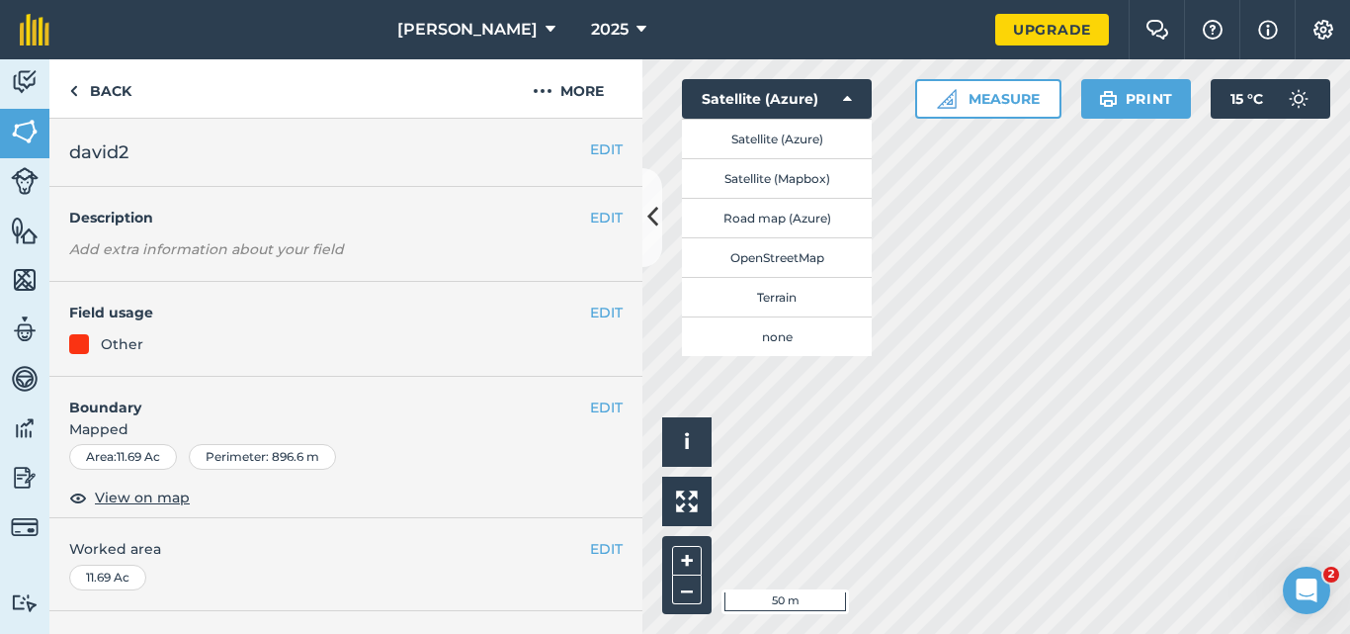
click at [608, 563] on div "Activity Fields Livestock Features Maps Team Vehicles Data Reporting Billing Tu…" at bounding box center [675, 346] width 1350 height 574
click at [447, 171] on div "EDIT david2" at bounding box center [345, 153] width 593 height 68
click at [116, 105] on link "Back" at bounding box center [100, 88] width 102 height 58
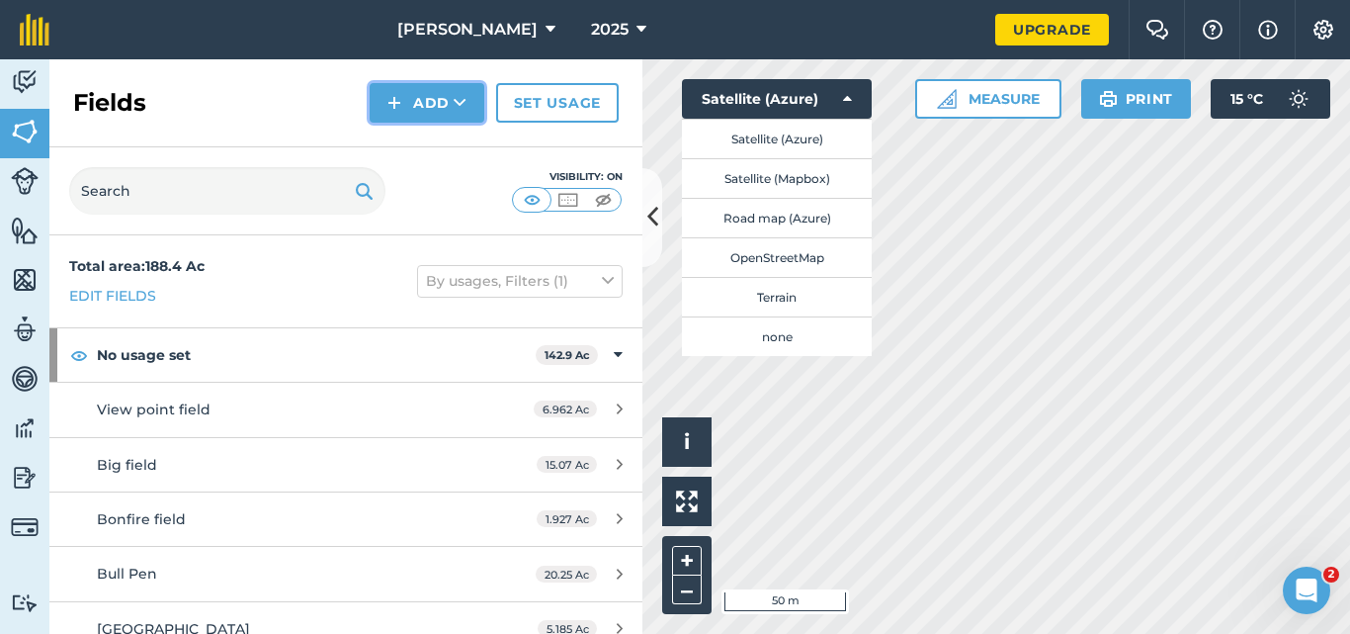
click at [431, 108] on button "Add" at bounding box center [427, 103] width 115 height 40
click at [439, 151] on link "Draw" at bounding box center [427, 147] width 109 height 43
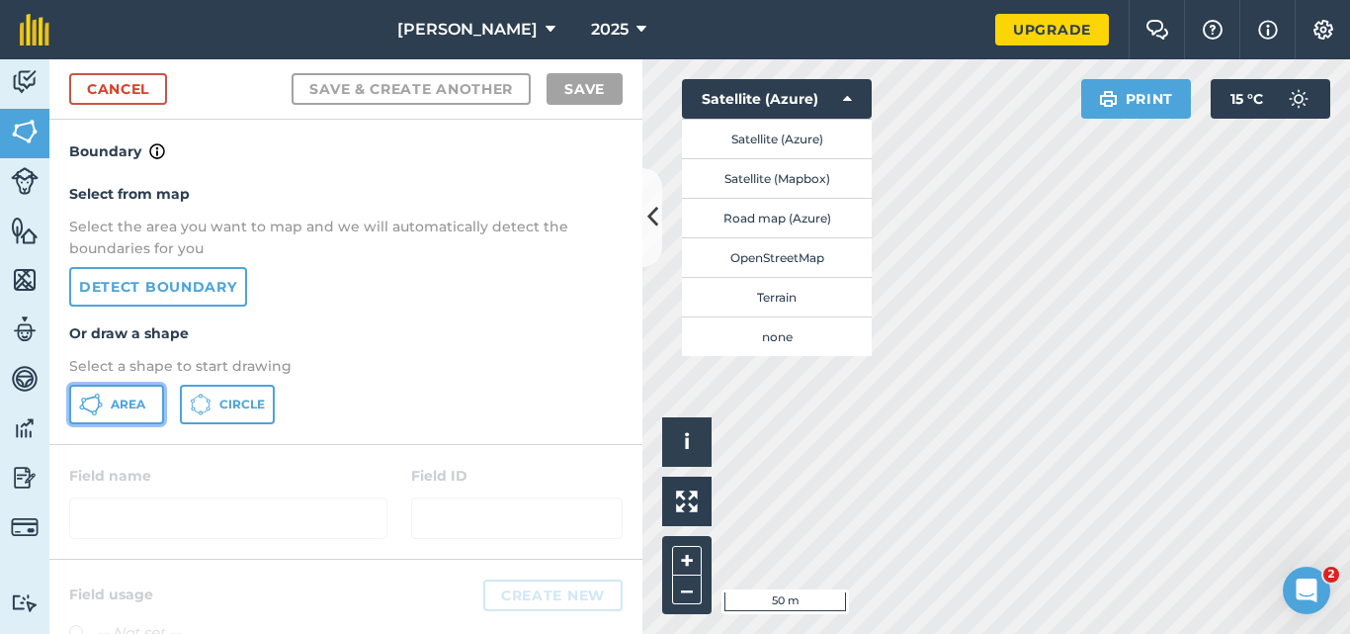
click at [105, 396] on button "Area" at bounding box center [116, 405] width 95 height 40
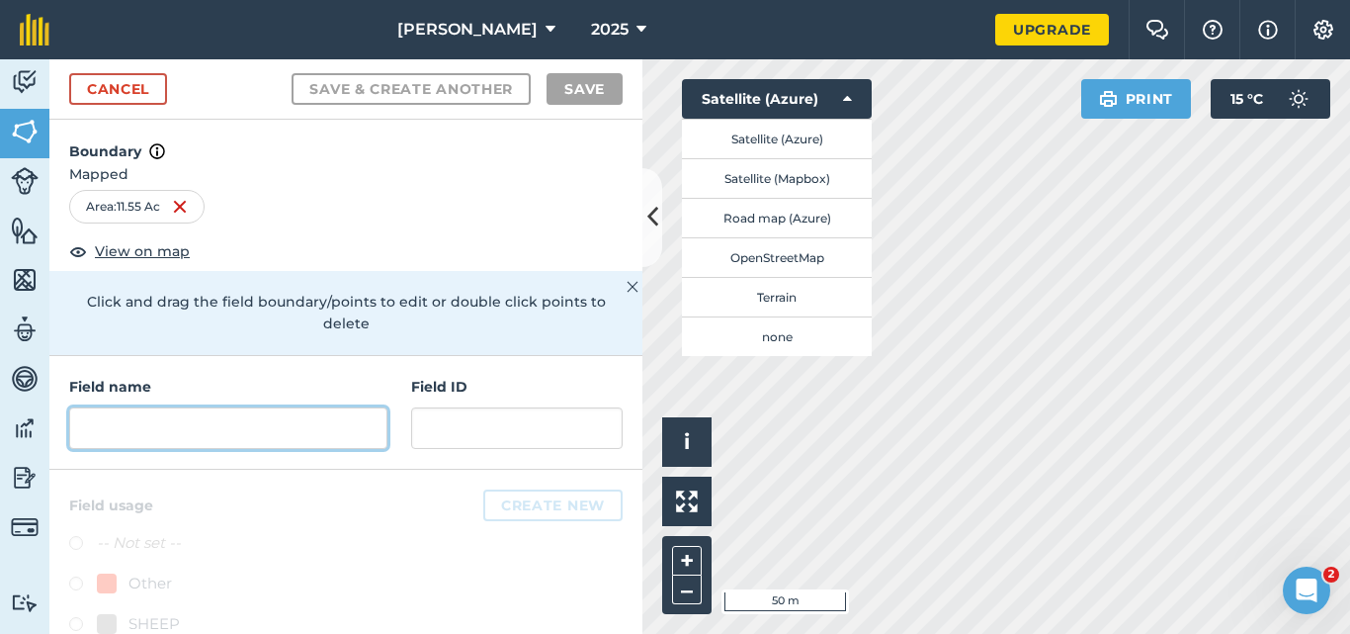
click at [290, 414] on input "text" at bounding box center [228, 428] width 318 height 42
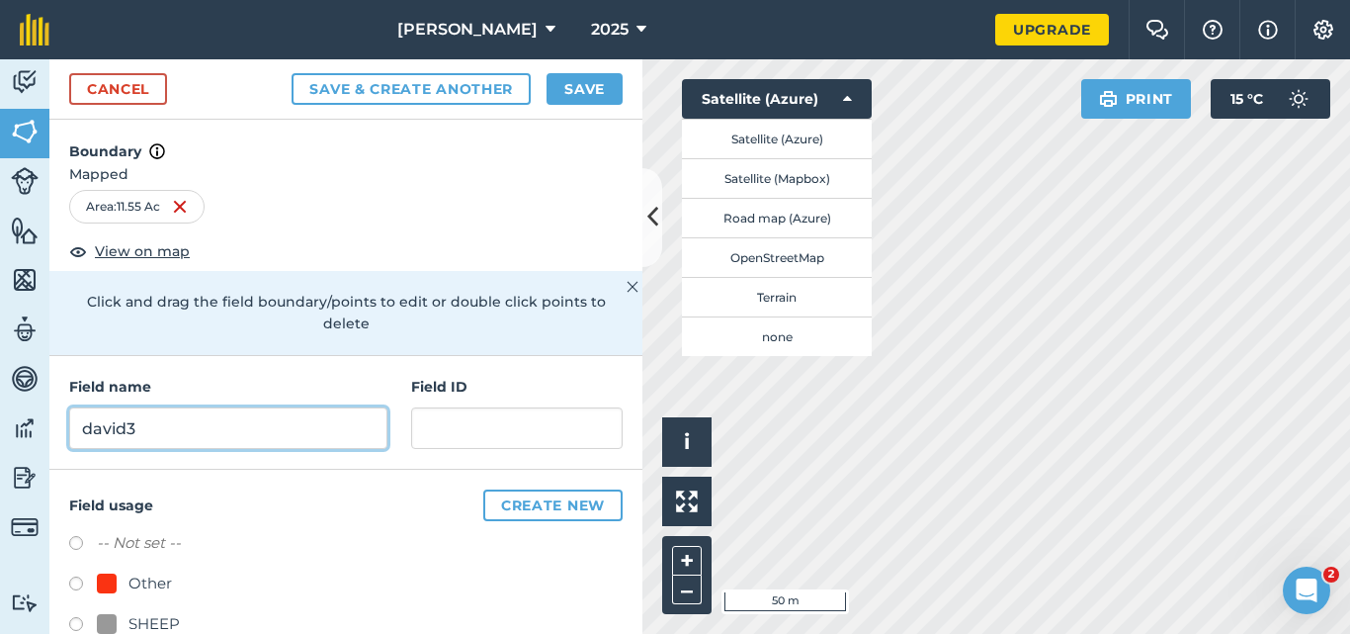
type input "david3"
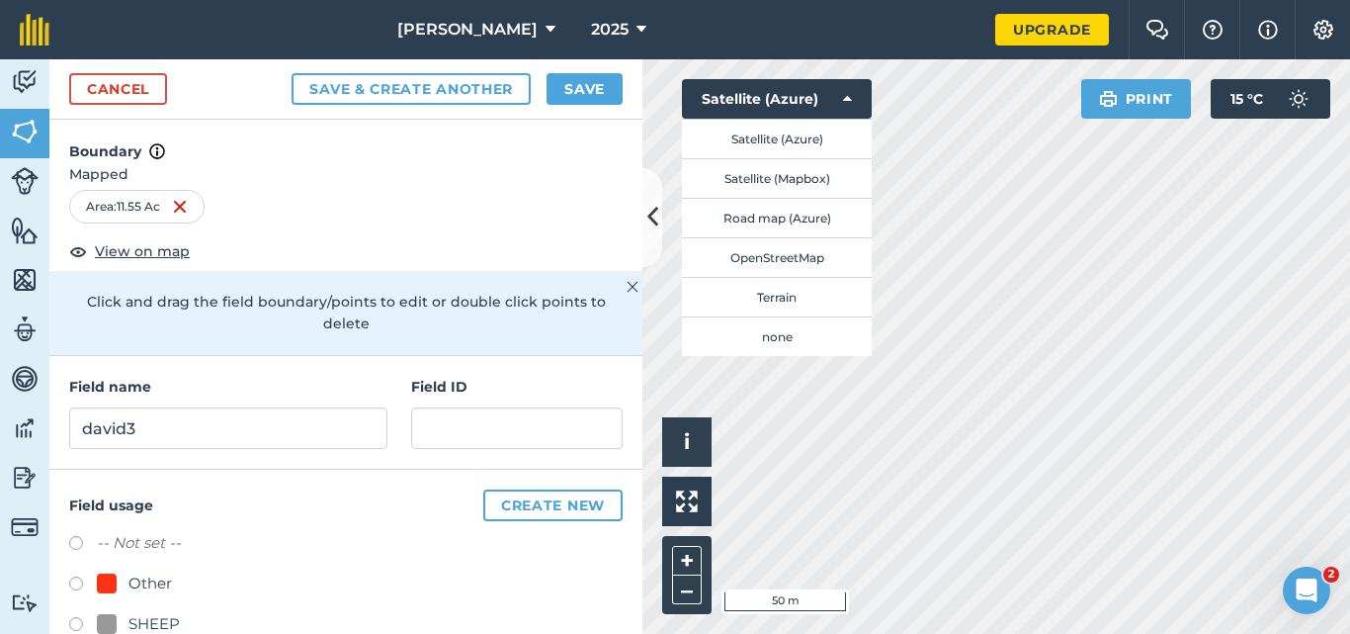
click at [79, 582] on label at bounding box center [83, 586] width 28 height 20
radio input "true"
click at [604, 80] on button "Save" at bounding box center [585, 89] width 76 height 32
